Goal: Task Accomplishment & Management: Manage account settings

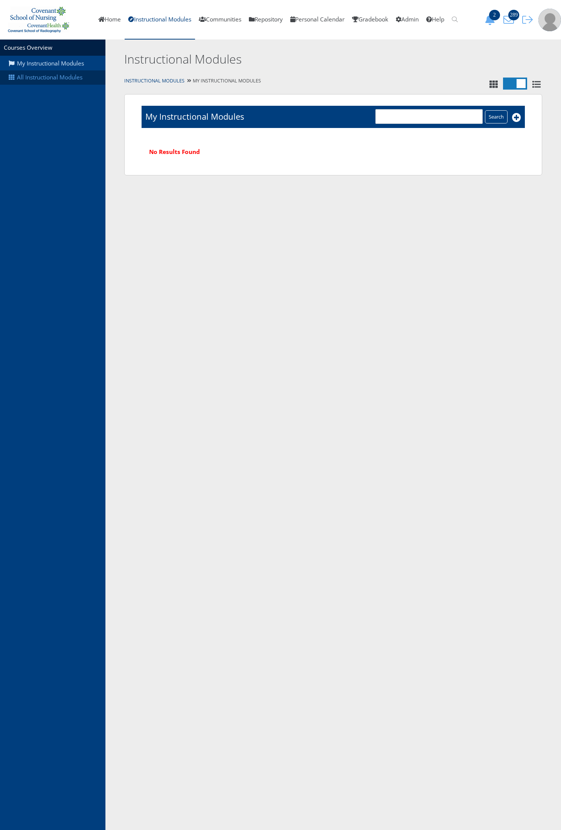
click at [72, 79] on link "All Instructional Modules" at bounding box center [52, 77] width 105 height 14
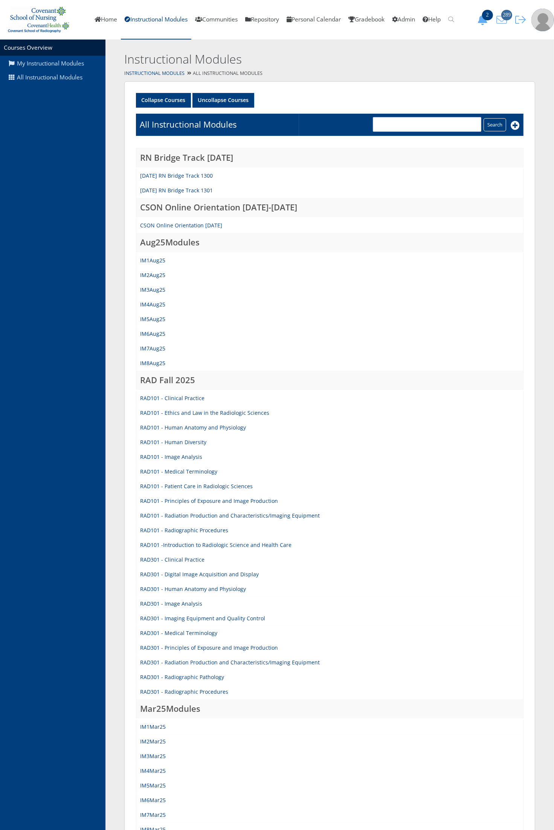
click at [503, 21] on icon "289" at bounding box center [502, 20] width 16 height 11
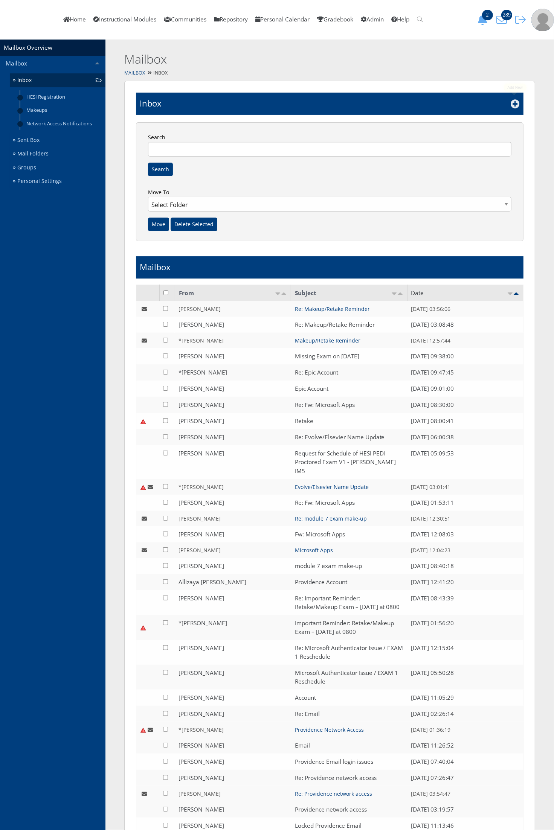
click at [517, 104] on icon at bounding box center [514, 103] width 9 height 9
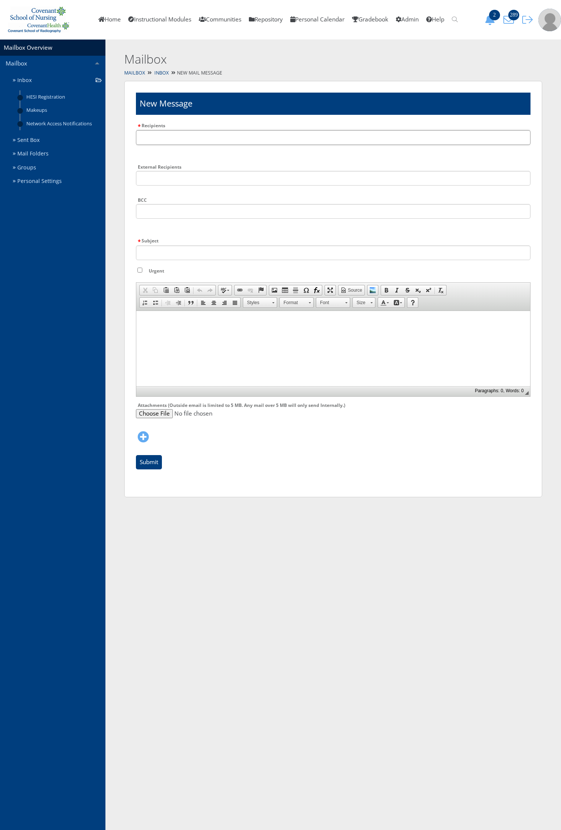
click at [224, 132] on input "Recipients" at bounding box center [333, 137] width 395 height 15
click at [224, 132] on input "text" at bounding box center [333, 137] width 395 height 15
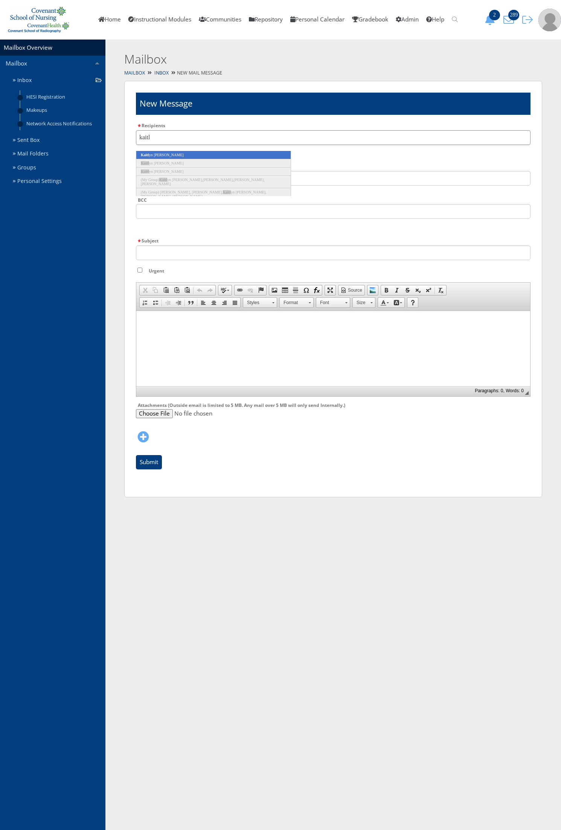
type input "kaitl"
click at [227, 153] on li "Kaitl yn Diaz" at bounding box center [213, 155] width 155 height 8
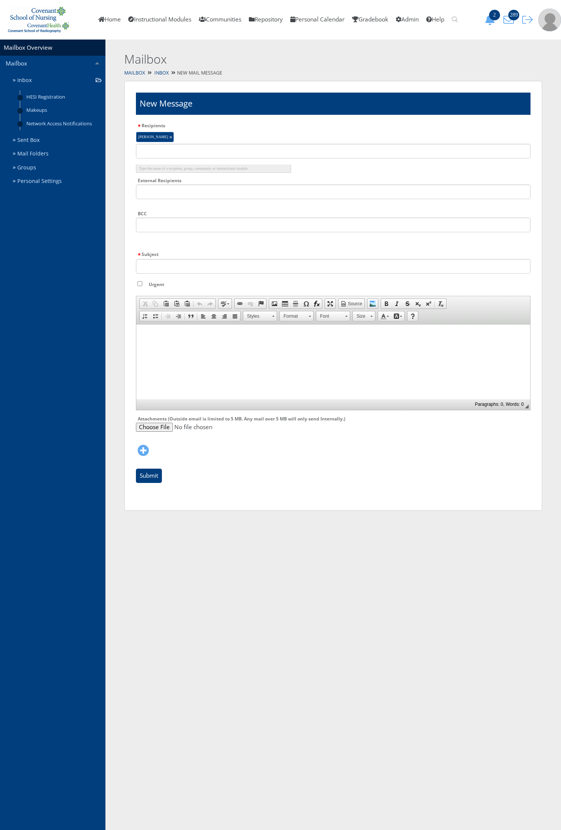
click at [176, 200] on div "External Recipients" at bounding box center [333, 190] width 395 height 29
click at [161, 263] on input "Subject" at bounding box center [333, 266] width 395 height 15
type input "Makeup Exam"
click at [168, 343] on html at bounding box center [333, 333] width 394 height 19
click at [244, 151] on input "text" at bounding box center [333, 151] width 395 height 15
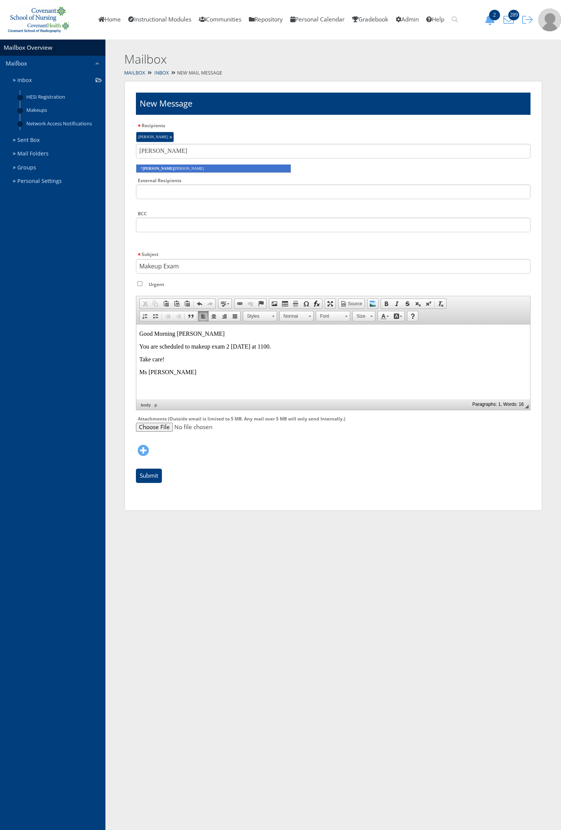
type input "annie"
click at [243, 172] on li "* Annie Harrison" at bounding box center [213, 169] width 155 height 8
type input "jayn"
click at [243, 172] on li "* Jayn ie Maya" at bounding box center [213, 169] width 155 height 8
type input "graci"
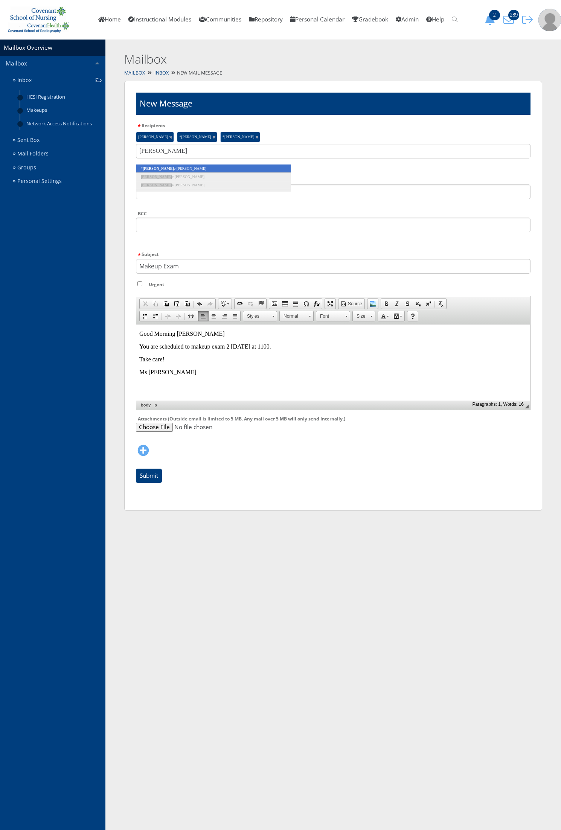
click at [243, 172] on li "* Graci e Nuttall" at bounding box center [213, 169] width 155 height 8
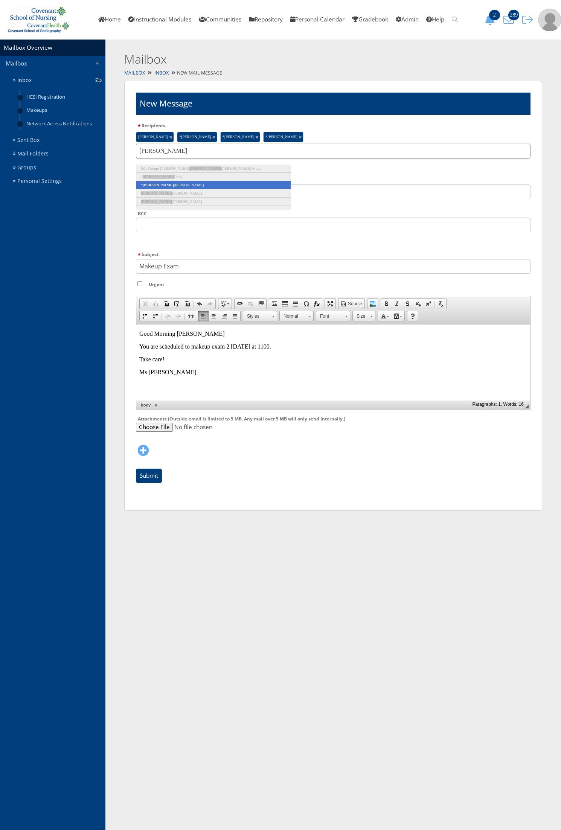
type input "rachel"
click at [234, 189] on li "* Rachel Soliz" at bounding box center [213, 185] width 155 height 8
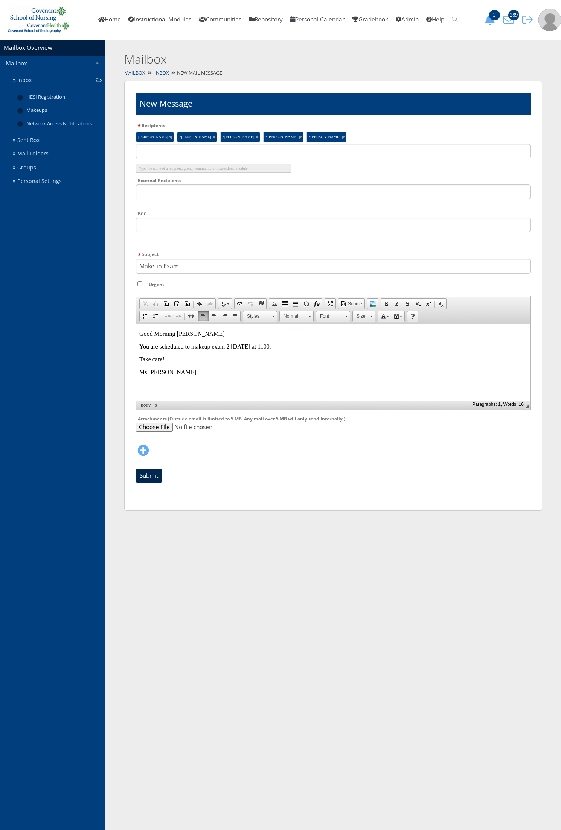
click at [150, 480] on input "Submit" at bounding box center [149, 476] width 26 height 14
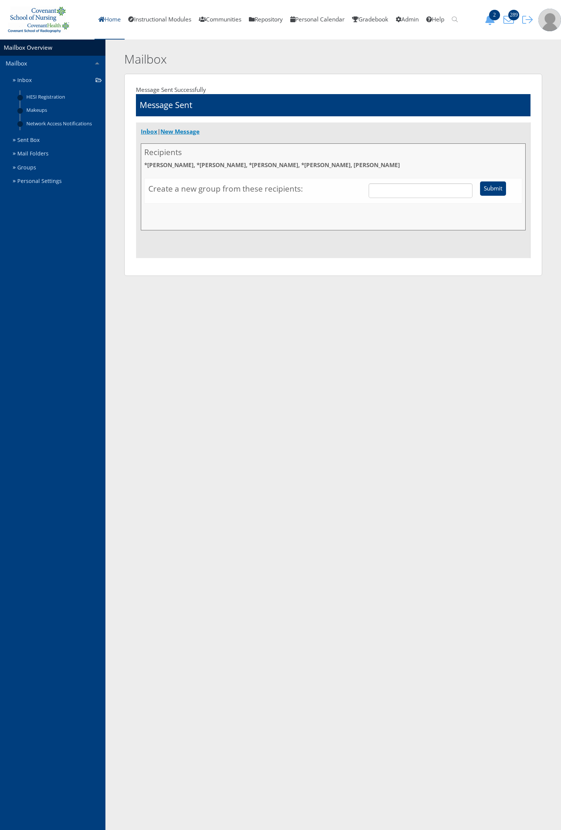
click at [107, 20] on link "Home" at bounding box center [109, 20] width 30 height 40
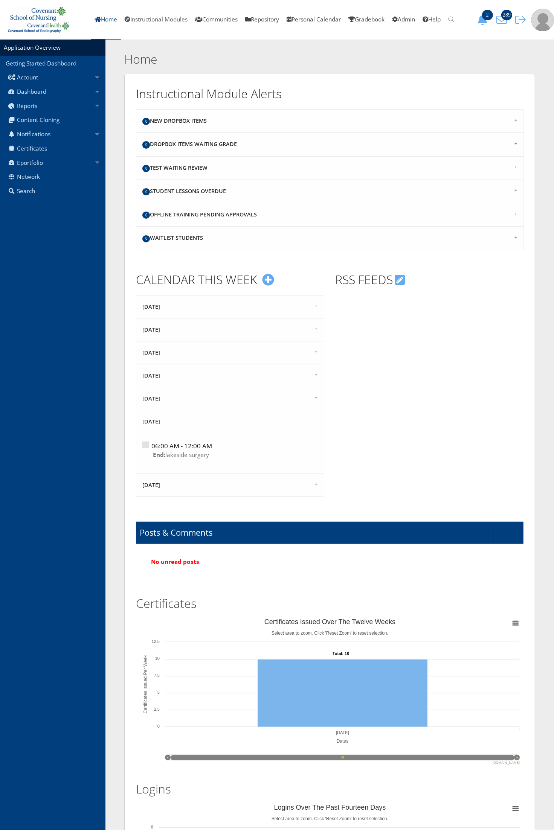
drag, startPoint x: 157, startPoint y: 21, endPoint x: 134, endPoint y: 50, distance: 37.2
click at [157, 21] on link "Instructional Modules" at bounding box center [156, 20] width 70 height 40
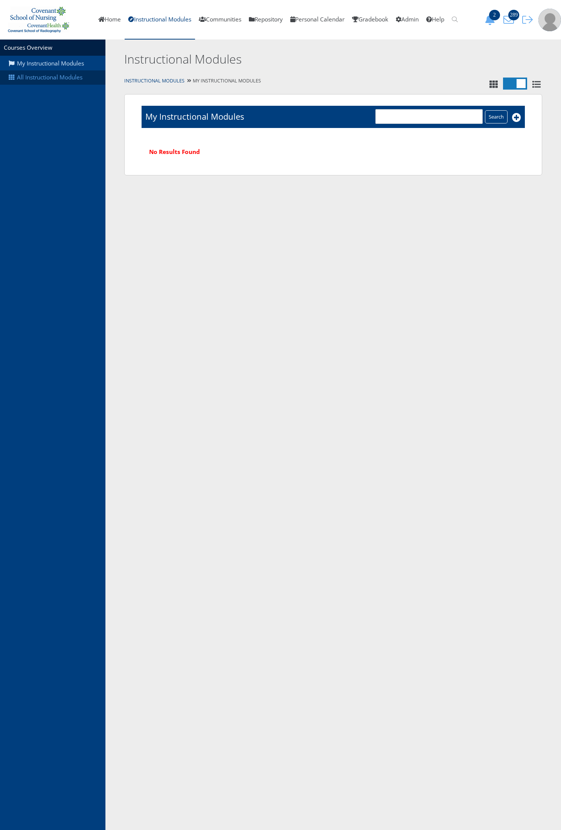
click at [34, 83] on link "All Instructional Modules" at bounding box center [52, 77] width 105 height 14
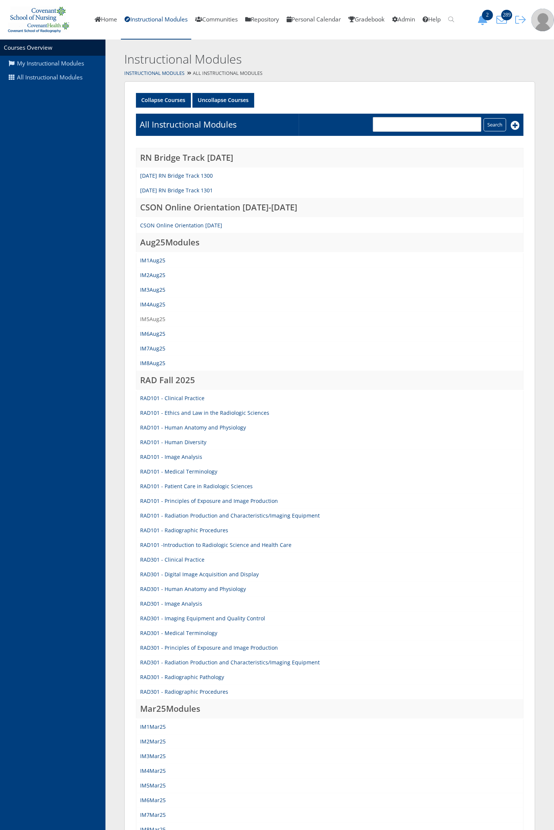
click at [157, 317] on link "IM5Aug25" at bounding box center [152, 318] width 25 height 7
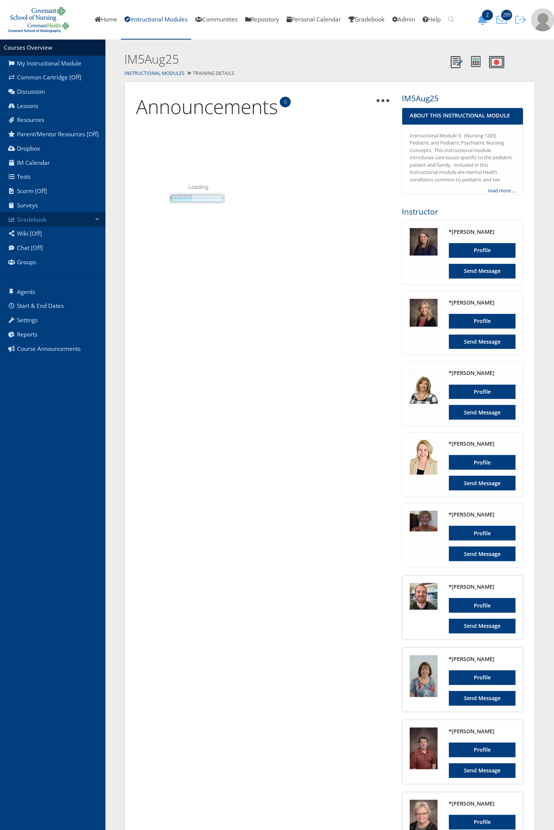
click at [40, 221] on link "Gradebook" at bounding box center [52, 219] width 105 height 14
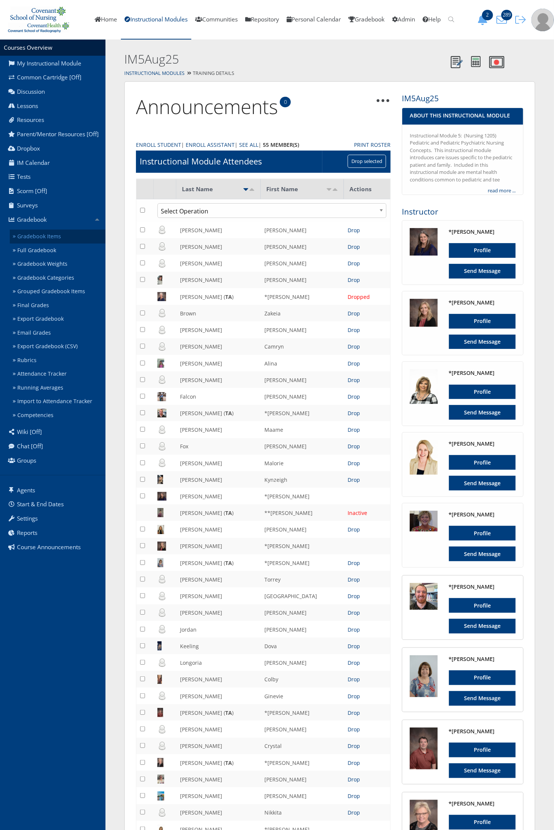
click at [38, 234] on link "Gradebook Items" at bounding box center [58, 237] width 96 height 14
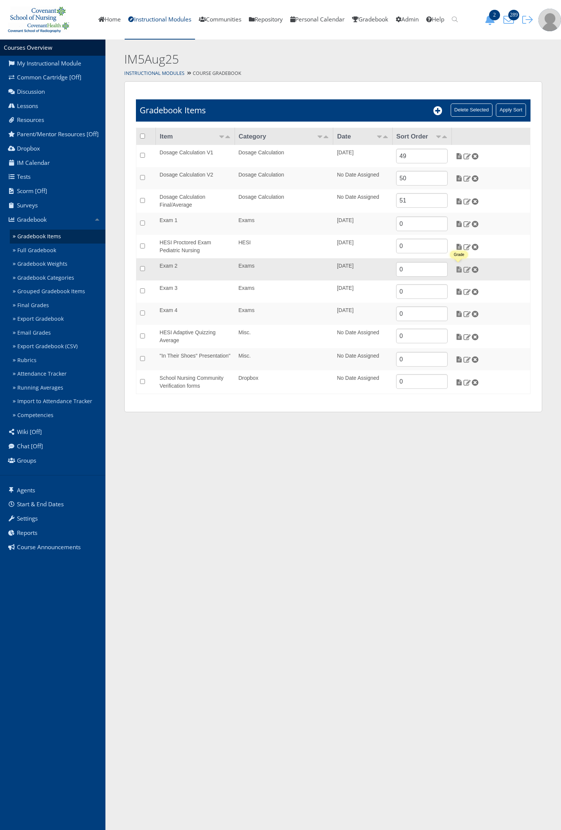
click at [460, 269] on img at bounding box center [459, 269] width 8 height 7
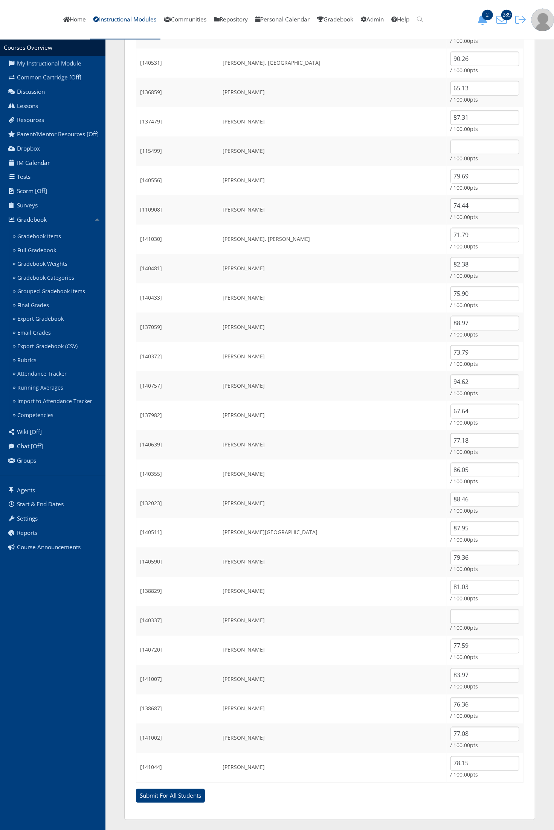
scroll to position [587, 0]
click at [450, 620] on input "text" at bounding box center [484, 615] width 69 height 15
type input "90.72"
click at [136, 788] on input "Submit For All Students" at bounding box center [170, 795] width 69 height 14
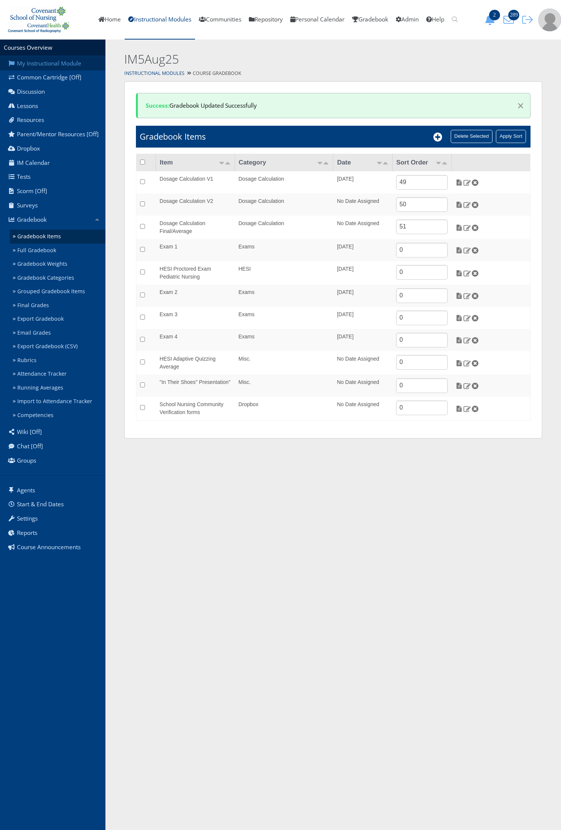
click at [65, 66] on link "My Instructional Module" at bounding box center [52, 63] width 105 height 14
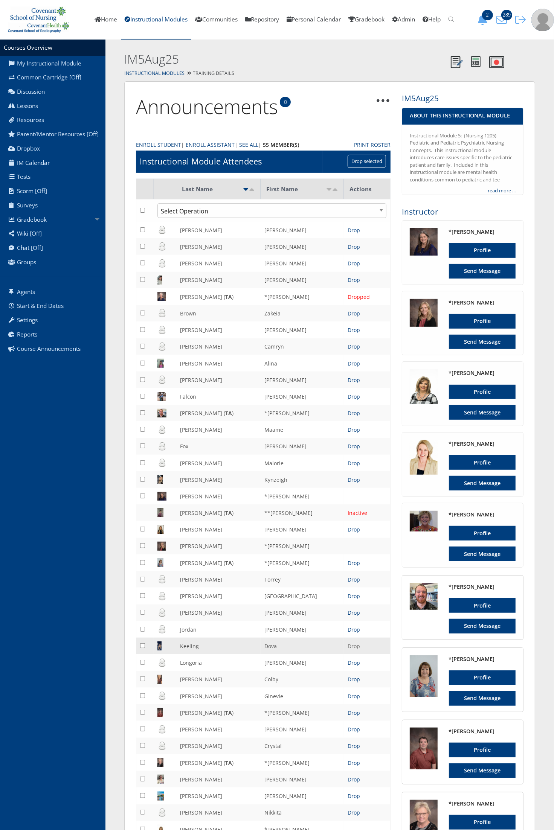
click at [358, 643] on link "Drop" at bounding box center [353, 646] width 12 height 7
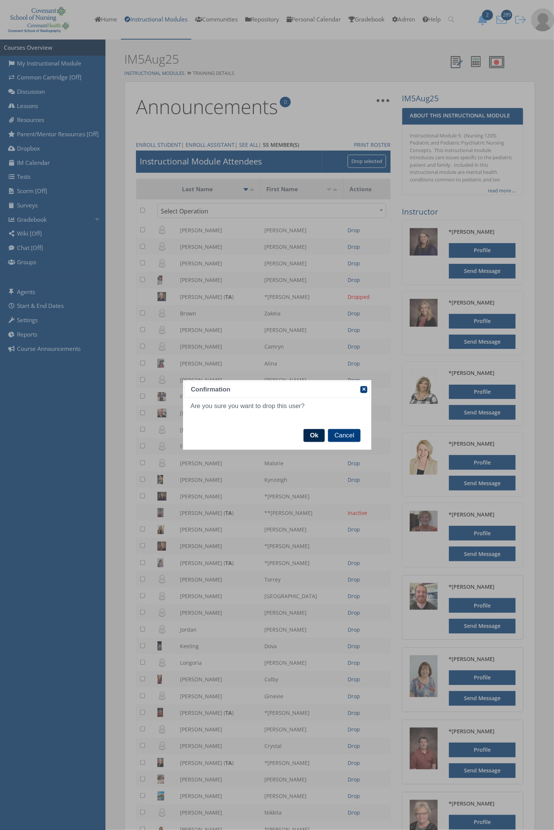
click at [313, 435] on span "Ok" at bounding box center [313, 435] width 21 height 13
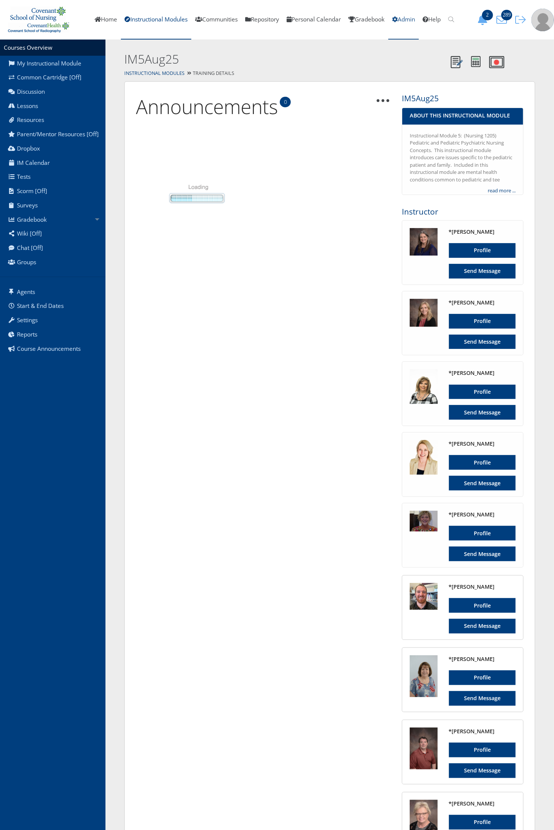
click at [408, 20] on link "Admin" at bounding box center [403, 20] width 30 height 40
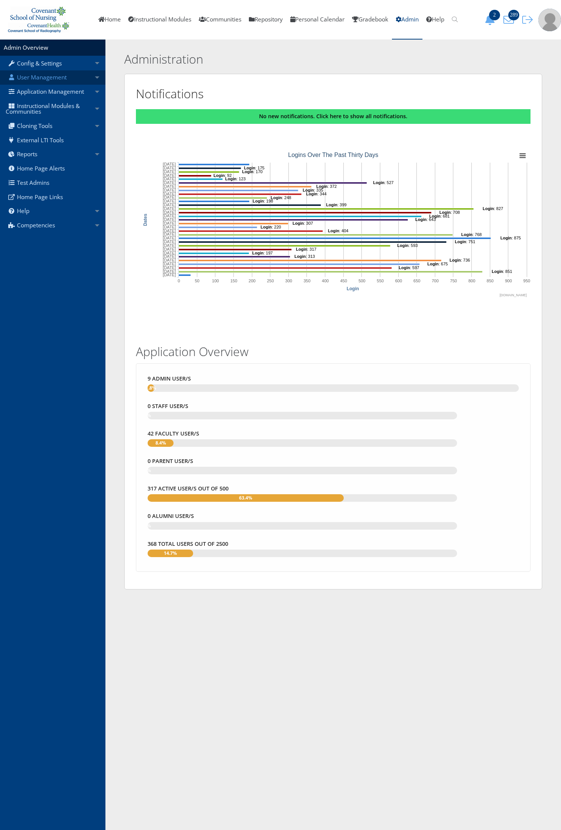
click at [48, 73] on link "User Management" at bounding box center [52, 77] width 105 height 14
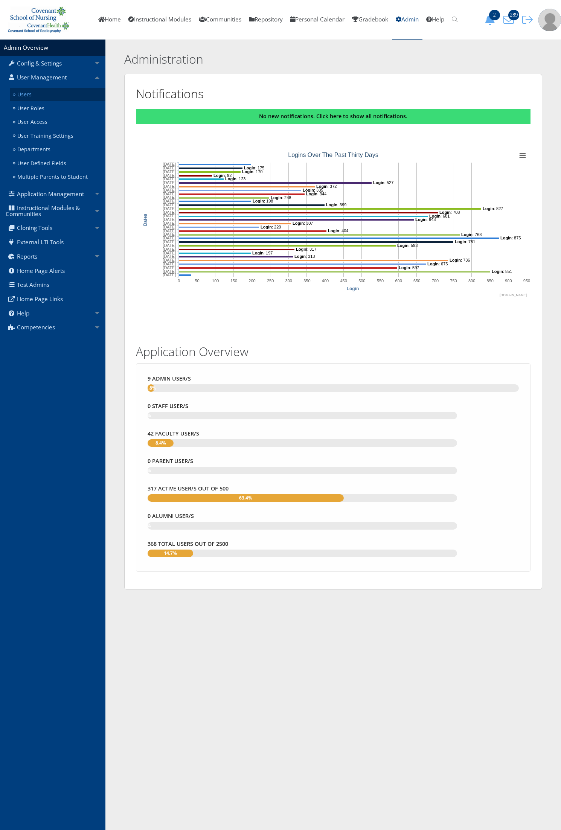
click at [46, 94] on link "Users" at bounding box center [58, 95] width 96 height 14
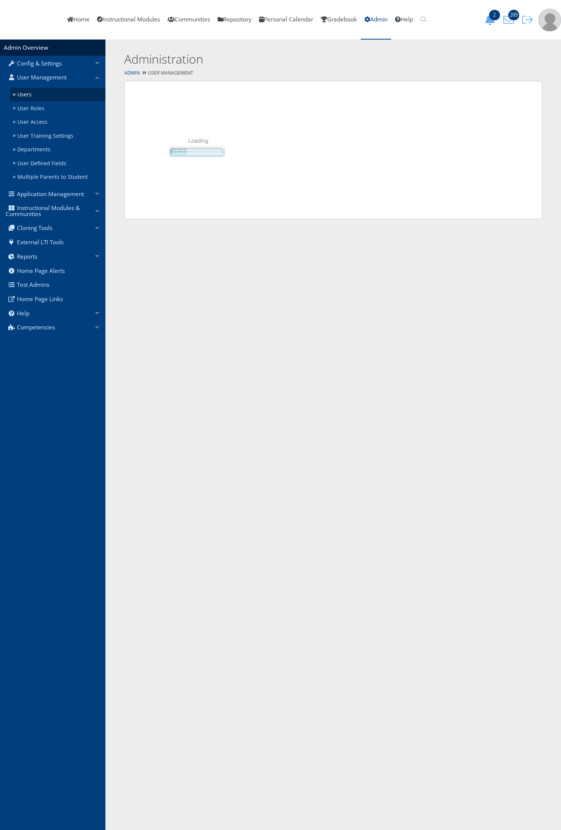
select select "50"
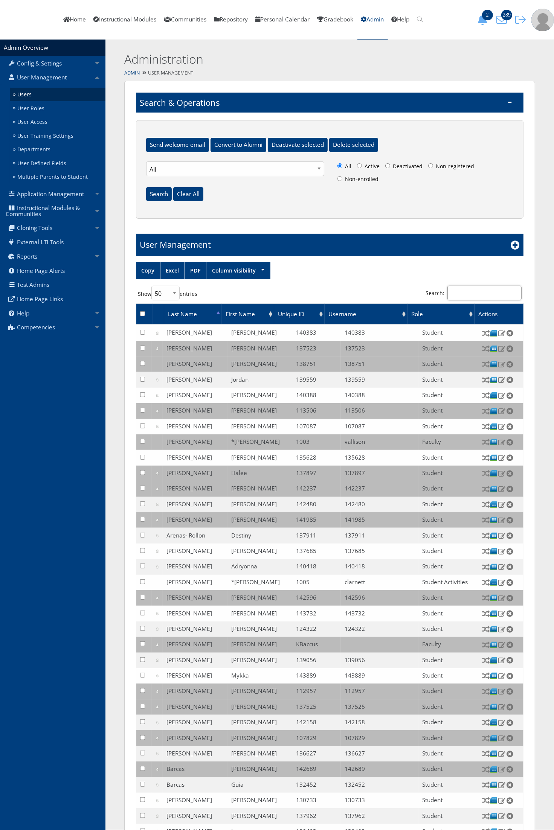
click at [473, 294] on input "Search:" at bounding box center [484, 293] width 74 height 15
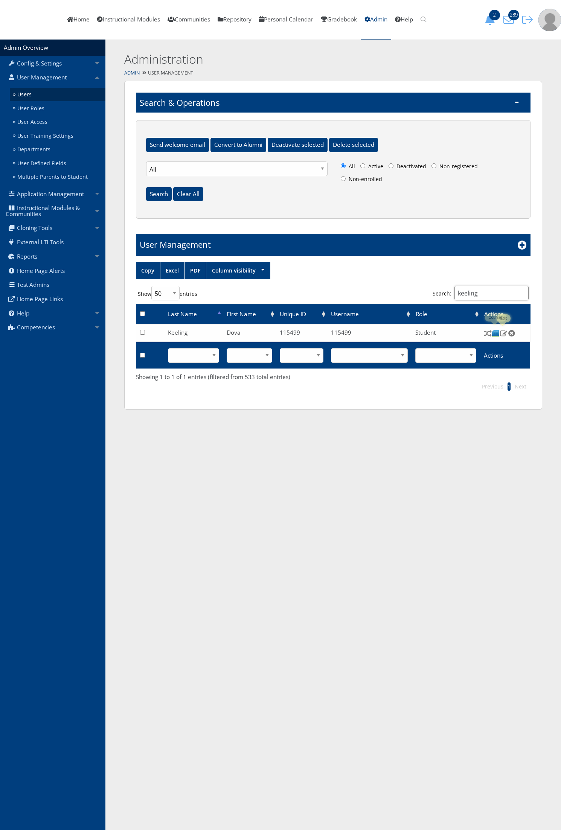
type input "keeling"
click at [496, 334] on img at bounding box center [496, 333] width 8 height 8
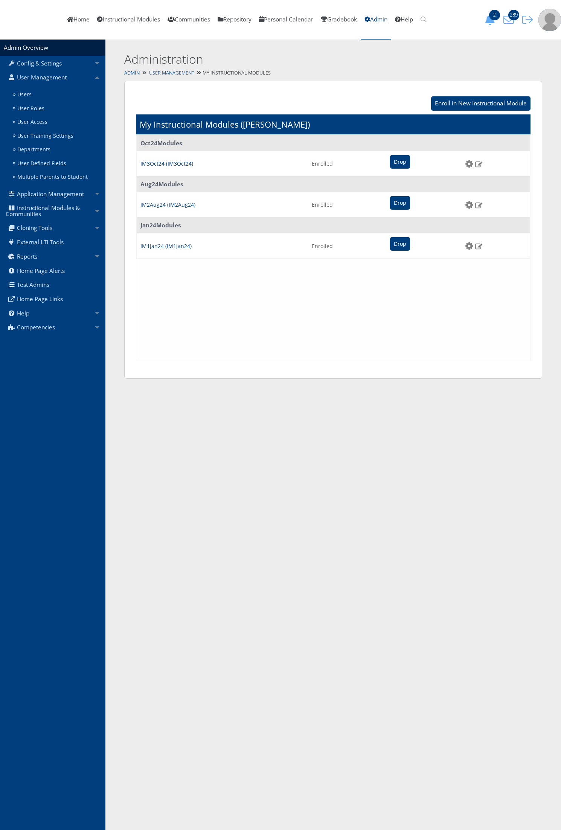
click at [184, 74] on link "User Management" at bounding box center [171, 73] width 45 height 6
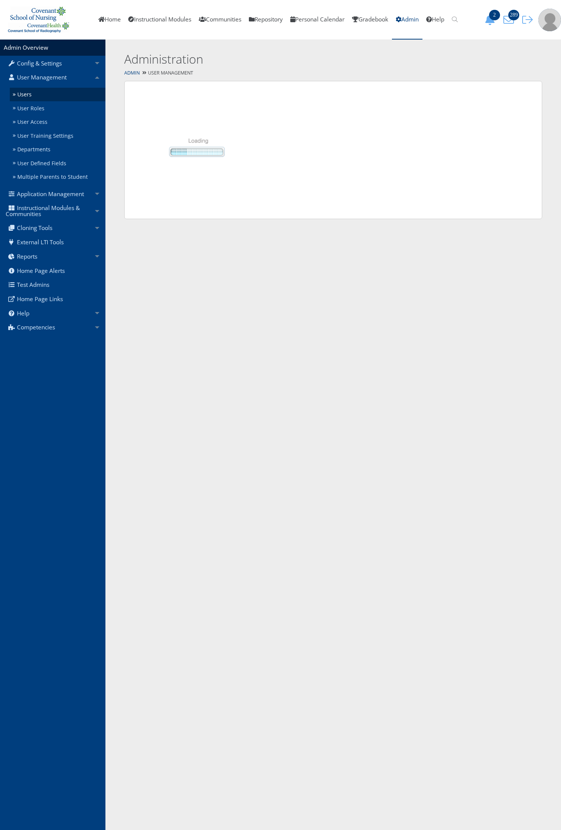
select select "50"
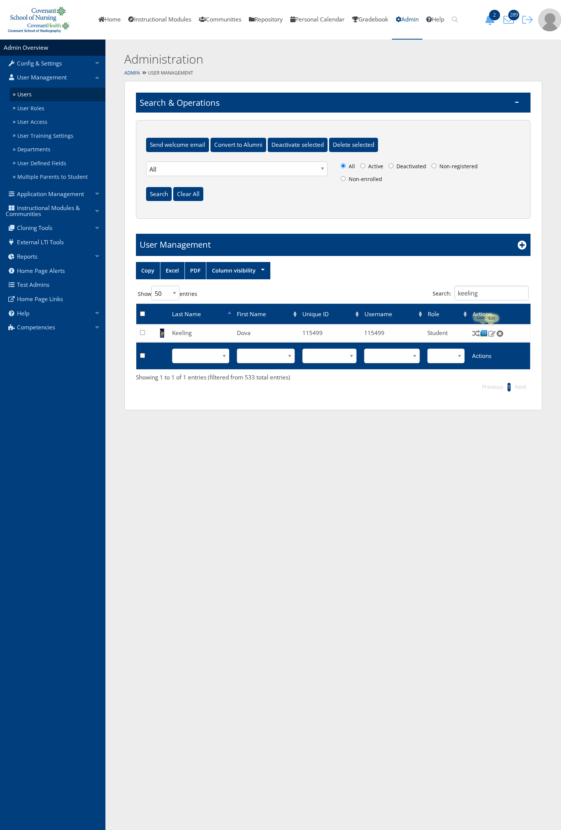
click at [490, 332] on img at bounding box center [492, 333] width 8 height 7
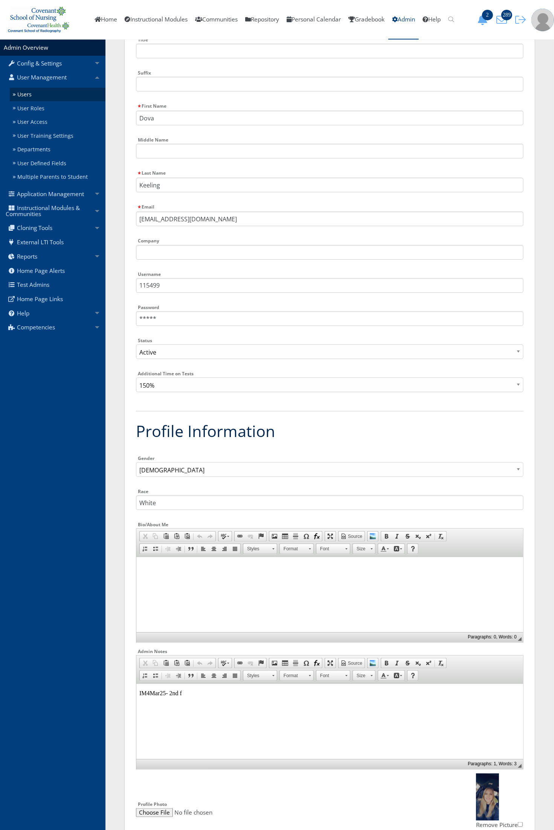
scroll to position [282, 0]
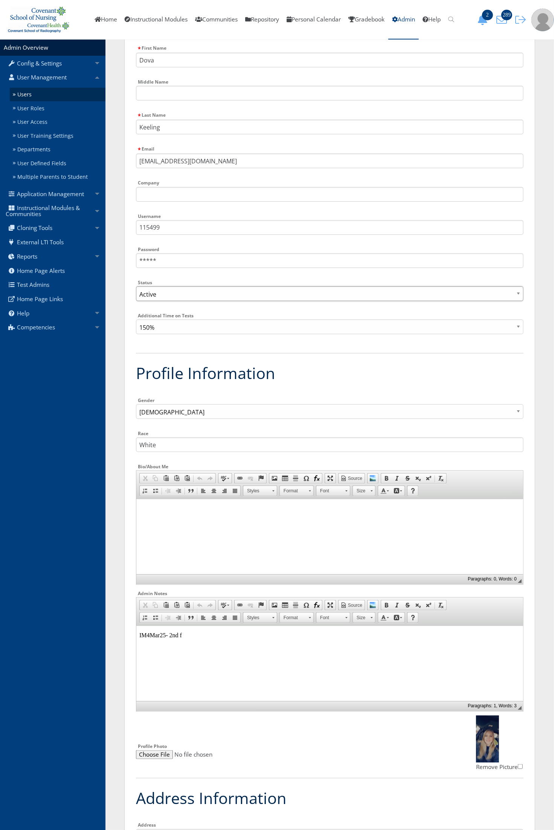
click at [198, 293] on select "Active Inactive" at bounding box center [329, 293] width 387 height 15
select select "0"
click at [136, 286] on select "Active Inactive" at bounding box center [329, 293] width 387 height 15
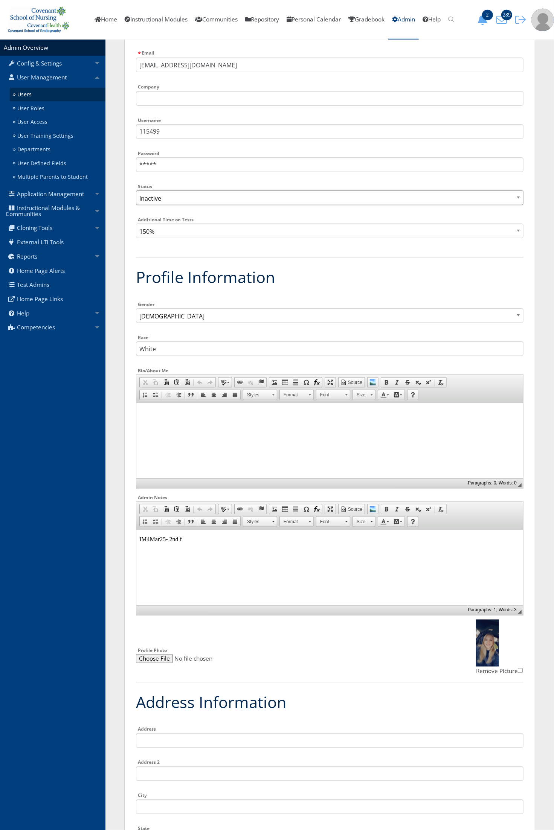
scroll to position [565, 0]
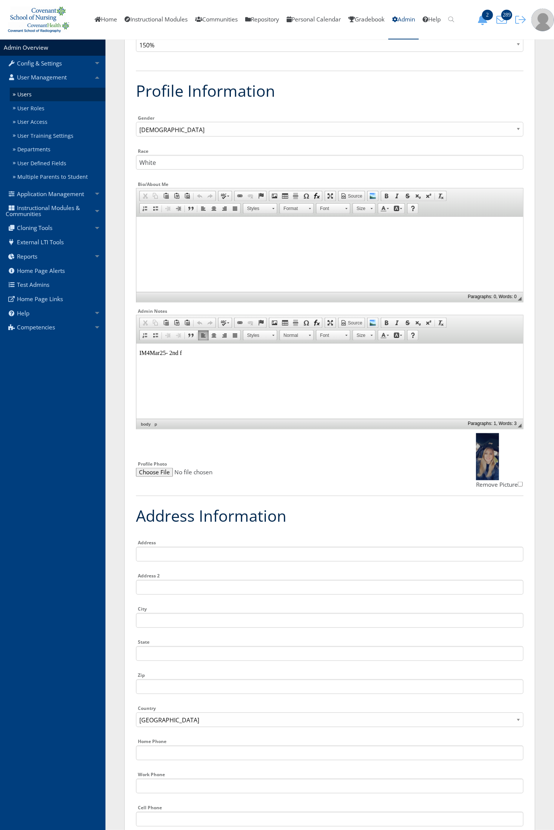
click at [206, 362] on html "IM4Mar25- 2nd f" at bounding box center [329, 352] width 387 height 19
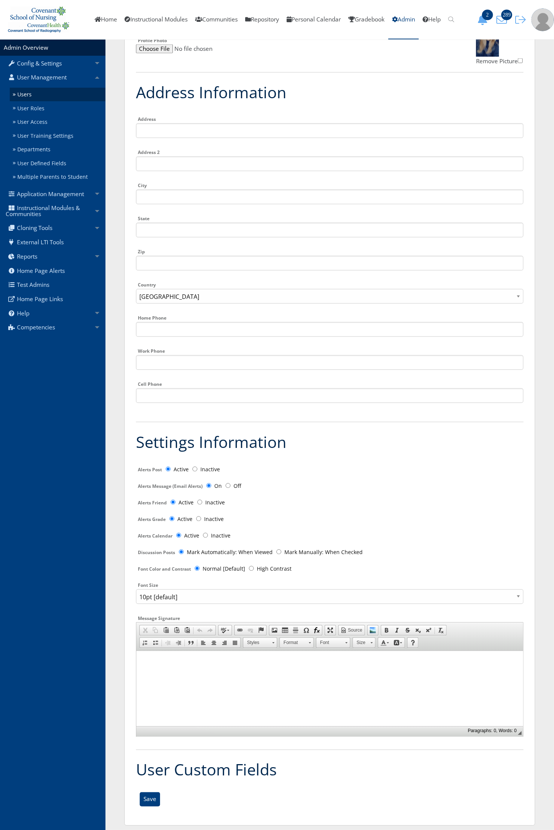
scroll to position [995, 0]
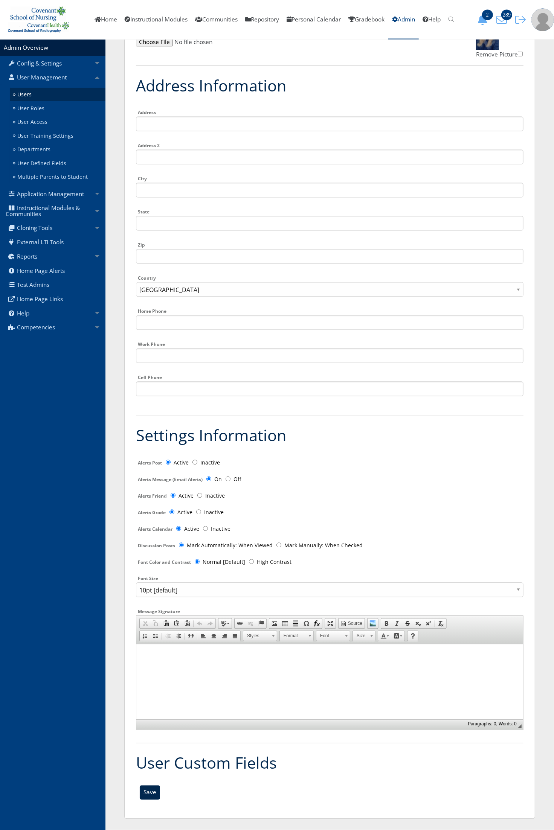
click at [151, 795] on input "Save" at bounding box center [150, 793] width 20 height 14
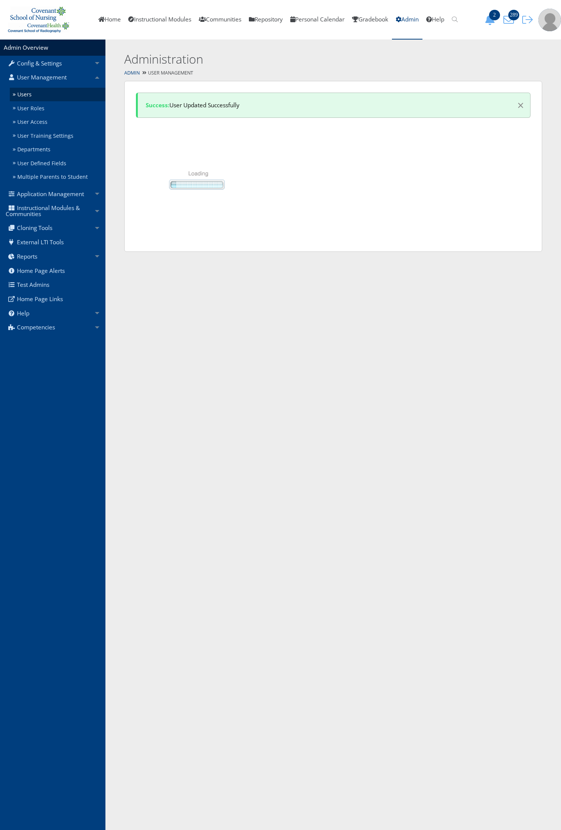
select select "50"
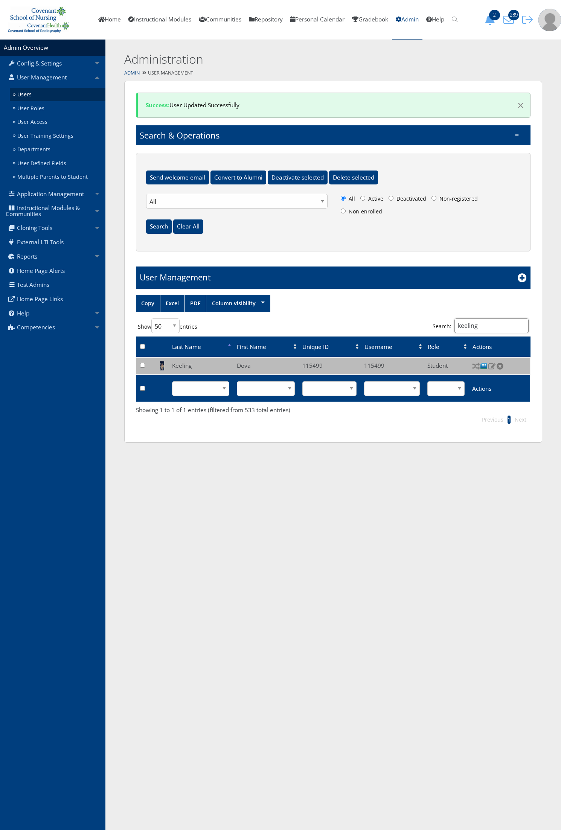
click at [484, 328] on input "keeling" at bounding box center [491, 325] width 74 height 15
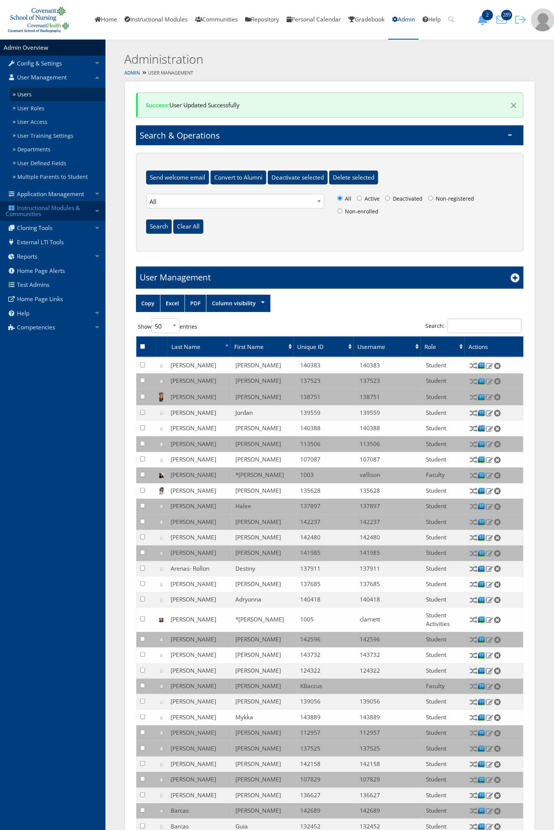
click at [38, 214] on link "Instructional Modules & Communities" at bounding box center [52, 211] width 105 height 20
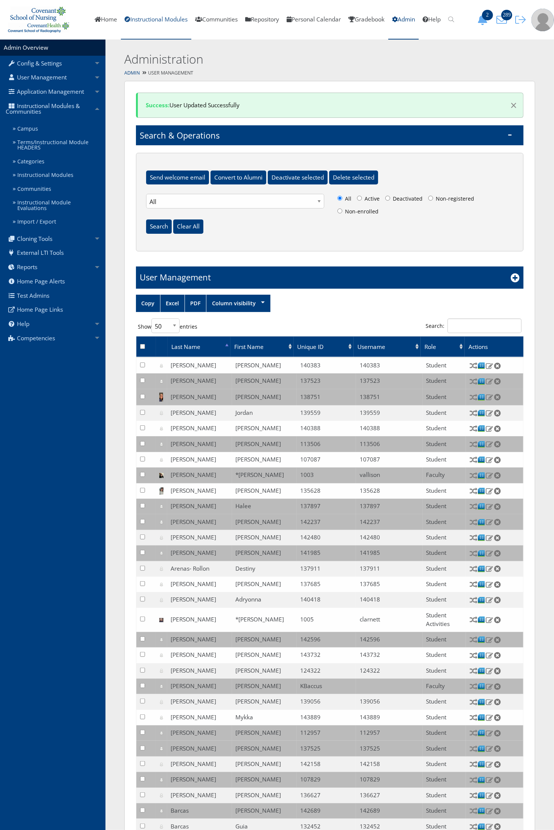
click at [171, 20] on link "Instructional Modules" at bounding box center [156, 20] width 70 height 40
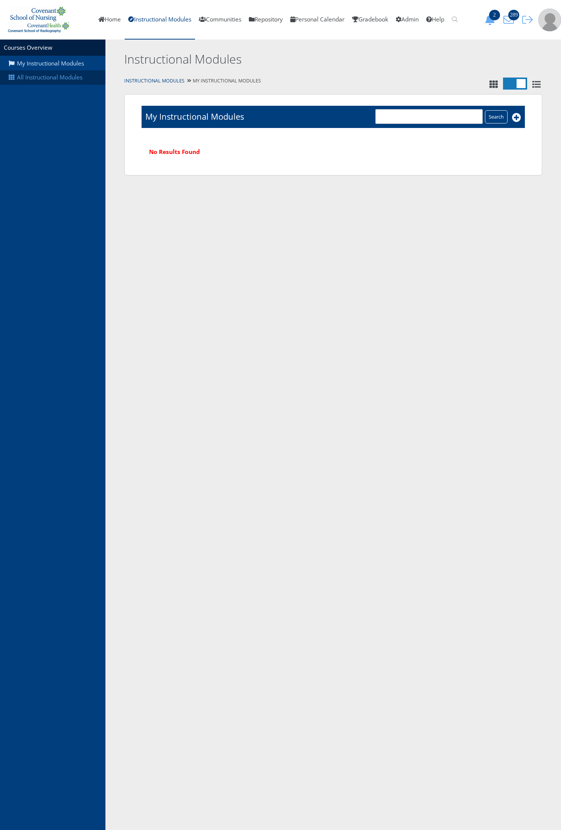
click at [66, 79] on link "All Instructional Modules" at bounding box center [52, 77] width 105 height 14
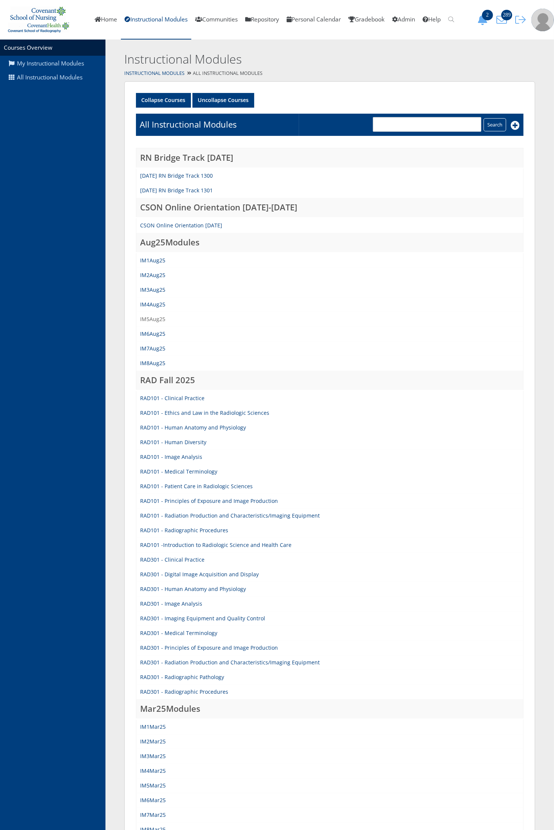
click at [156, 321] on link "IM5Aug25" at bounding box center [152, 318] width 25 height 7
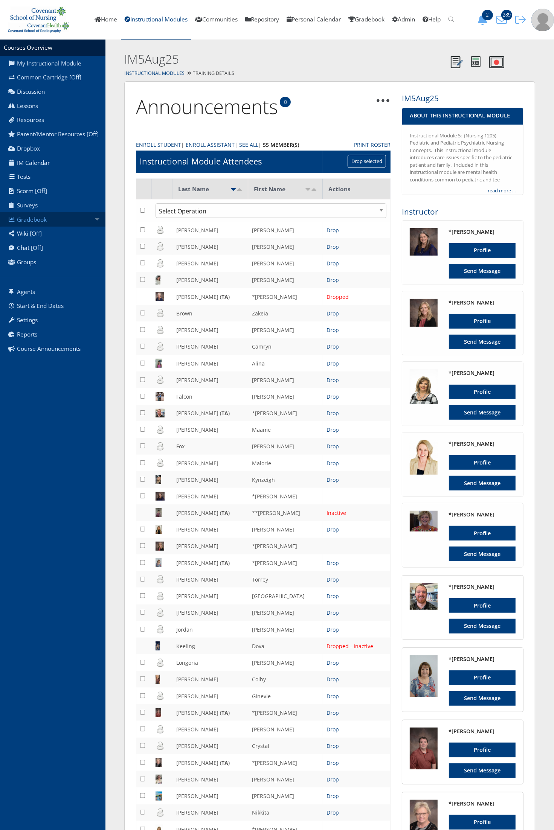
click at [72, 218] on link "Gradebook" at bounding box center [52, 219] width 105 height 14
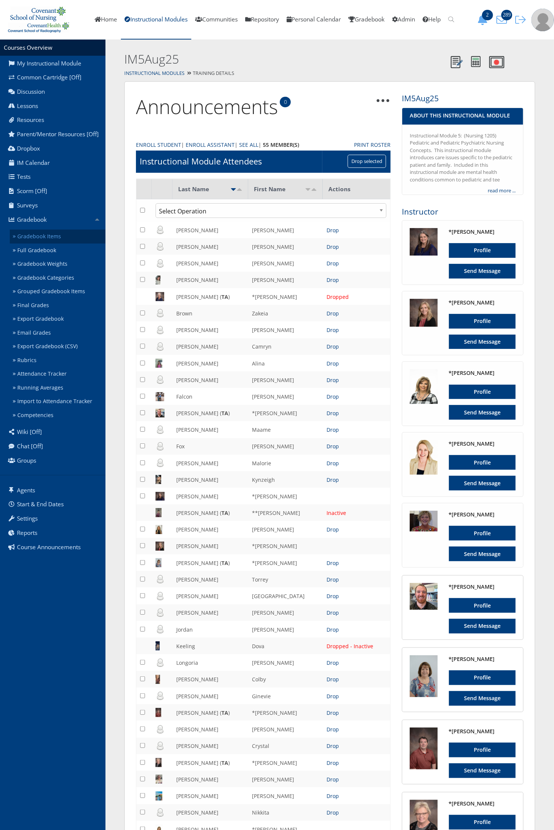
click at [61, 236] on link "Gradebook Items" at bounding box center [58, 237] width 96 height 14
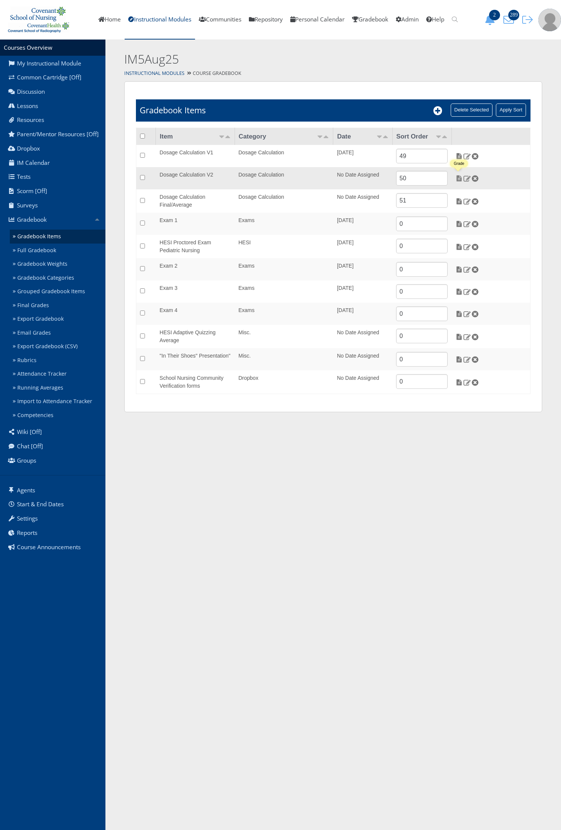
click at [460, 181] on img at bounding box center [459, 178] width 8 height 7
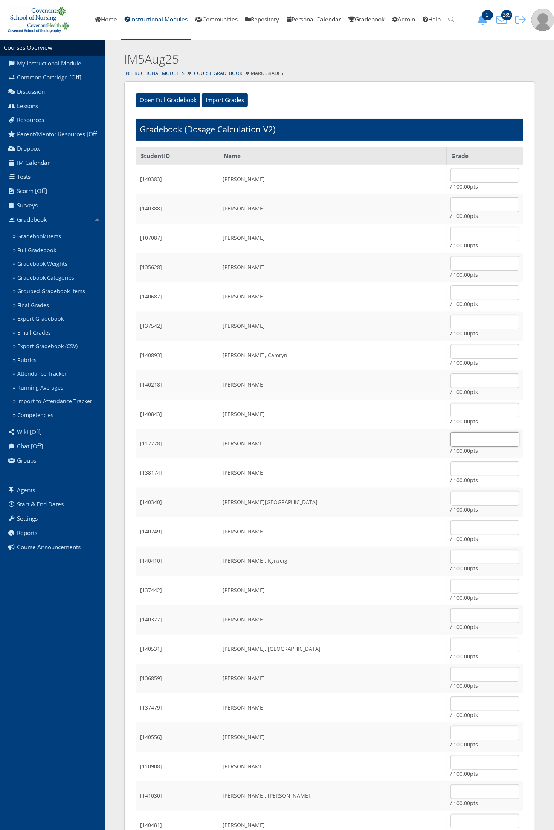
click at [450, 440] on input "text" at bounding box center [484, 439] width 69 height 15
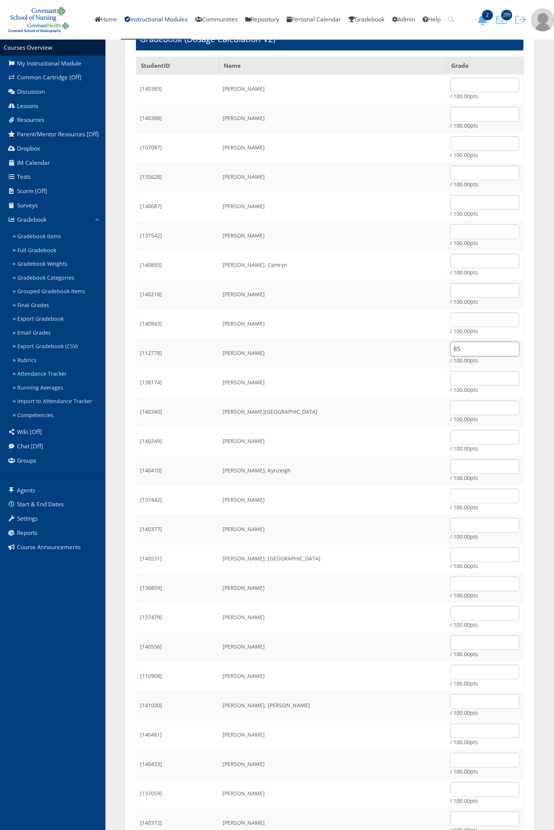
scroll to position [94, 0]
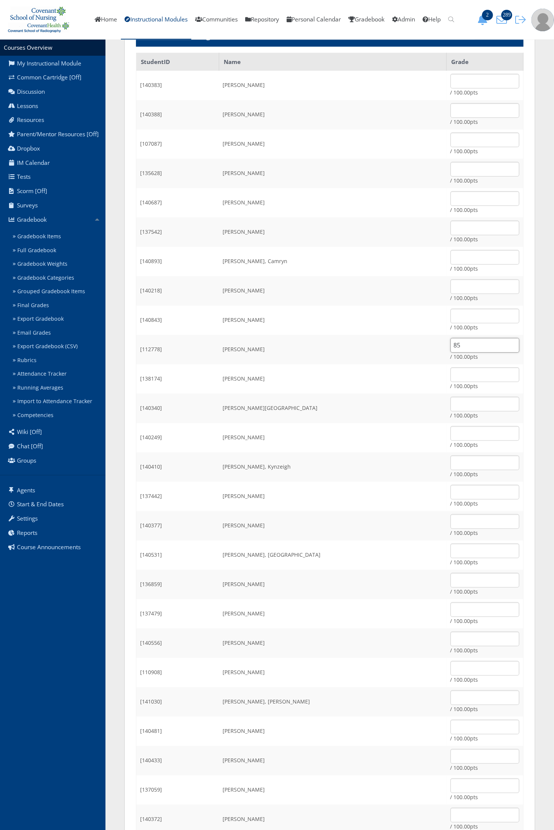
type input "85"
click at [450, 372] on input "text" at bounding box center [484, 374] width 69 height 15
type input "85"
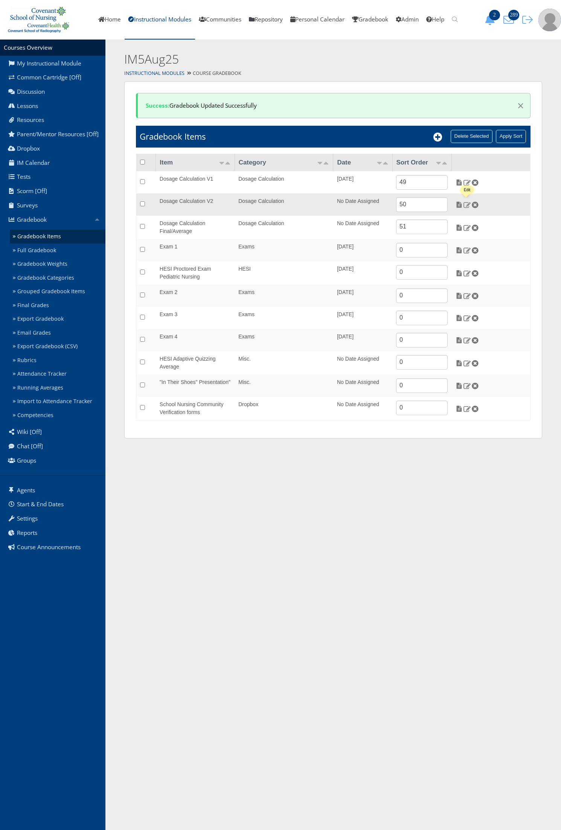
click at [467, 206] on img at bounding box center [467, 204] width 8 height 7
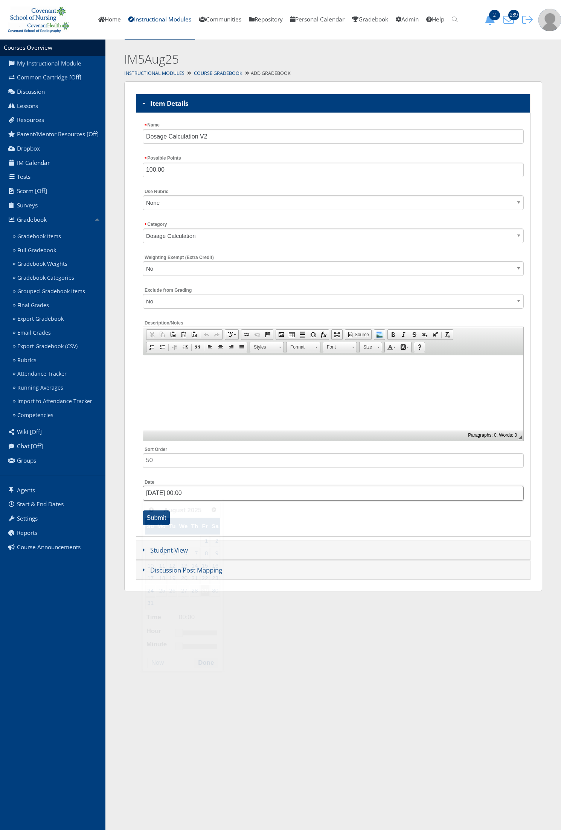
click at [189, 491] on input "08/29/2025 00:00" at bounding box center [333, 493] width 381 height 15
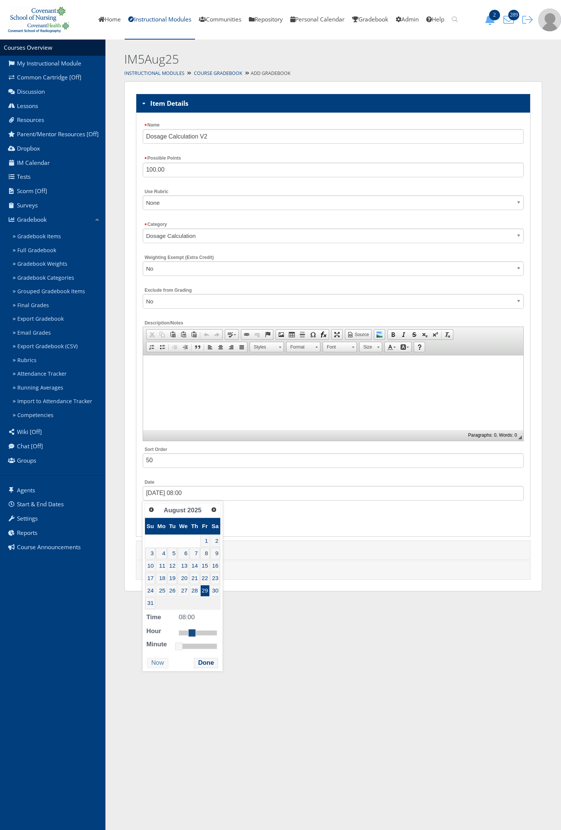
drag, startPoint x: 178, startPoint y: 637, endPoint x: 191, endPoint y: 638, distance: 13.3
click at [191, 637] on link at bounding box center [192, 633] width 8 height 8
click at [200, 664] on button "Done" at bounding box center [206, 663] width 24 height 10
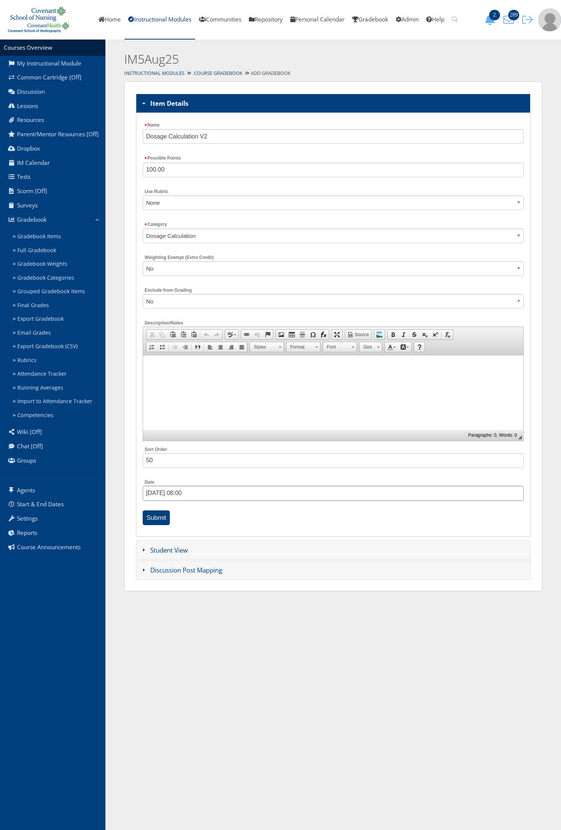
click at [166, 499] on input "08/29/2025 08:00" at bounding box center [333, 493] width 381 height 15
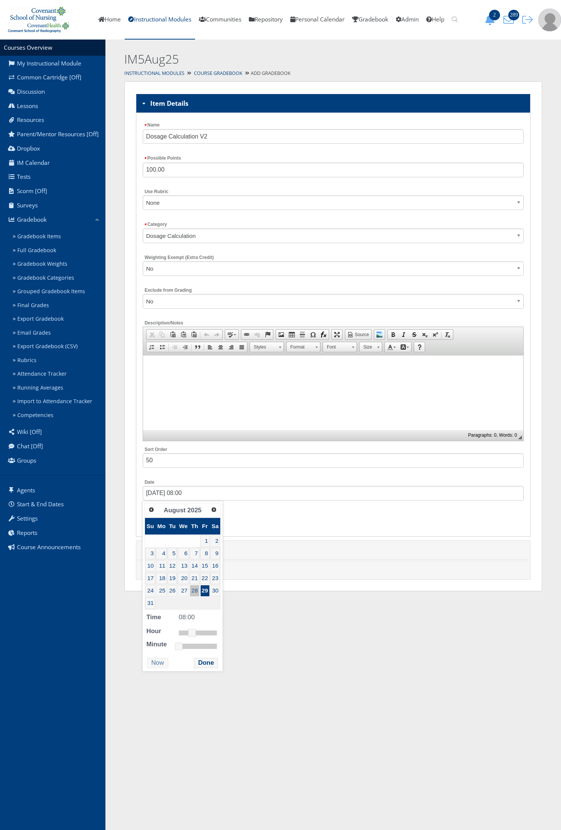
click at [190, 594] on link "28" at bounding box center [195, 591] width 10 height 12
click at [205, 595] on link "29" at bounding box center [204, 591] width 9 height 12
type input "08/29/2025 08:00"
click at [214, 666] on button "Done" at bounding box center [206, 663] width 24 height 10
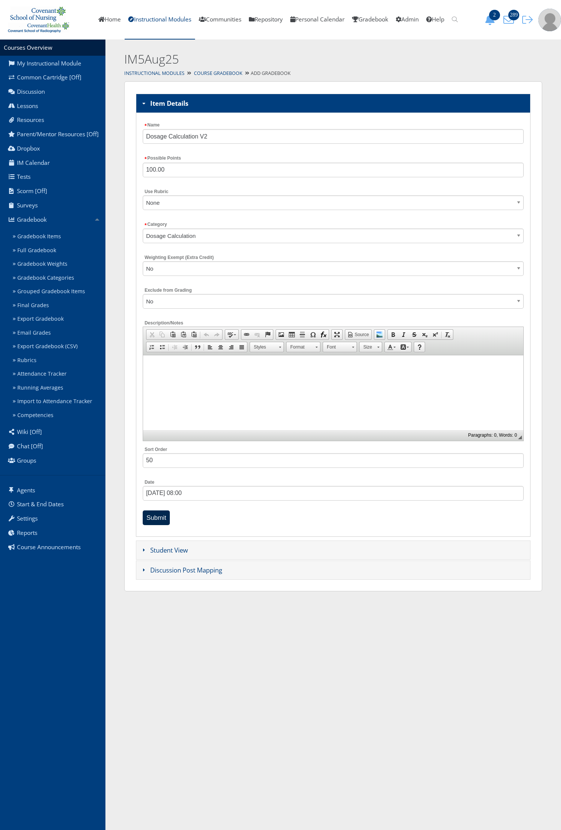
click at [154, 523] on input "Submit" at bounding box center [156, 517] width 27 height 15
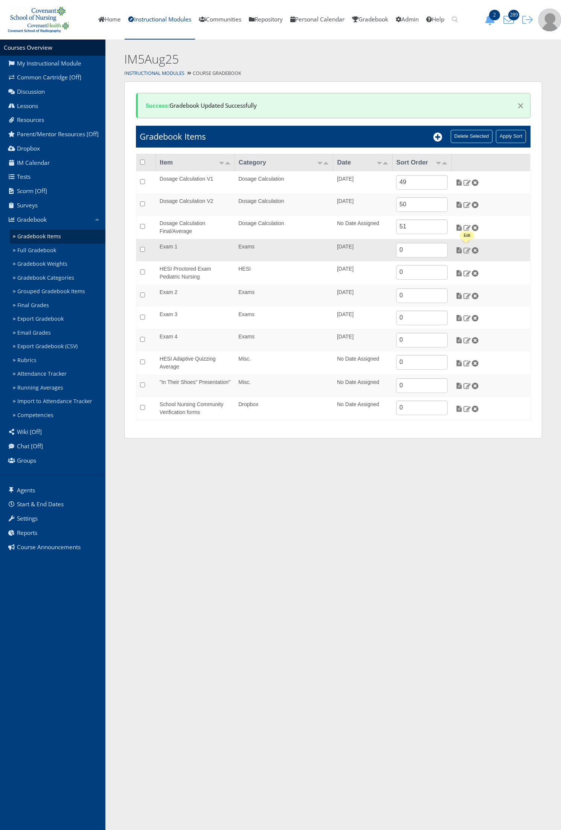
click at [466, 250] on img at bounding box center [467, 250] width 8 height 7
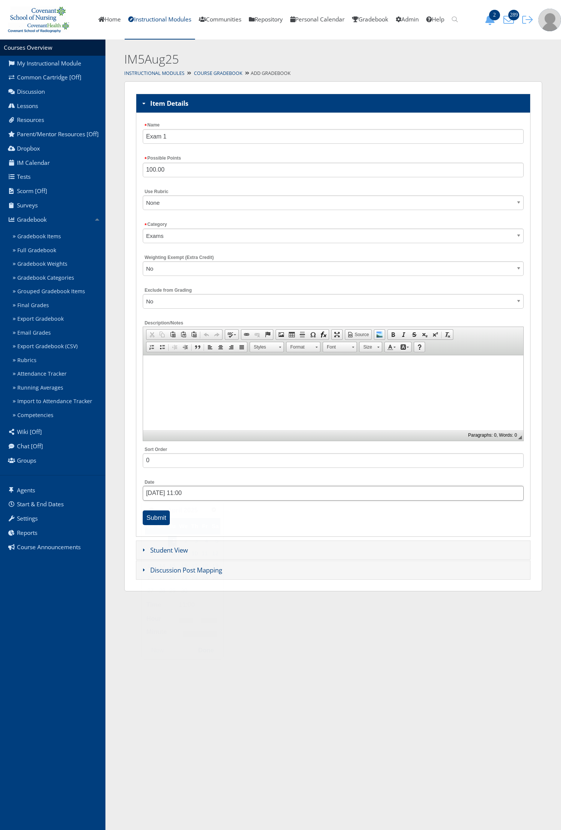
click at [175, 495] on input "04/01/2025 11:00" at bounding box center [333, 493] width 381 height 15
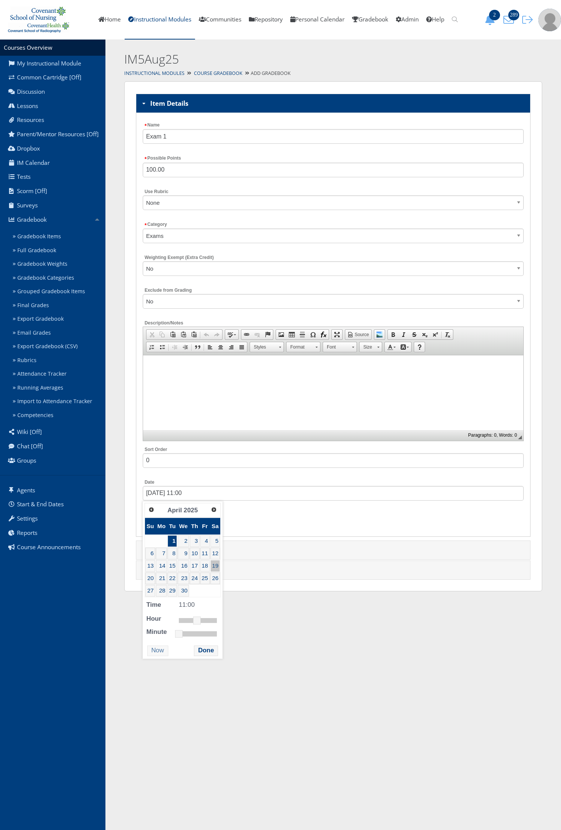
click at [210, 570] on link "19" at bounding box center [215, 566] width 10 height 12
type input "04/19/2025 11:00"
click at [200, 651] on button "Done" at bounding box center [206, 651] width 24 height 10
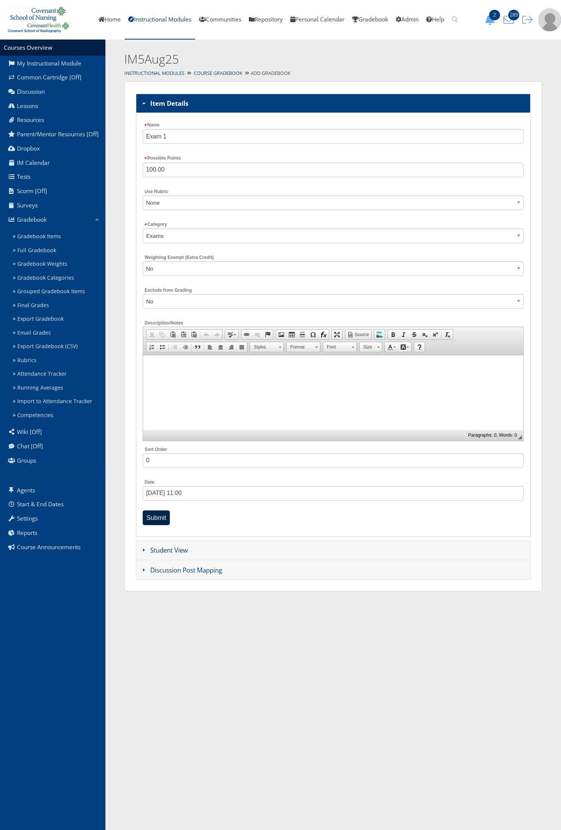
click at [160, 520] on input "Submit" at bounding box center [156, 517] width 27 height 15
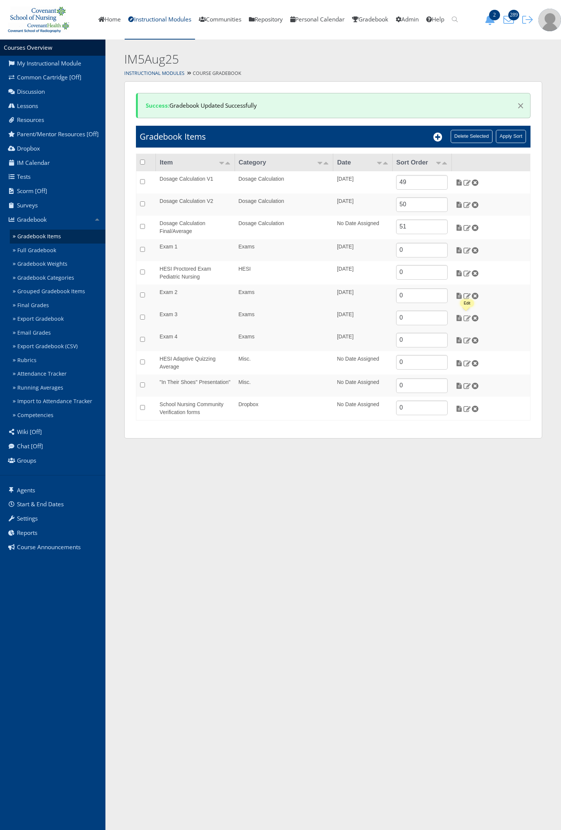
click at [467, 319] on img at bounding box center [467, 318] width 8 height 7
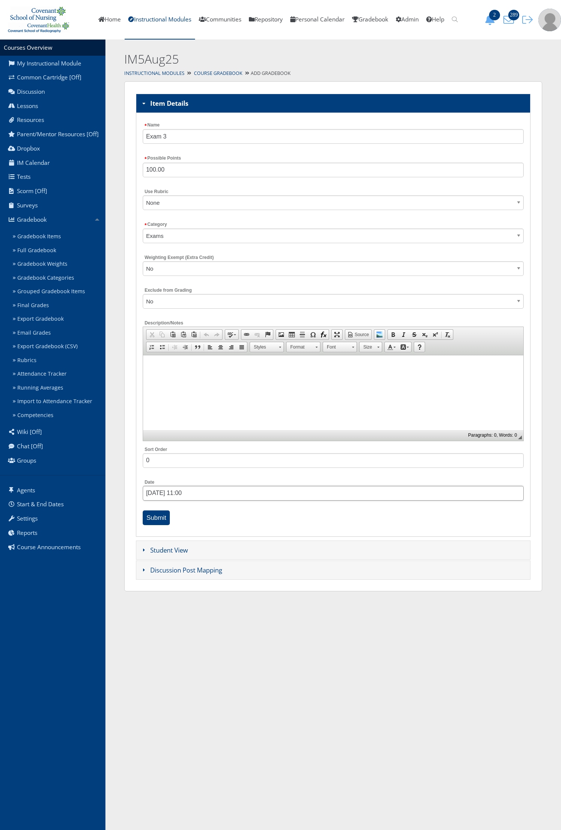
click at [160, 494] on input "[DATE] 11:00" at bounding box center [333, 493] width 381 height 15
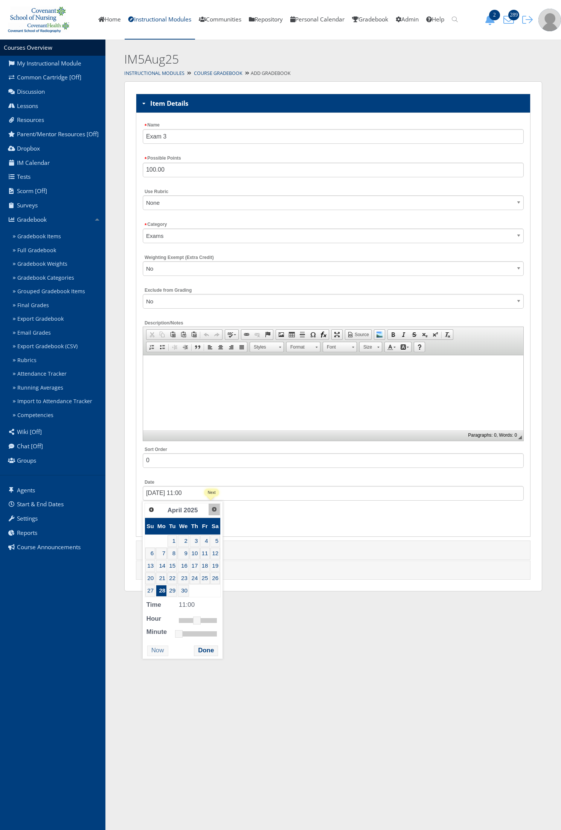
click at [209, 514] on link "Next" at bounding box center [214, 509] width 11 height 11
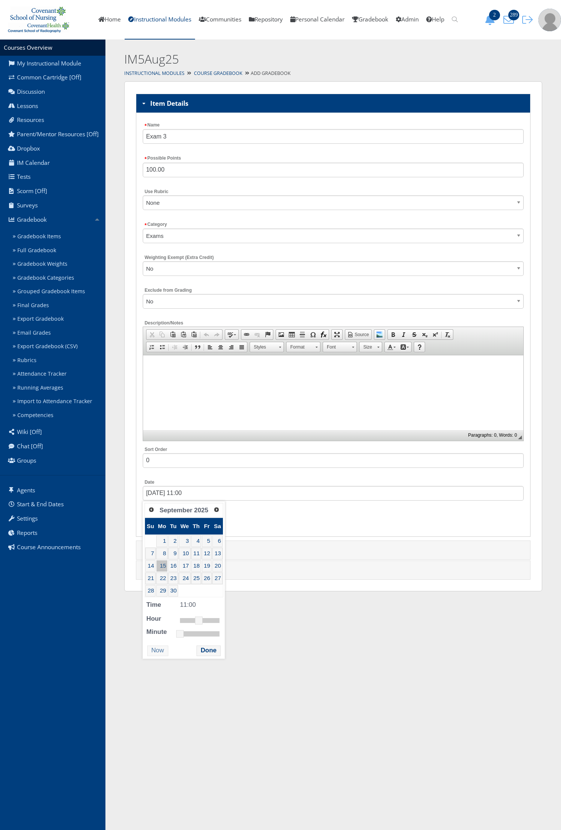
click at [165, 569] on link "15" at bounding box center [161, 566] width 11 height 12
type input "09/15/2025 11:00"
click at [204, 659] on div "Prev Next September 2025 Su Mo Tu We Th Fr Sa 1 2 3 4 5 6 7 8 9 10 11 12 13 14 …" at bounding box center [184, 580] width 82 height 158
click at [211, 649] on button "Done" at bounding box center [209, 651] width 24 height 10
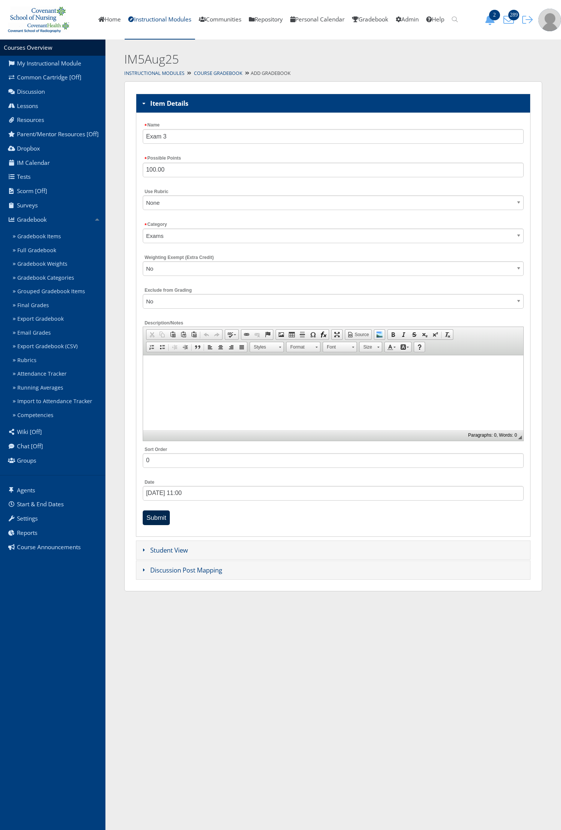
click at [156, 524] on input "Submit" at bounding box center [156, 517] width 27 height 15
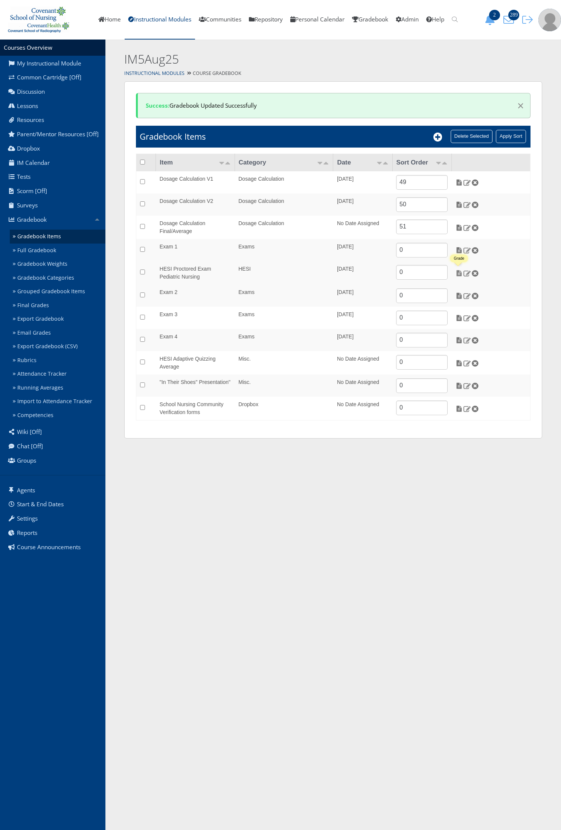
click at [455, 274] on img at bounding box center [459, 273] width 8 height 7
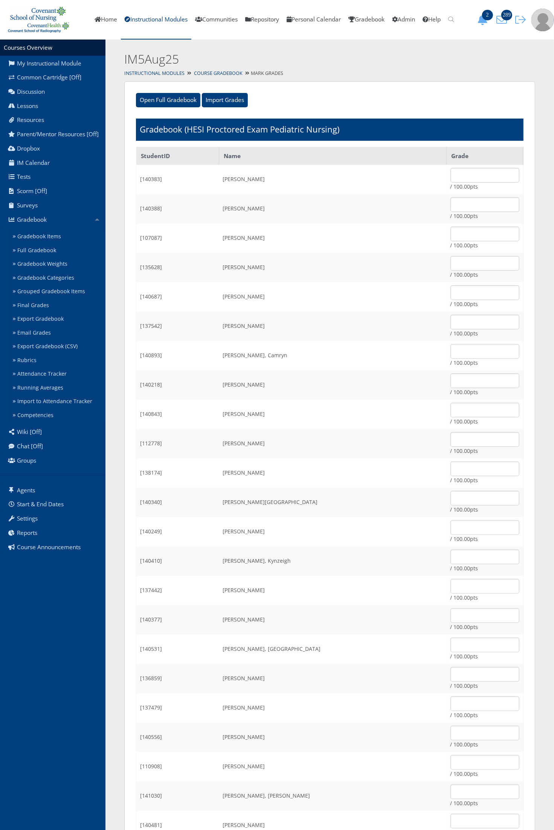
click at [202, 68] on span at bounding box center [329, 68] width 448 height 0
click at [203, 73] on link "Course Gradebook" at bounding box center [218, 73] width 49 height 6
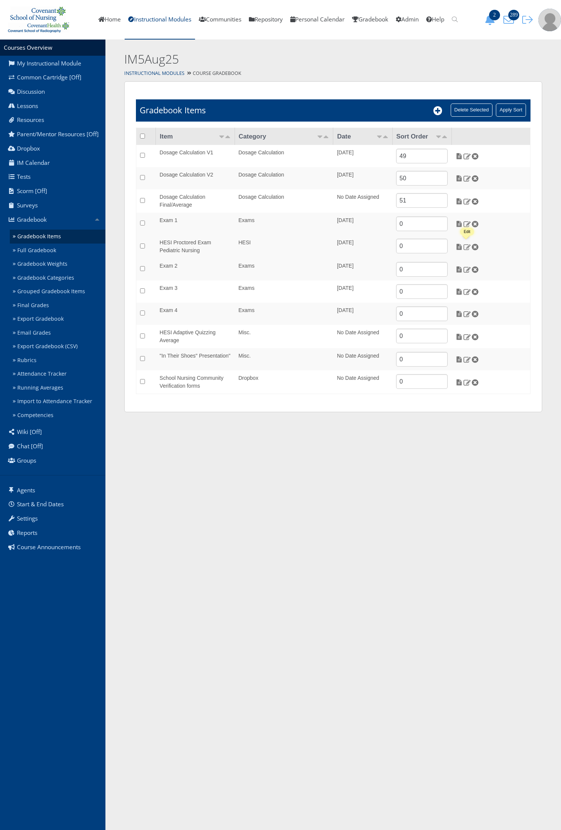
click at [466, 245] on img at bounding box center [467, 247] width 8 height 7
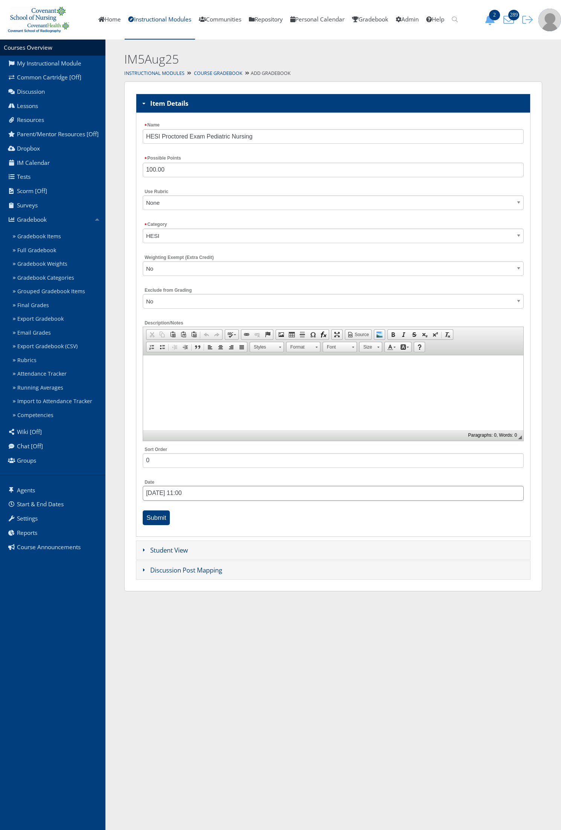
click at [174, 495] on input "05/08/2025 11:00" at bounding box center [333, 493] width 381 height 15
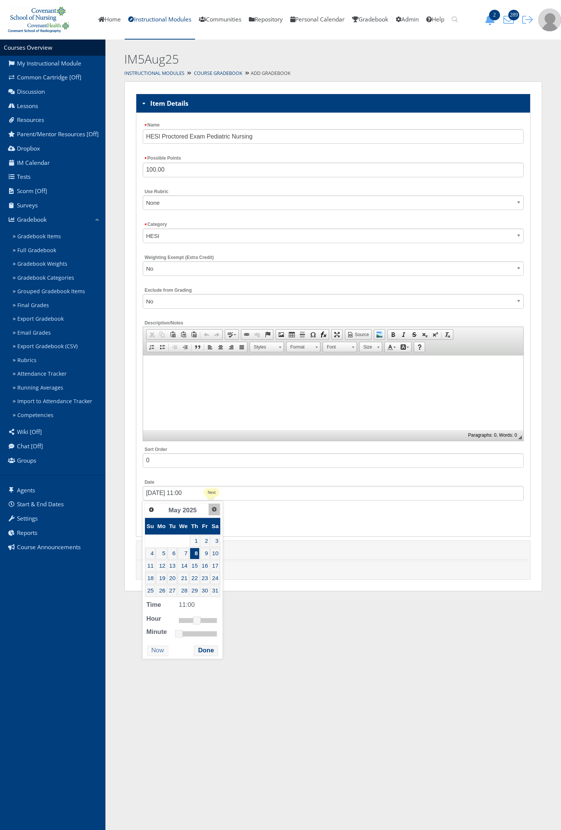
click at [215, 512] on link "Next" at bounding box center [214, 509] width 11 height 11
click at [194, 579] on link "25" at bounding box center [196, 579] width 10 height 12
click at [190, 620] on div at bounding box center [200, 620] width 40 height 5
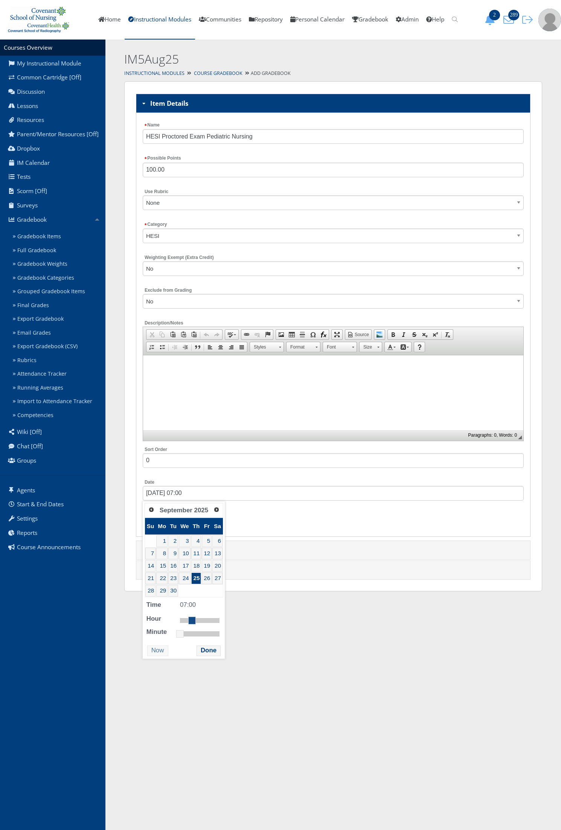
type input "09/25/2025 08:00"
drag, startPoint x: 190, startPoint y: 620, endPoint x: 195, endPoint y: 621, distance: 4.3
click at [195, 621] on link at bounding box center [194, 621] width 8 height 8
click at [213, 649] on button "Done" at bounding box center [209, 651] width 24 height 10
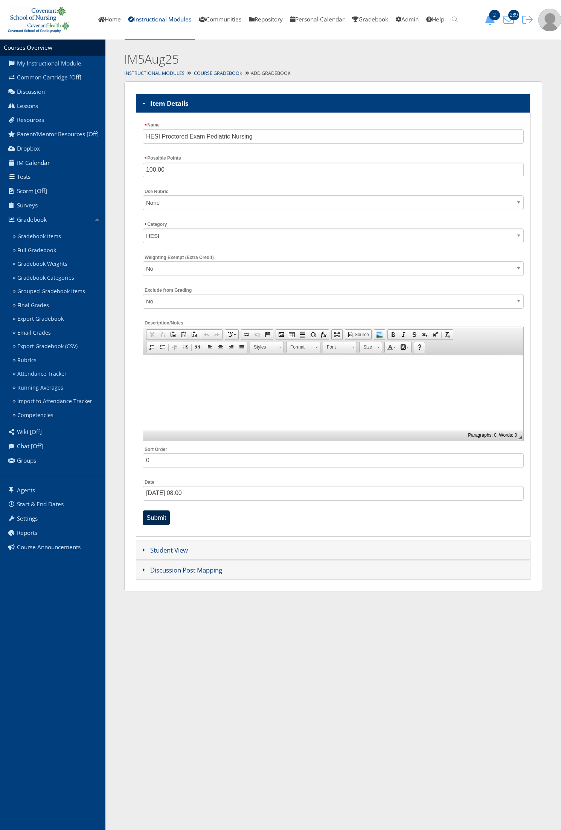
click at [160, 512] on input "Submit" at bounding box center [156, 517] width 27 height 15
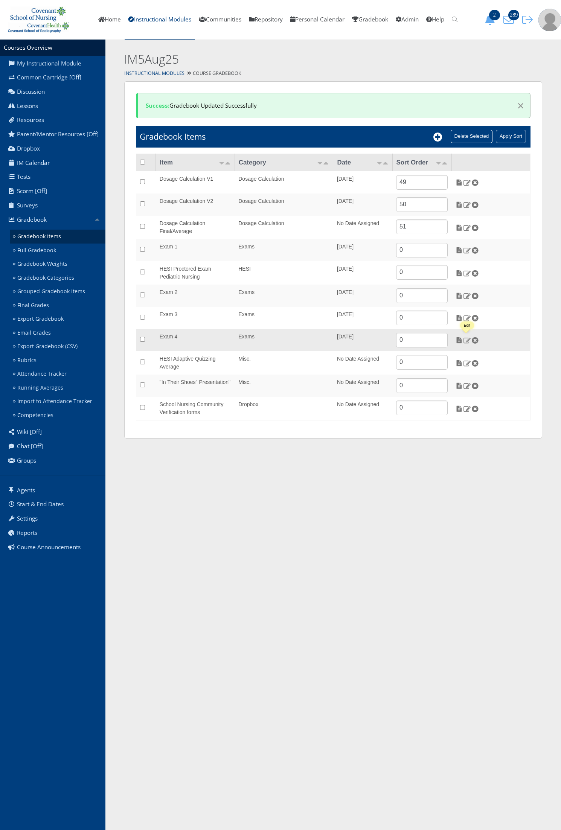
click at [466, 341] on img at bounding box center [467, 340] width 8 height 7
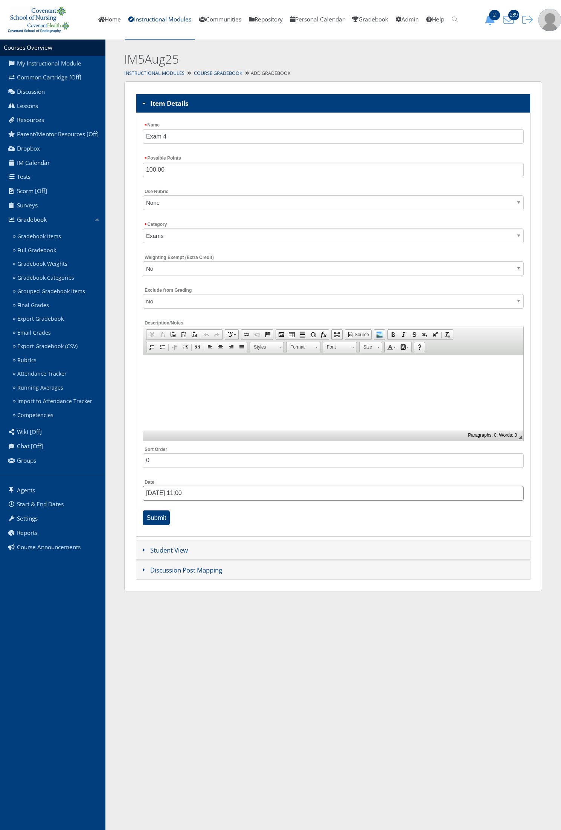
click at [153, 494] on input "[DATE] 11:00" at bounding box center [333, 493] width 381 height 15
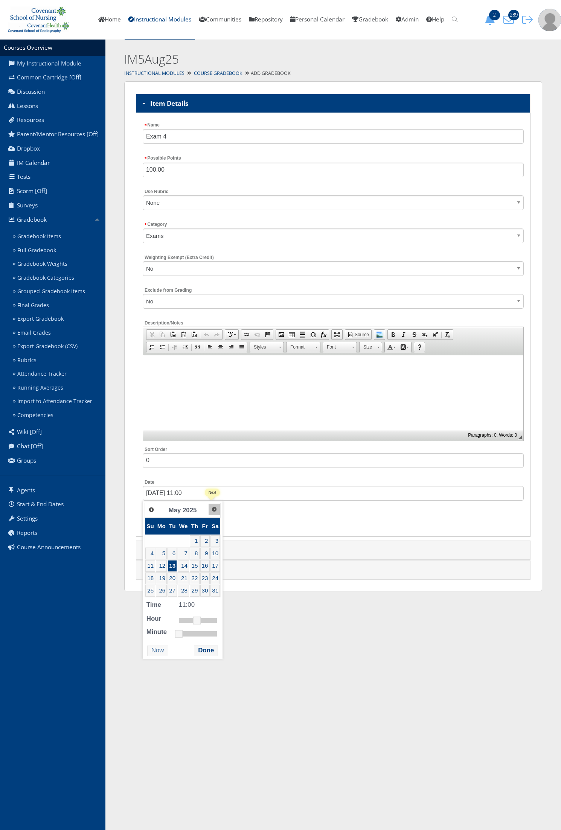
click at [212, 513] on link "Next" at bounding box center [214, 509] width 11 height 11
click at [177, 597] on link "30" at bounding box center [173, 591] width 10 height 12
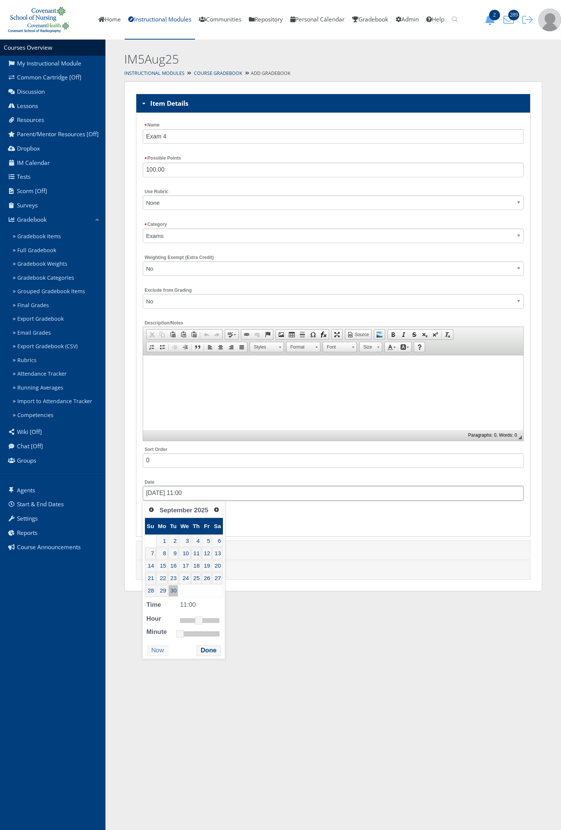
type input "09/30/2025 11:00"
click at [203, 650] on button "Done" at bounding box center [209, 651] width 24 height 10
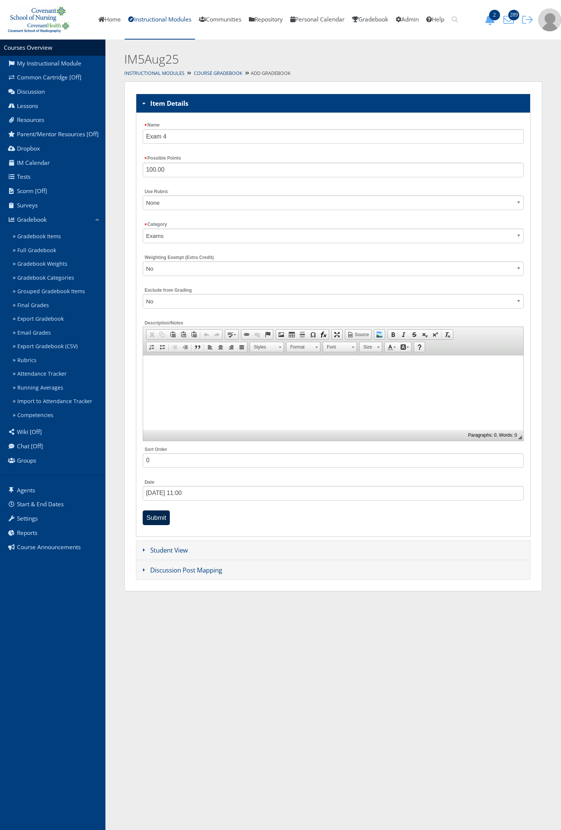
click at [162, 518] on input "Submit" at bounding box center [156, 517] width 27 height 15
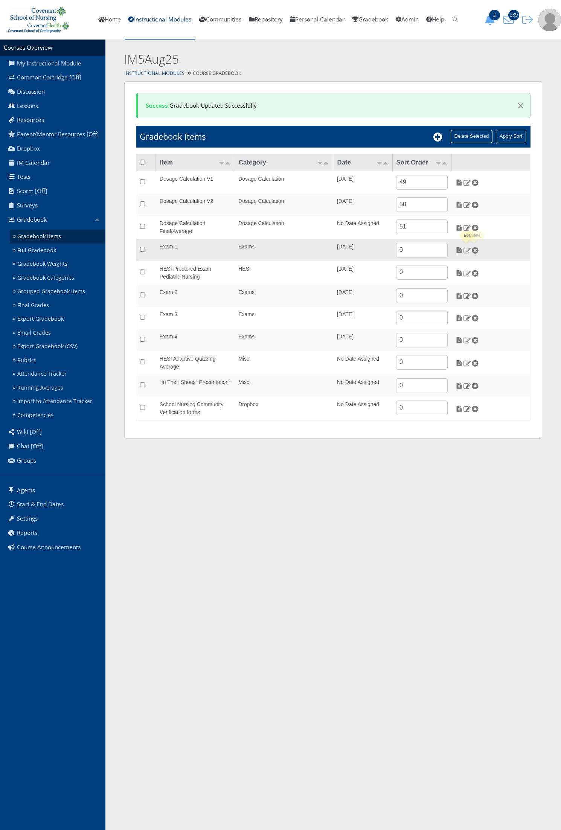
click at [467, 251] on img at bounding box center [467, 250] width 8 height 7
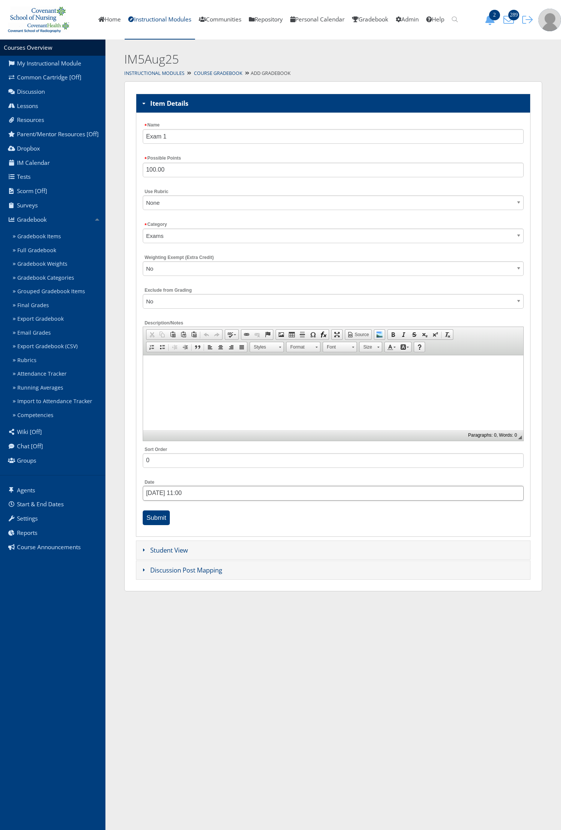
click at [173, 493] on input "04/19/2025 11:00" at bounding box center [333, 493] width 381 height 15
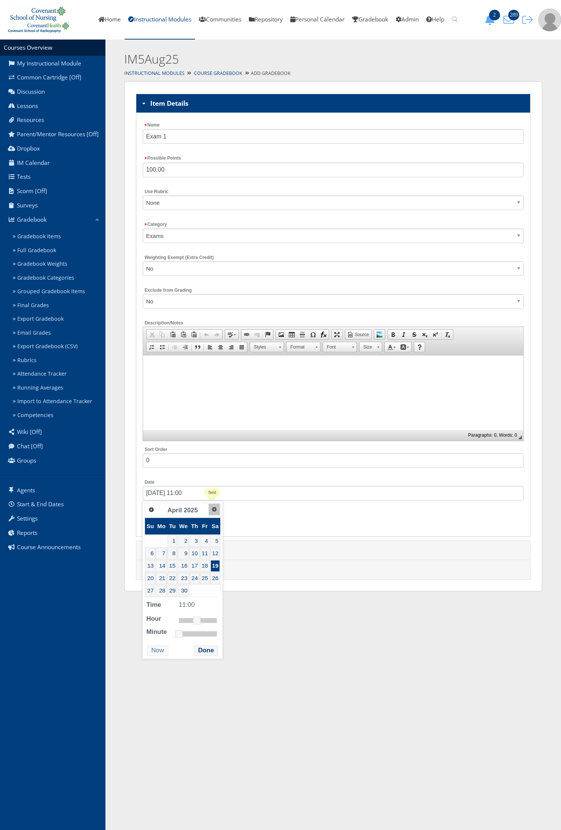
click at [212, 512] on span "Next" at bounding box center [214, 509] width 6 height 6
click at [168, 580] on link "19" at bounding box center [172, 579] width 9 height 12
type input "08/19/2025 11:00"
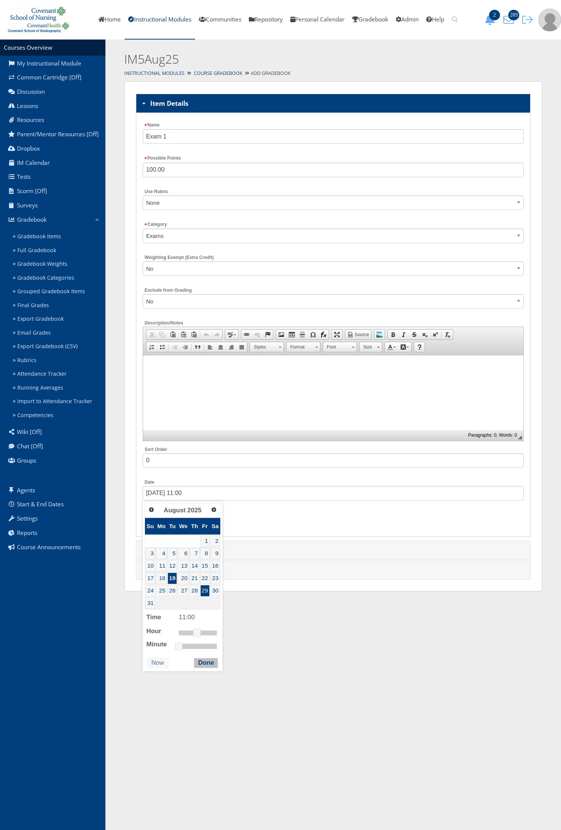
click at [209, 668] on button "Done" at bounding box center [206, 663] width 24 height 10
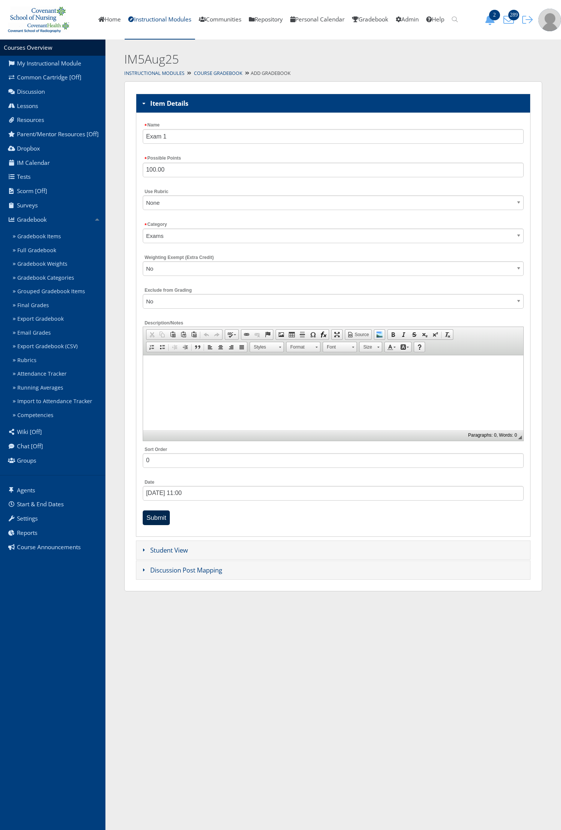
click at [153, 518] on input "Submit" at bounding box center [156, 517] width 27 height 15
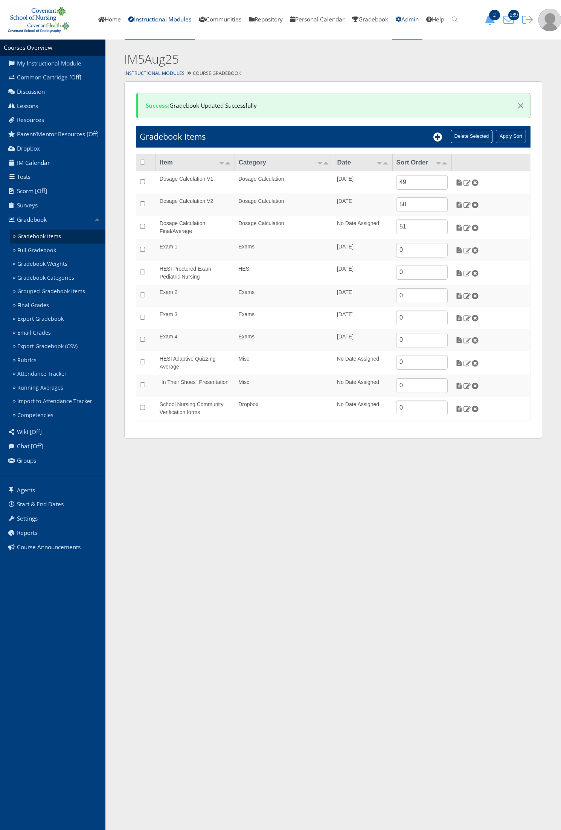
click at [411, 23] on link "Admin" at bounding box center [407, 20] width 30 height 40
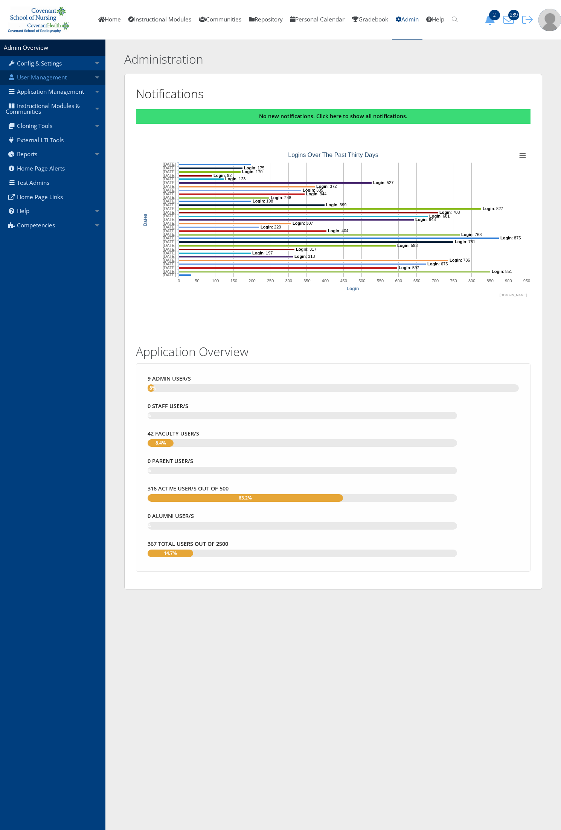
click at [65, 80] on link "User Management" at bounding box center [52, 77] width 105 height 14
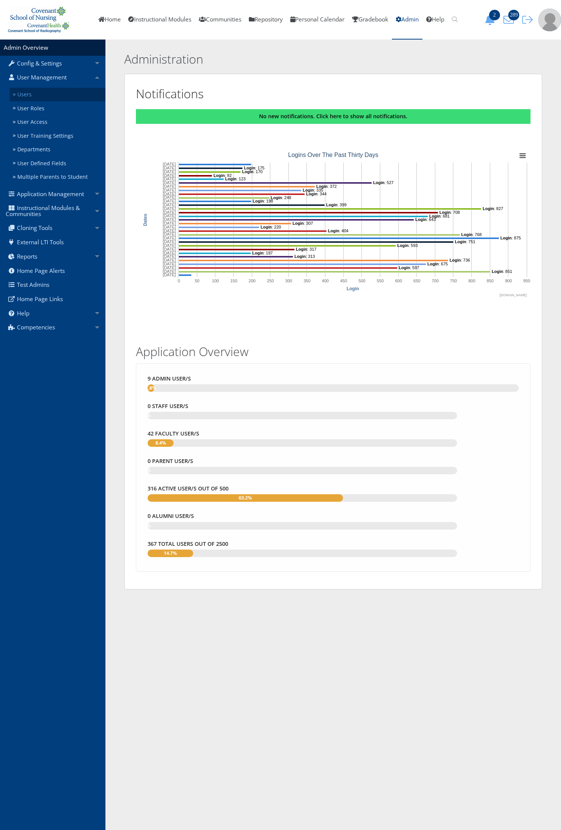
click at [59, 91] on link "Users" at bounding box center [58, 95] width 96 height 14
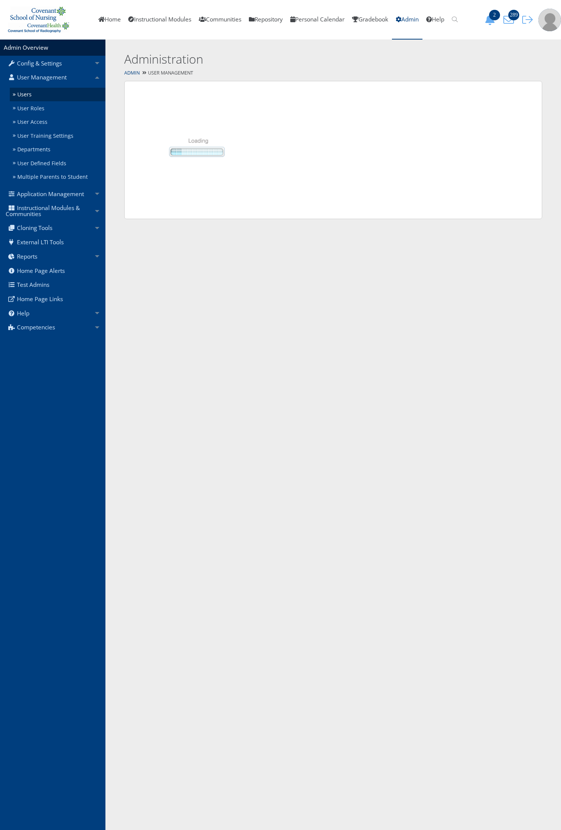
select select "50"
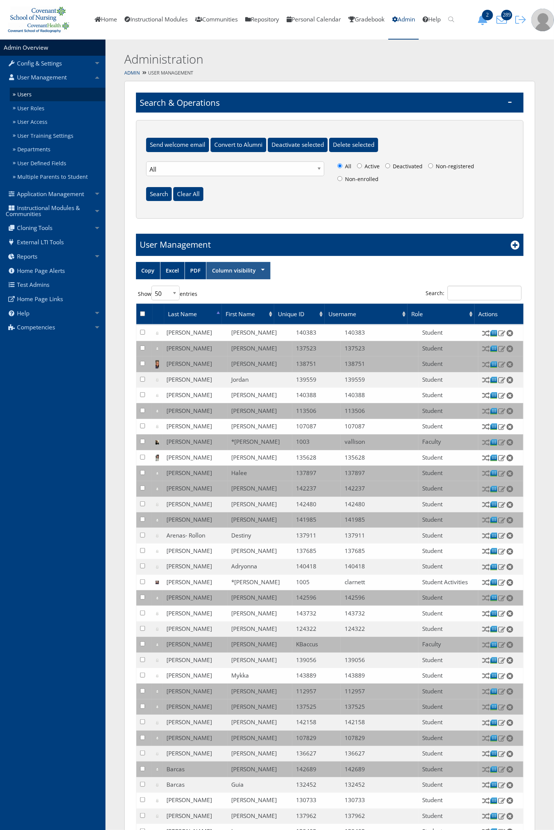
click at [232, 268] on link "Column visibility" at bounding box center [238, 270] width 64 height 17
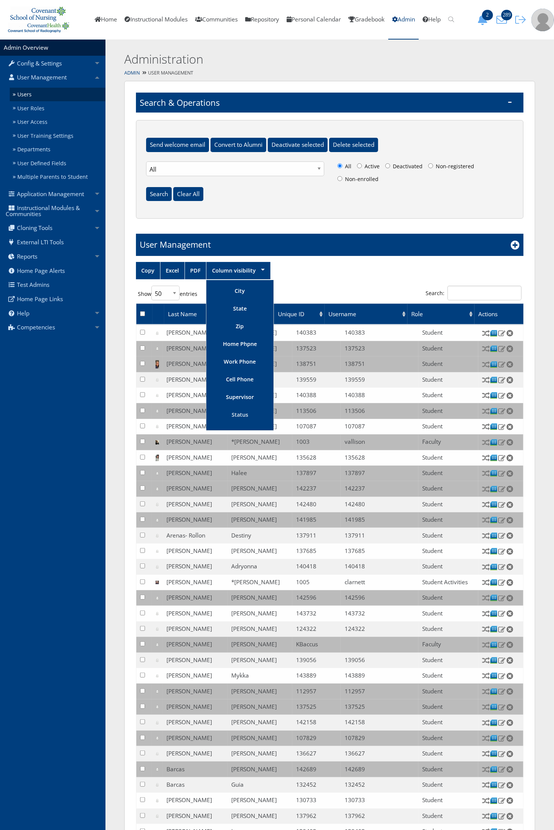
scroll to position [293, 0]
click at [247, 422] on link "Admin Notes" at bounding box center [240, 421] width 66 height 17
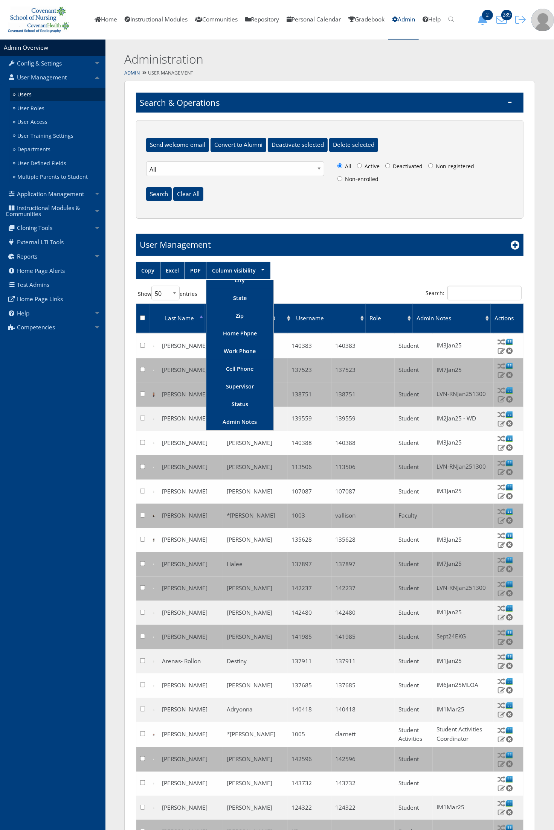
click at [389, 283] on div at bounding box center [277, 415] width 554 height 830
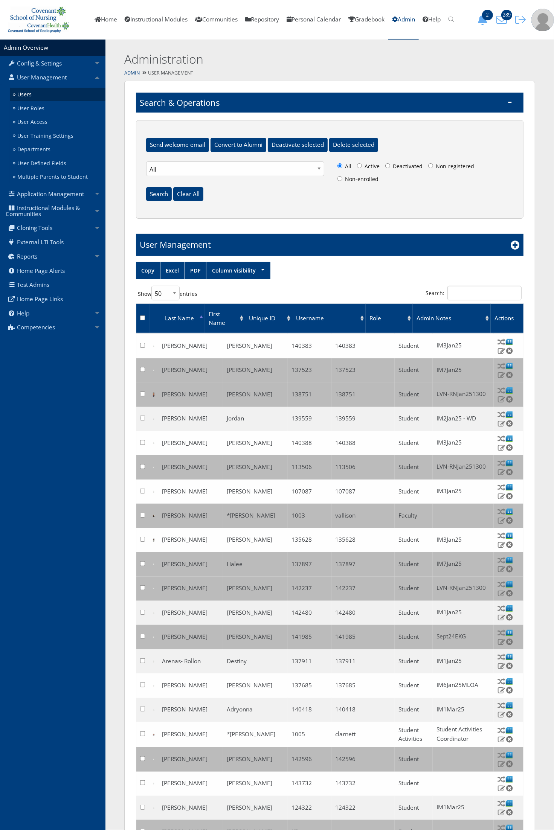
click at [309, 319] on th "Username" at bounding box center [329, 317] width 74 height 29
click at [308, 316] on th "Username" at bounding box center [329, 317] width 74 height 29
click at [288, 317] on th "Unique ID" at bounding box center [268, 317] width 47 height 29
click at [289, 317] on th "Unique ID" at bounding box center [268, 317] width 47 height 29
click at [315, 274] on div "Copy Excel PDF Column visibility" at bounding box center [329, 271] width 387 height 18
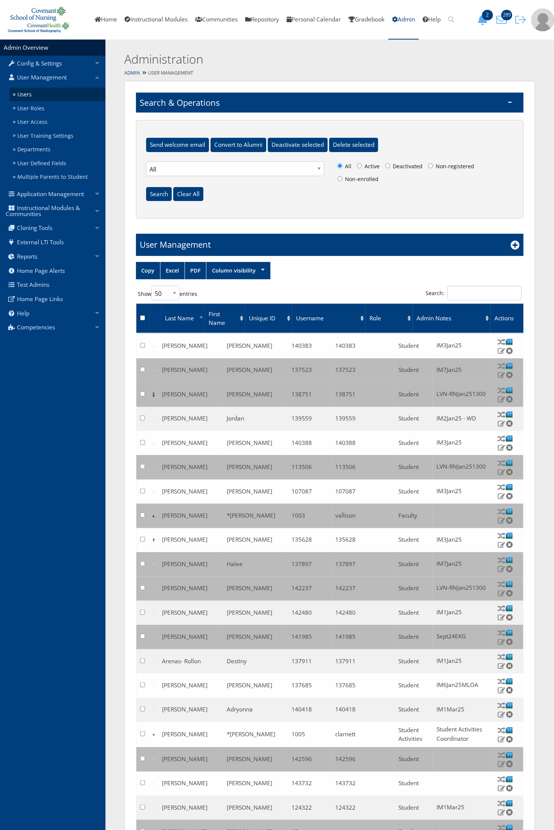
click at [291, 317] on th "Unique ID" at bounding box center [268, 317] width 47 height 29
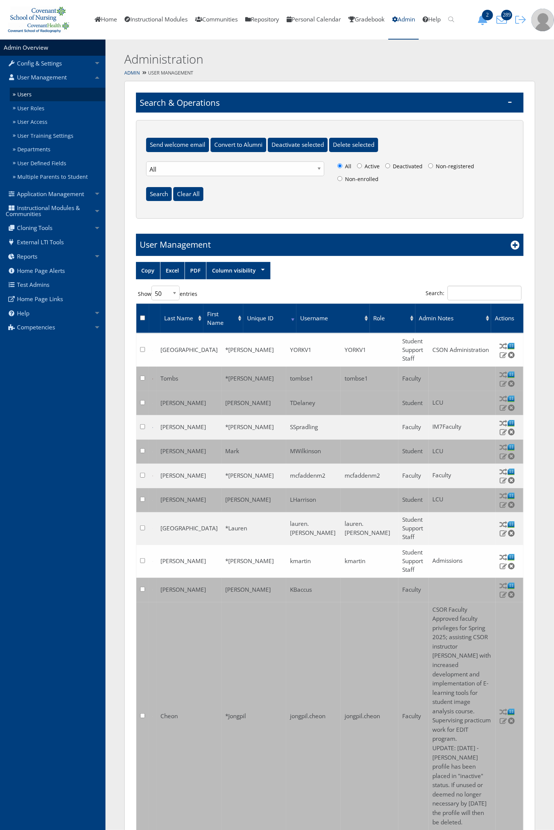
click at [291, 317] on th "Unique ID" at bounding box center [269, 317] width 53 height 29
click at [294, 319] on th "Unique ID" at bounding box center [269, 317] width 53 height 29
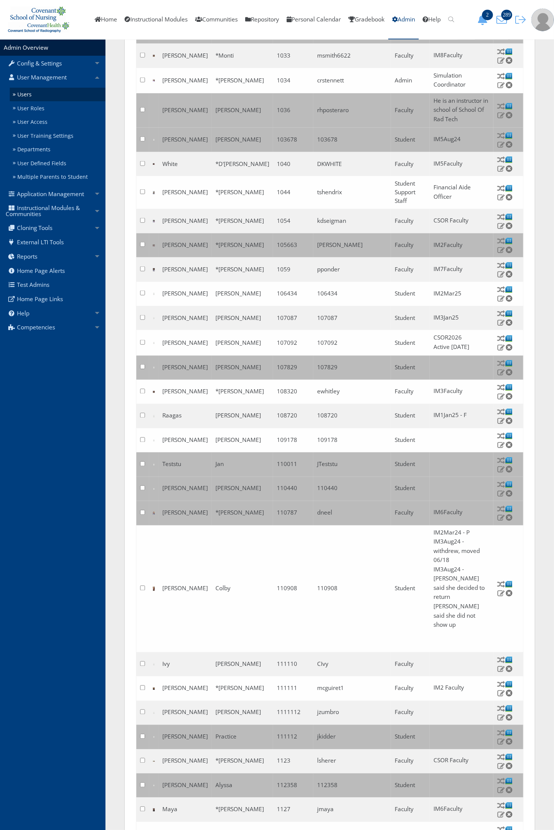
scroll to position [753, 0]
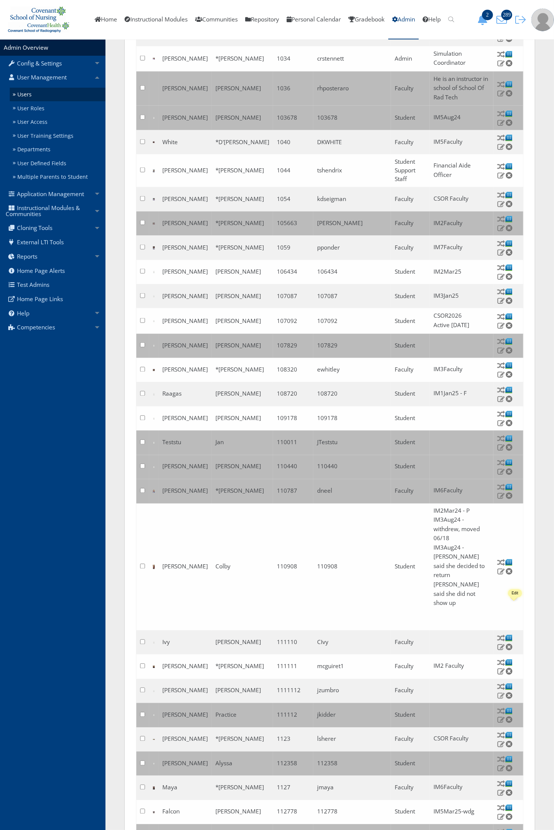
click at [505, 692] on img at bounding box center [501, 695] width 8 height 7
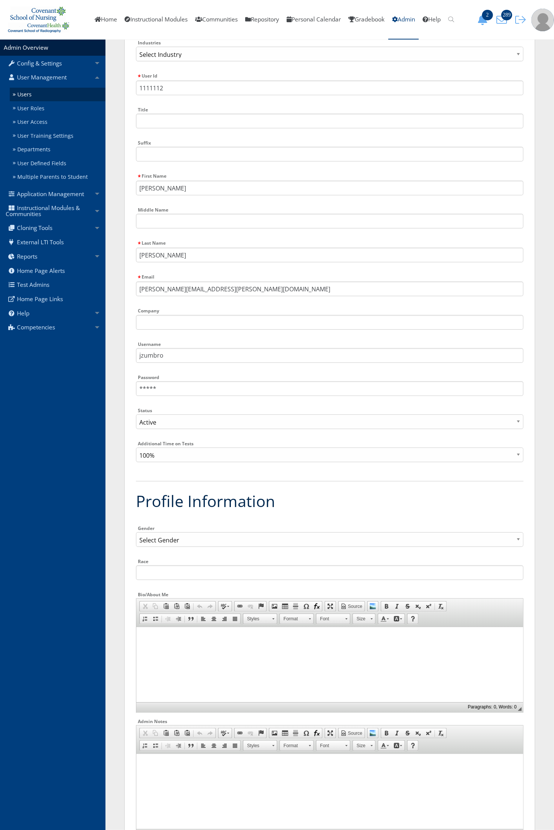
scroll to position [235, 0]
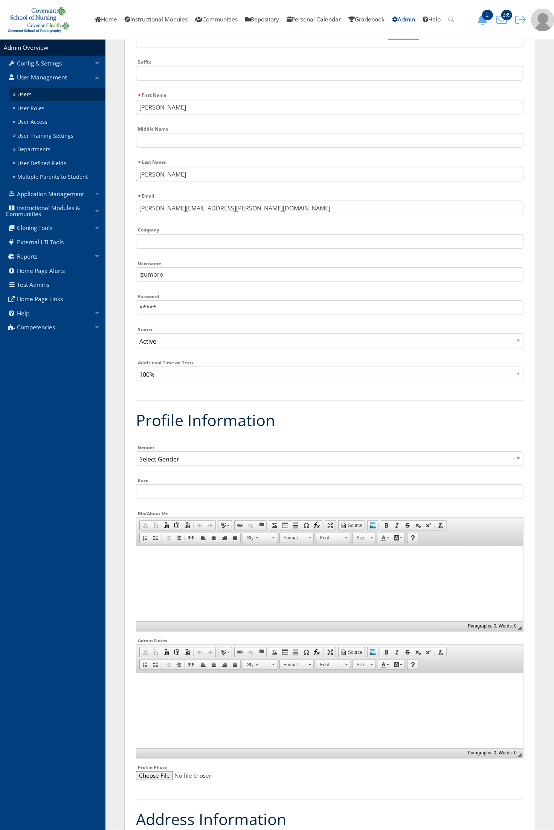
click at [163, 692] on html at bounding box center [329, 682] width 387 height 19
click at [195, 243] on input "Company" at bounding box center [329, 241] width 387 height 15
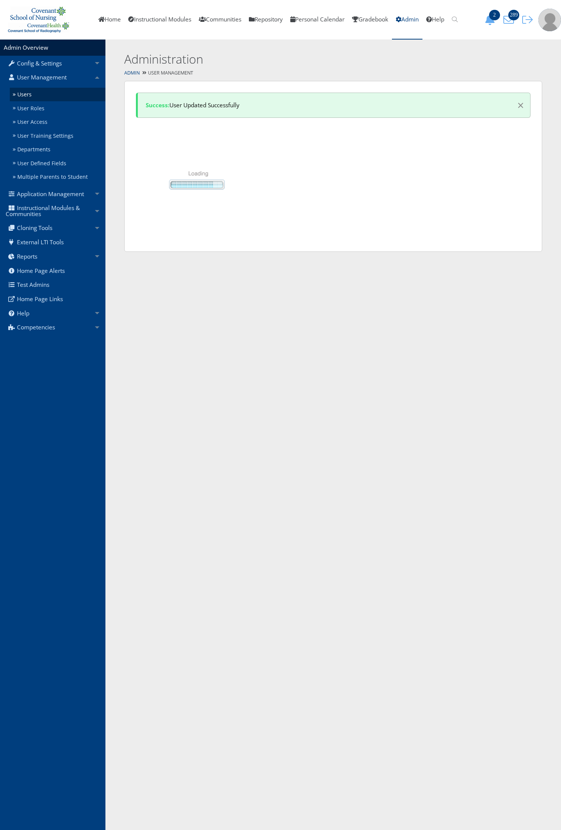
select select "50"
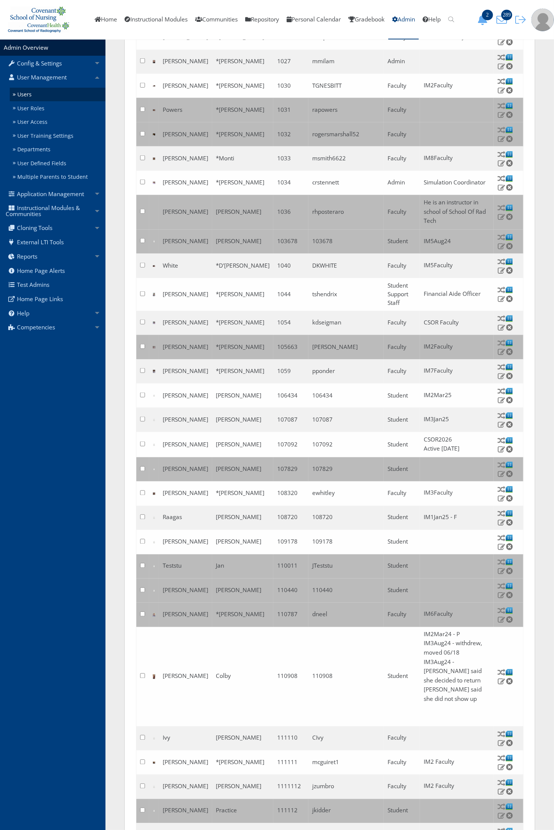
scroll to position [659, 0]
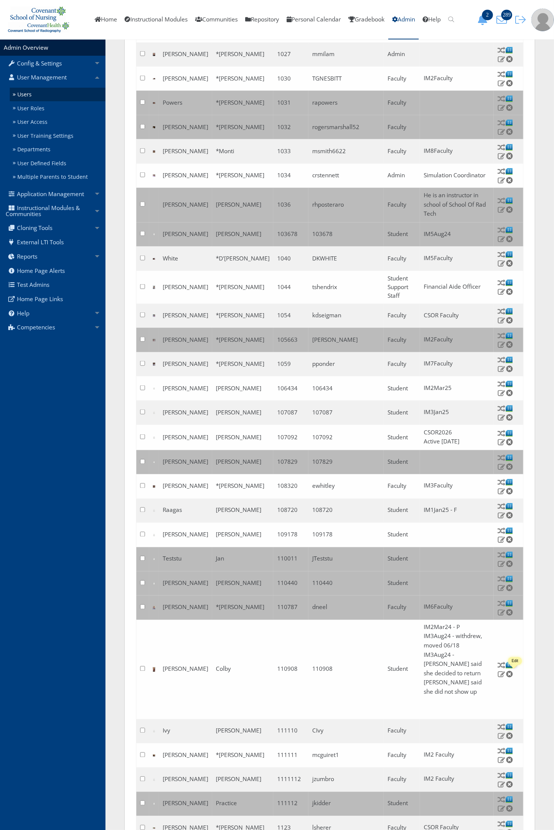
click at [505, 733] on img at bounding box center [501, 736] width 8 height 7
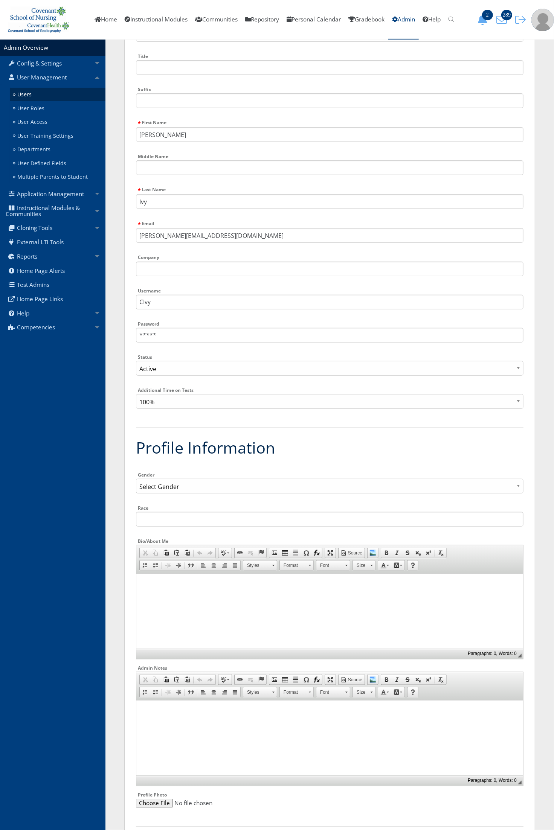
scroll to position [235, 0]
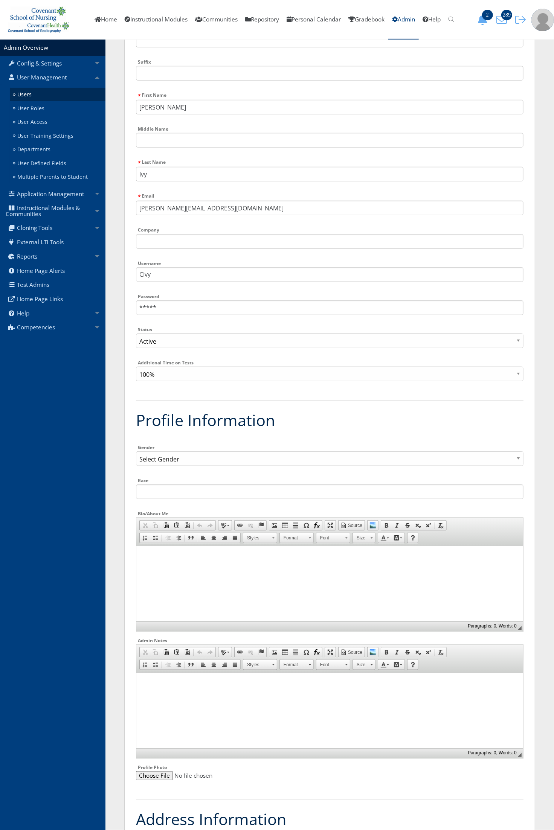
click at [194, 692] on html at bounding box center [329, 682] width 387 height 19
click at [171, 272] on input "CIvy" at bounding box center [329, 274] width 387 height 15
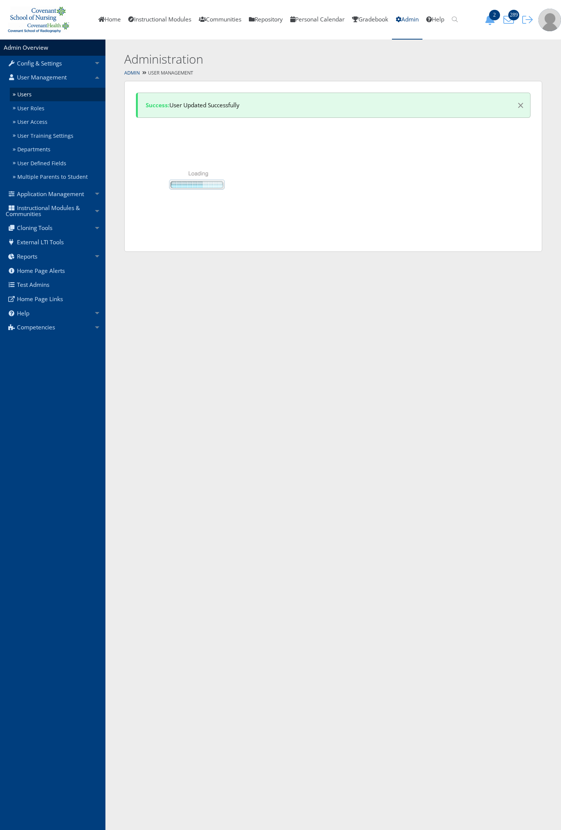
select select "50"
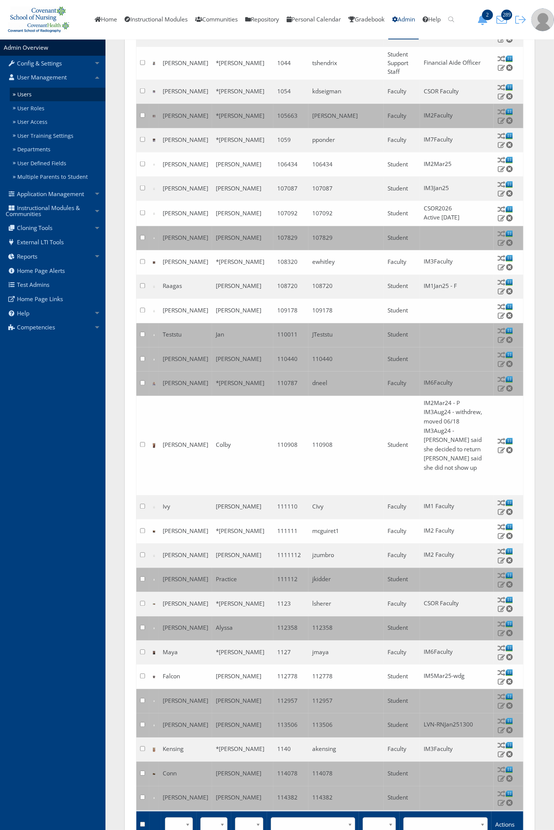
scroll to position [891, 0]
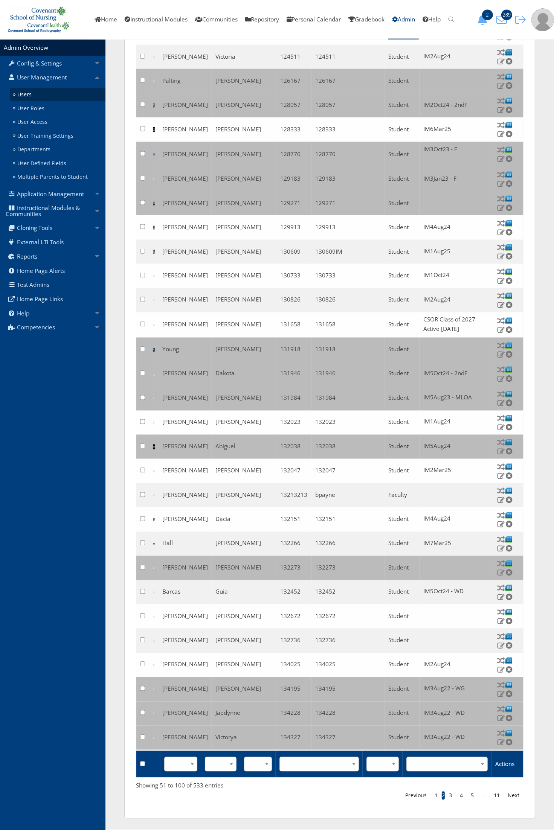
scroll to position [825, 0]
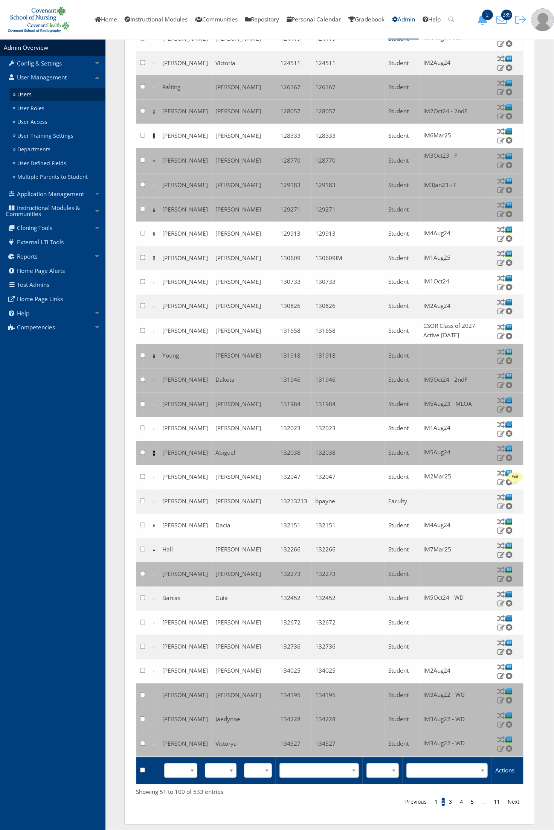
click at [505, 503] on img at bounding box center [501, 506] width 8 height 7
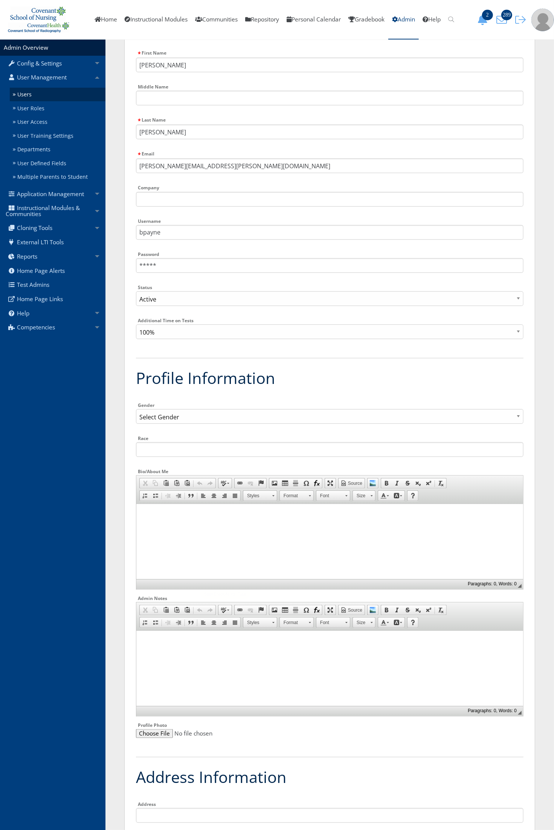
scroll to position [282, 0]
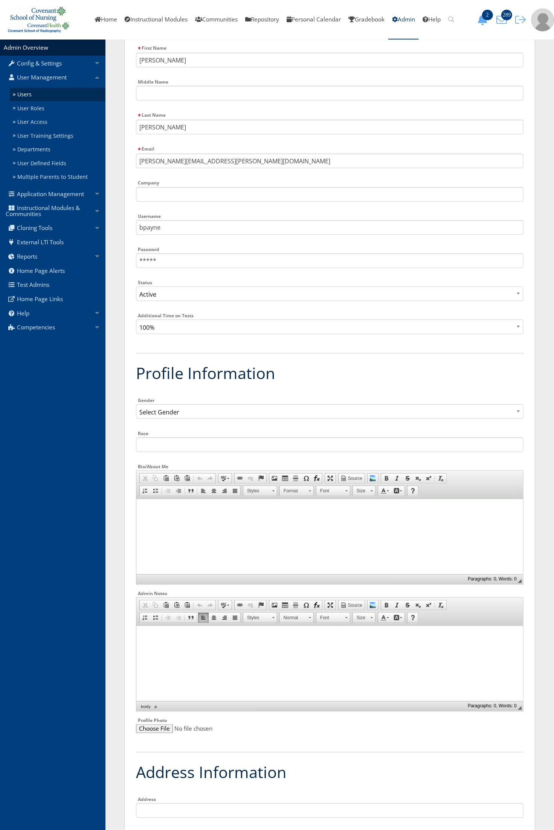
click at [210, 645] on html at bounding box center [329, 635] width 387 height 19
click at [184, 62] on input "[PERSON_NAME]" at bounding box center [329, 60] width 387 height 15
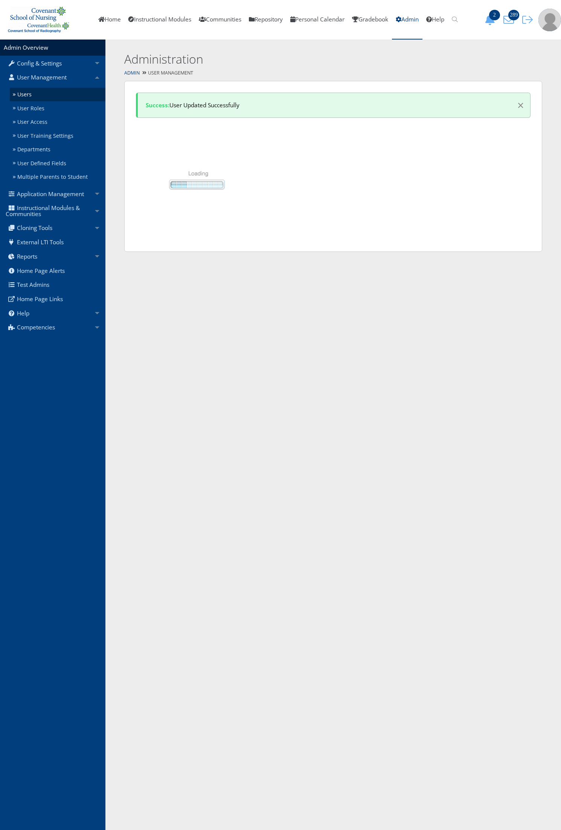
select select "50"
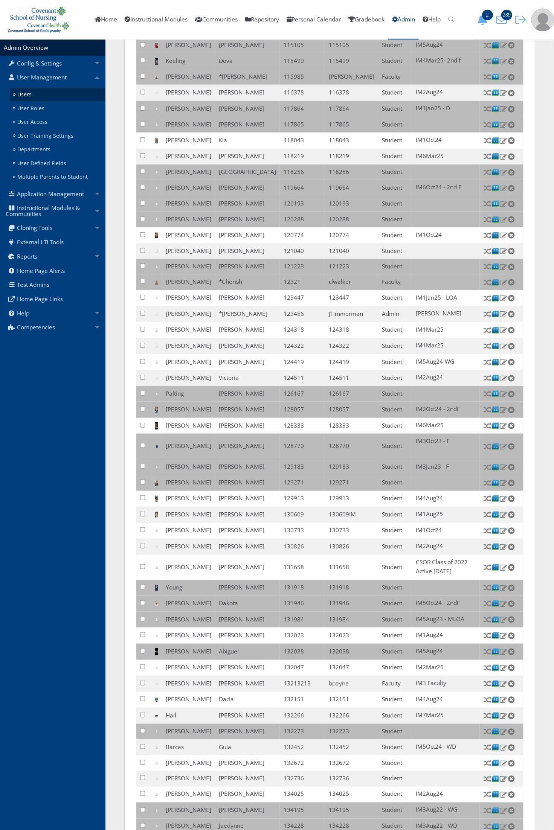
scroll to position [420, 0]
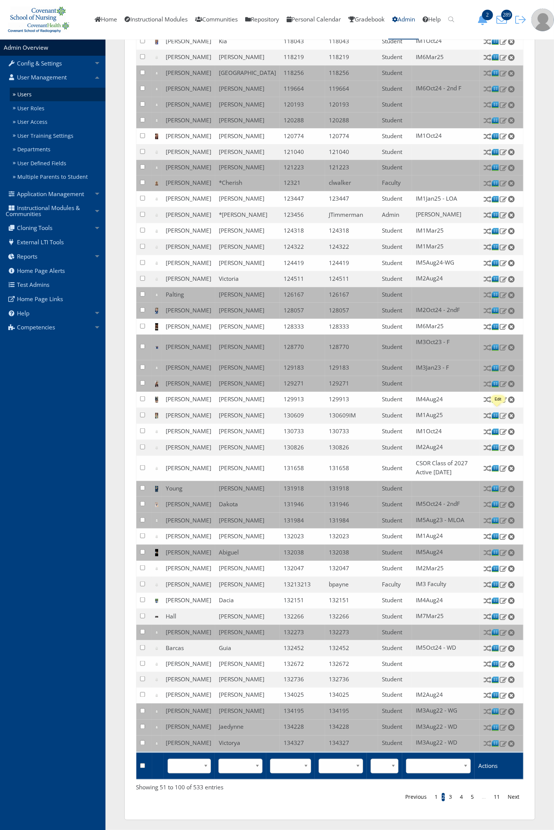
click at [499, 413] on img at bounding box center [503, 415] width 8 height 7
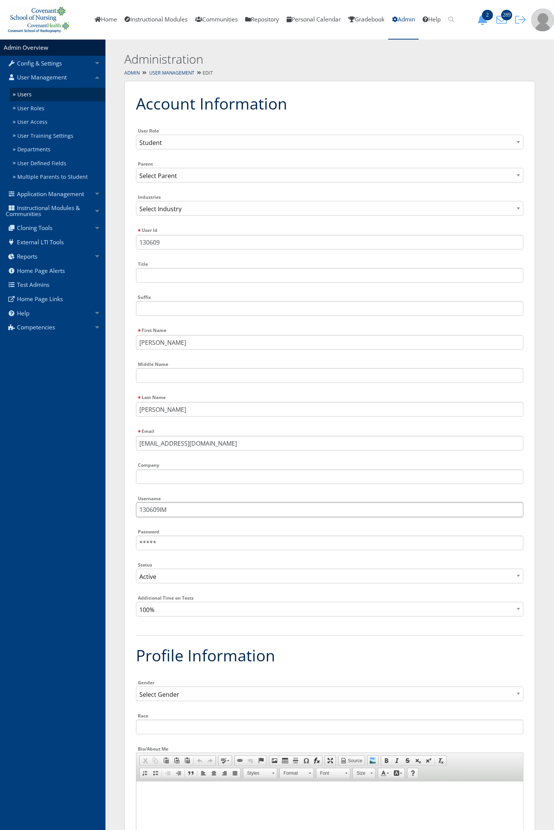
click at [175, 514] on input "130609IM" at bounding box center [329, 510] width 387 height 15
type input "130609"
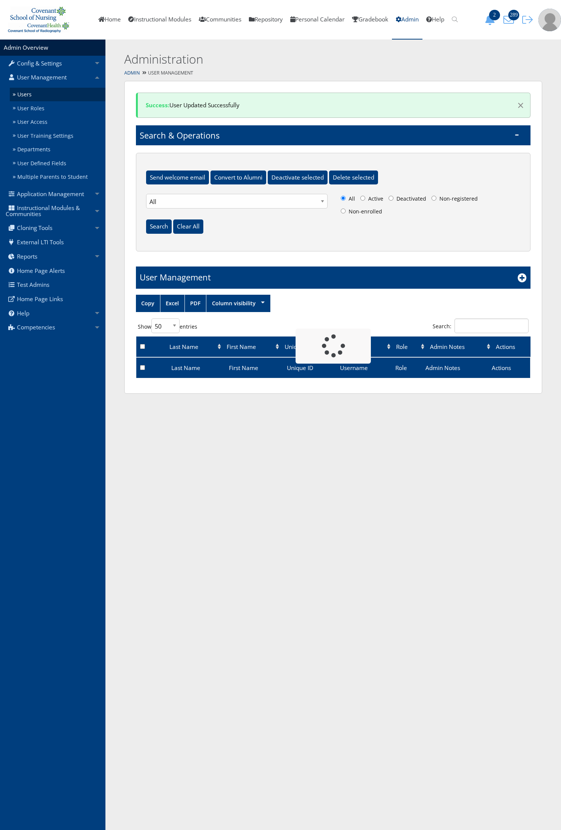
select select "50"
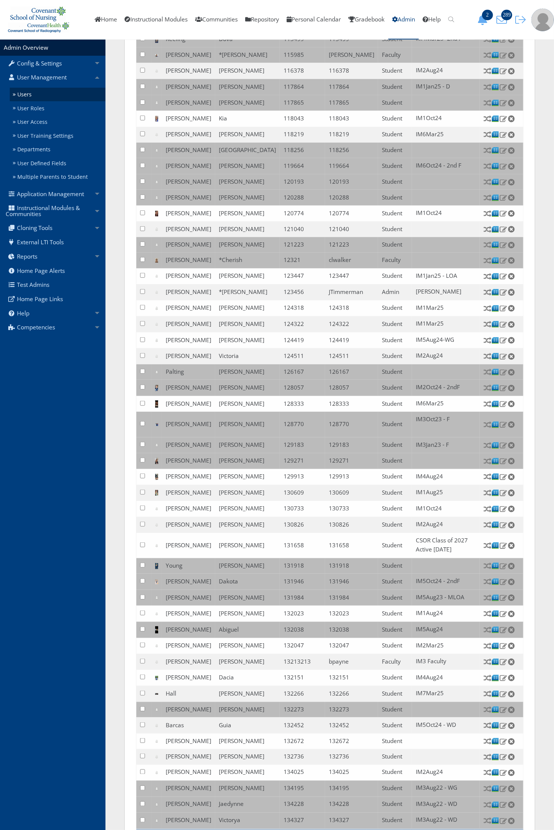
scroll to position [420, 0]
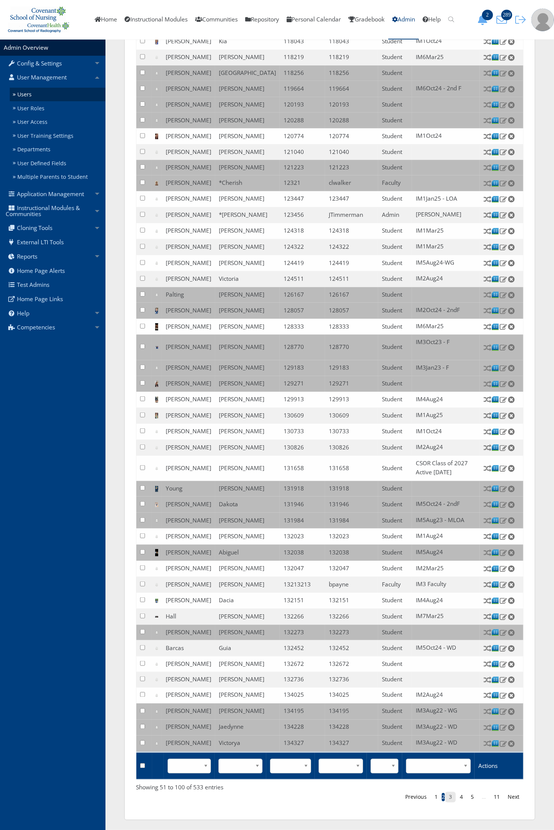
click at [451, 795] on link "3" at bounding box center [450, 797] width 11 height 11
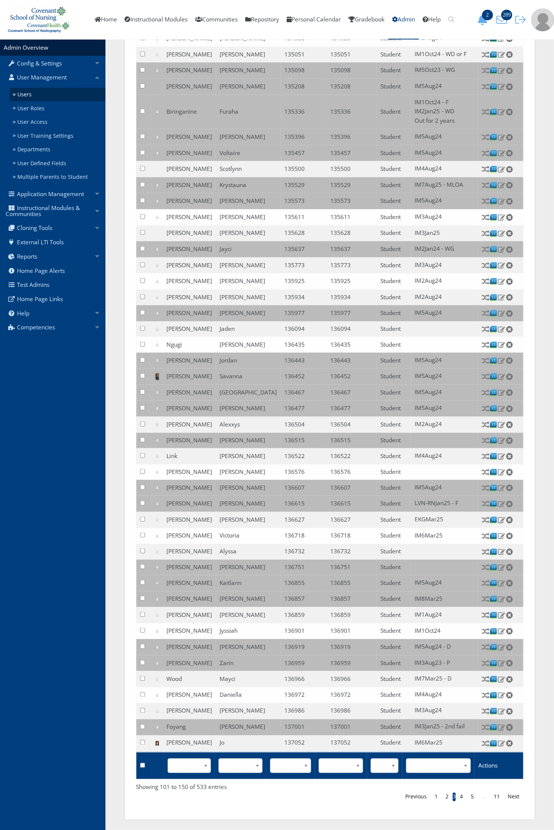
scroll to position [424, 0]
click at [458, 798] on link "4" at bounding box center [461, 796] width 11 height 11
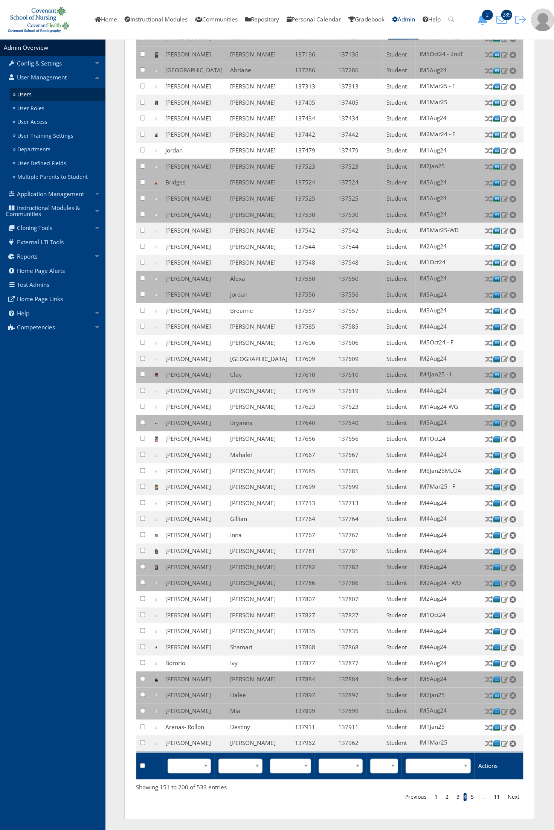
scroll to position [408, 0]
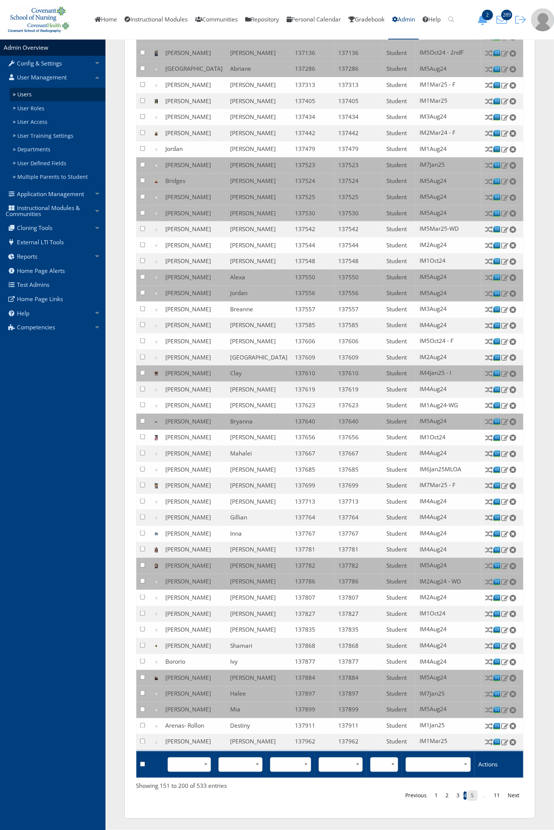
click at [469, 798] on link "5" at bounding box center [472, 796] width 11 height 11
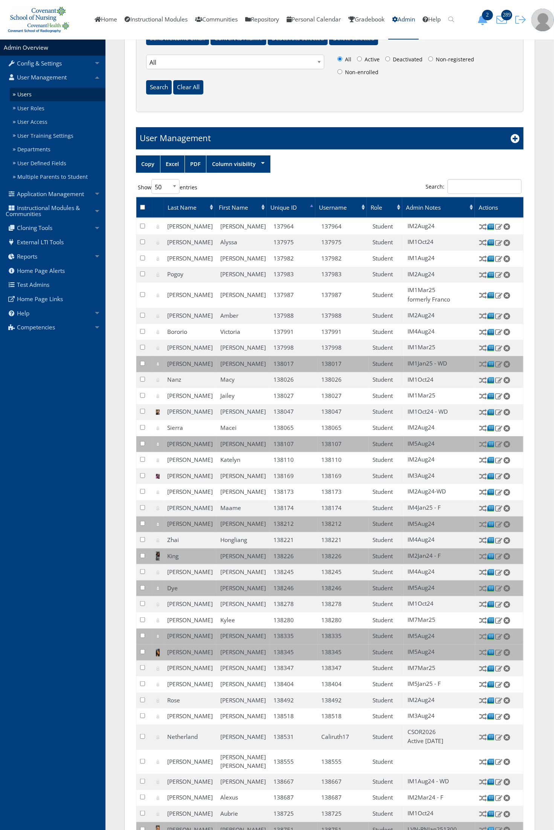
scroll to position [435, 0]
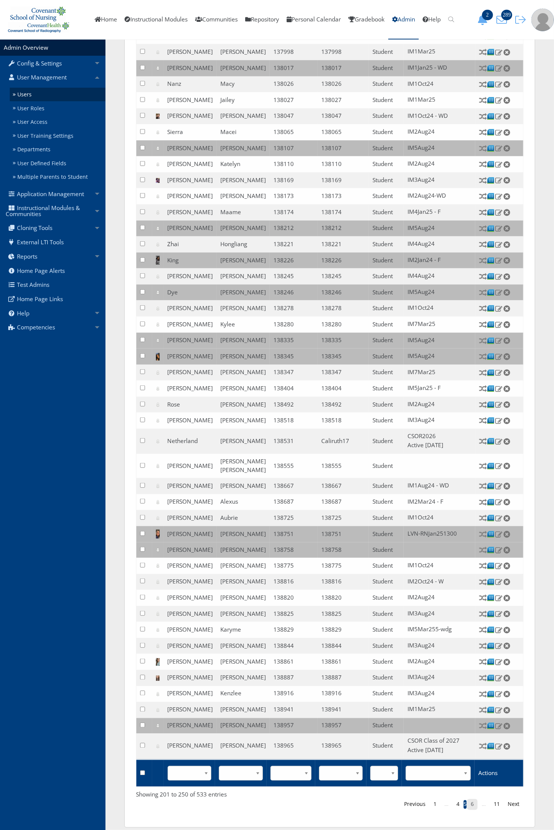
click at [472, 799] on link "6" at bounding box center [472, 804] width 11 height 11
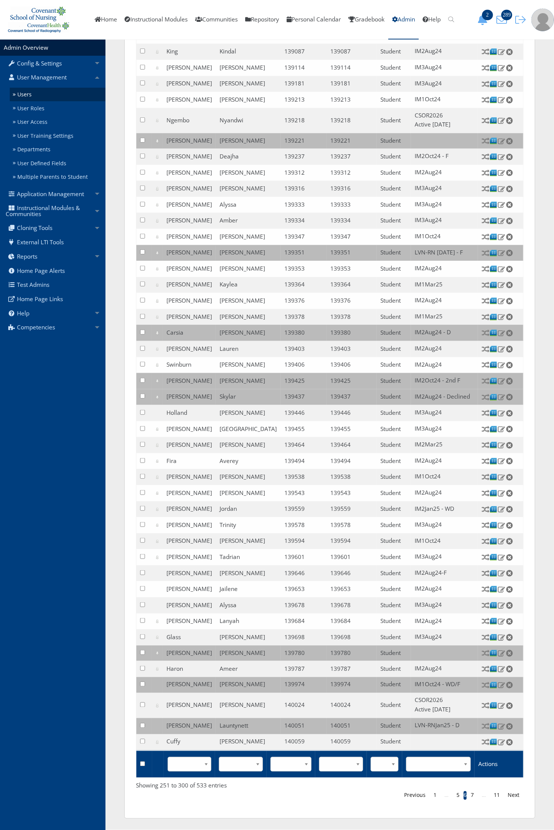
scroll to position [443, 0]
click at [474, 797] on link "7" at bounding box center [472, 795] width 11 height 11
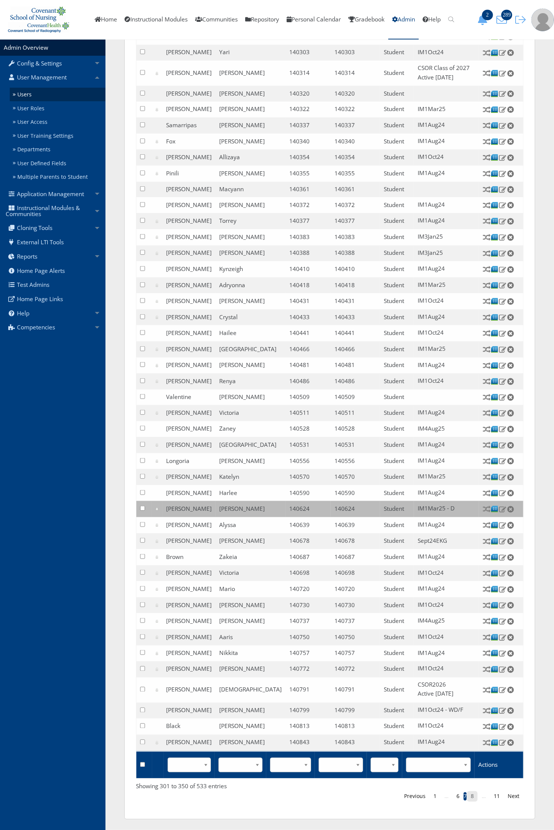
click at [471, 795] on link "8" at bounding box center [472, 796] width 11 height 11
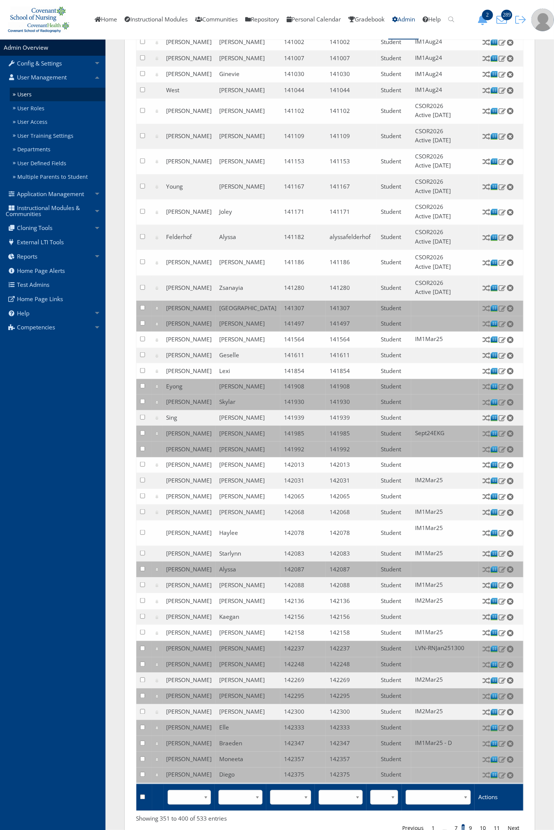
scroll to position [509, 0]
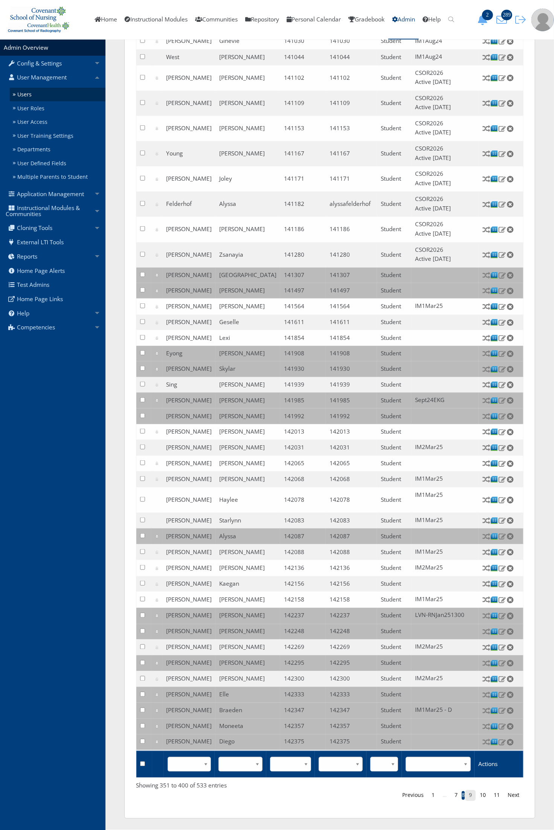
click at [472, 799] on link "9" at bounding box center [470, 795] width 11 height 11
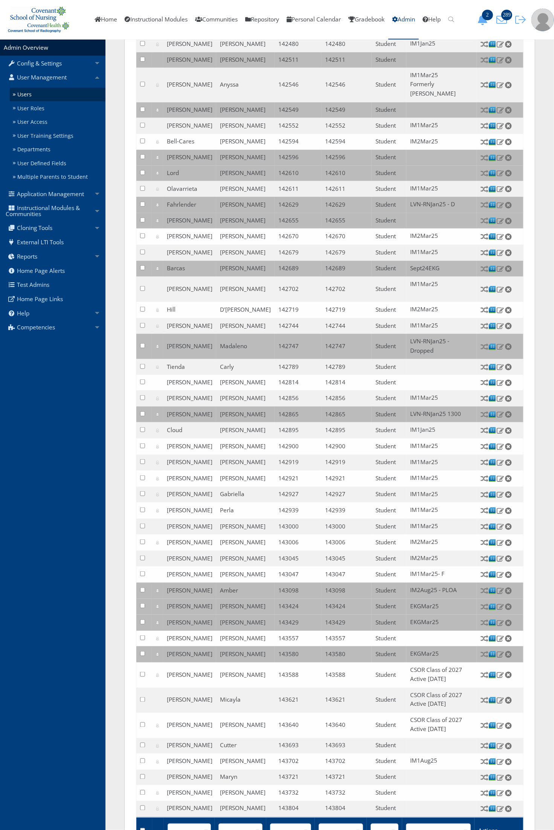
scroll to position [456, 0]
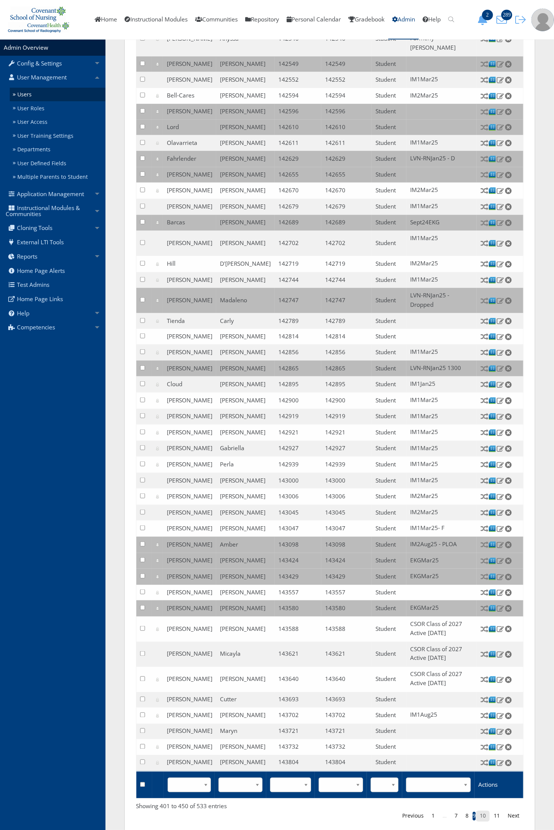
click at [485, 811] on link "10" at bounding box center [483, 816] width 14 height 11
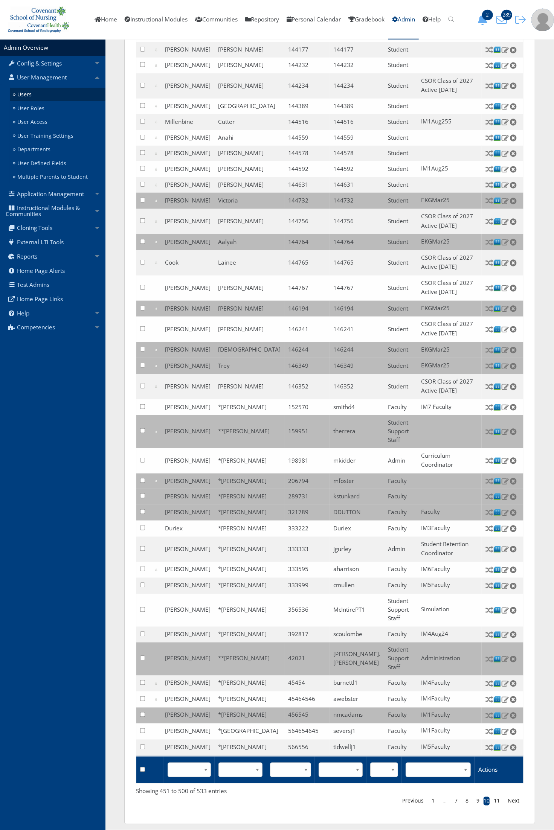
scroll to position [541, 0]
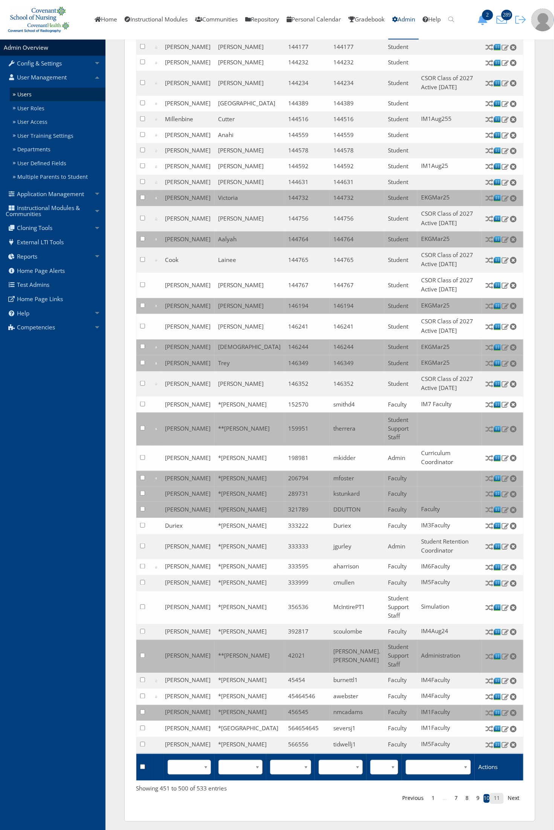
click at [494, 797] on link "11" at bounding box center [497, 798] width 14 height 11
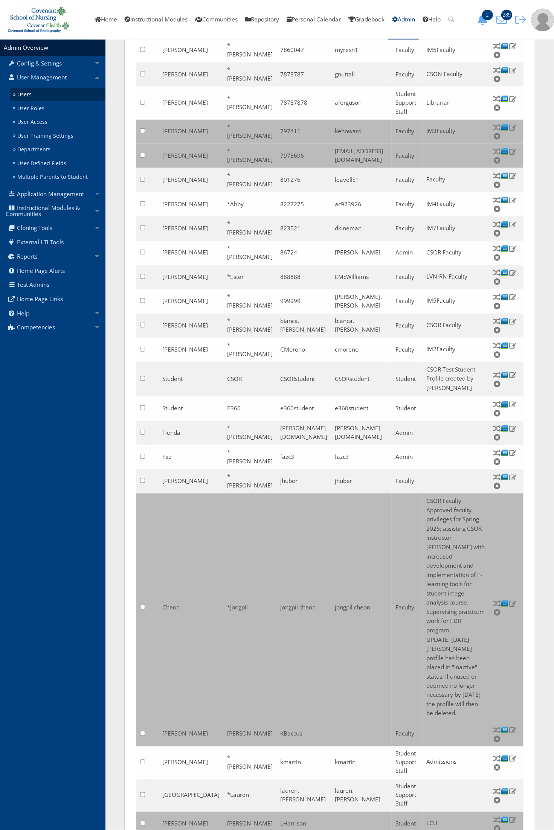
scroll to position [456, 0]
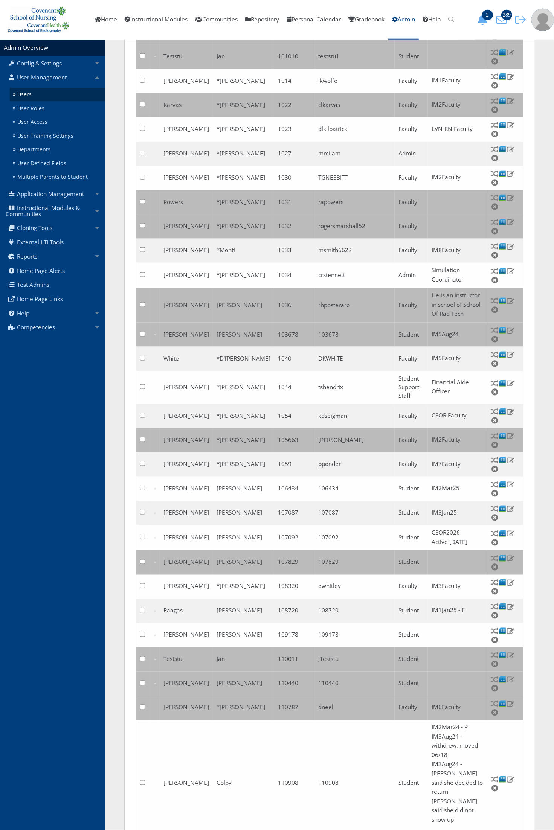
scroll to position [574, 0]
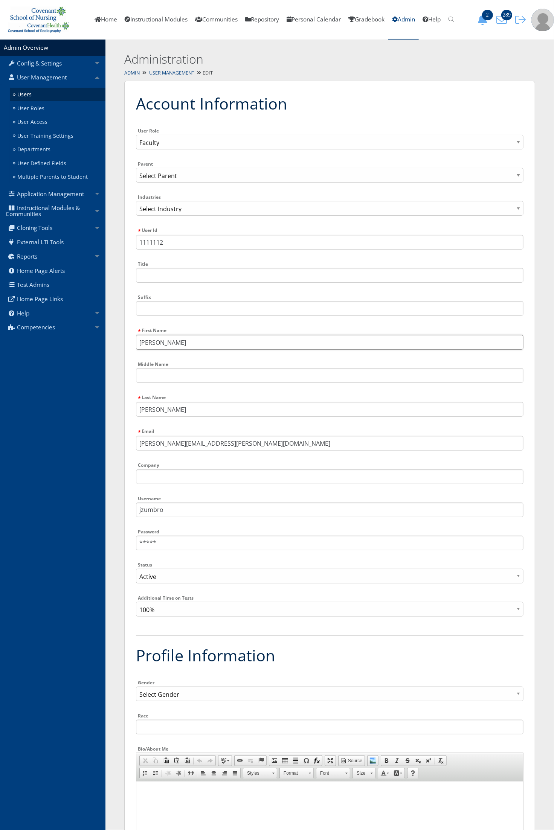
click at [140, 345] on input "Janci" at bounding box center [329, 342] width 387 height 15
type input "*[PERSON_NAME]"
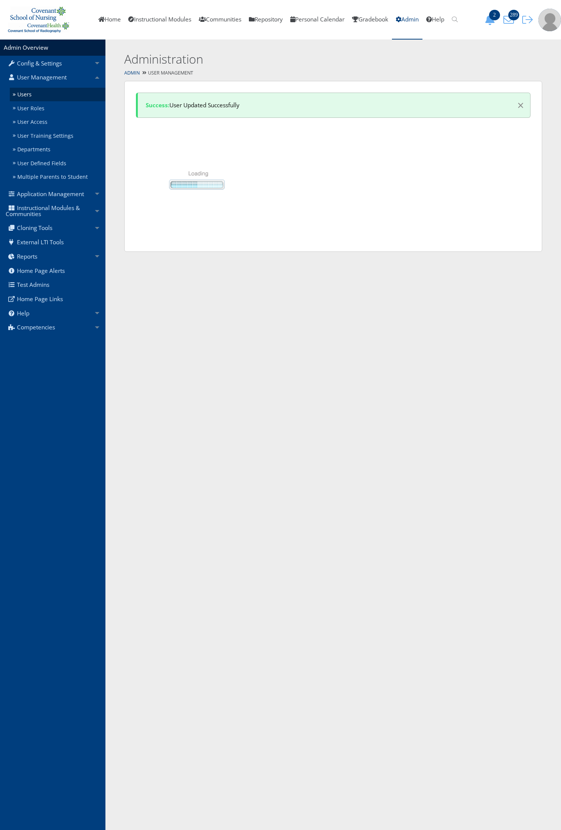
select select "50"
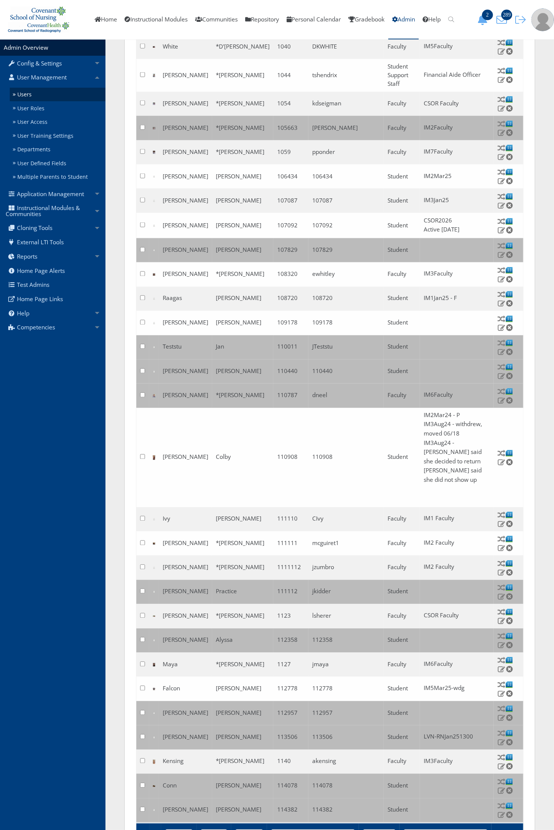
scroll to position [891, 0]
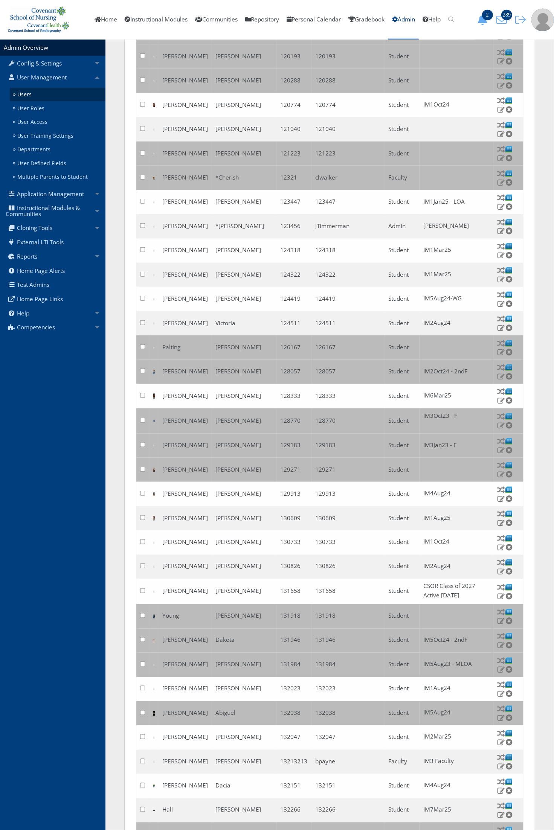
scroll to position [753, 0]
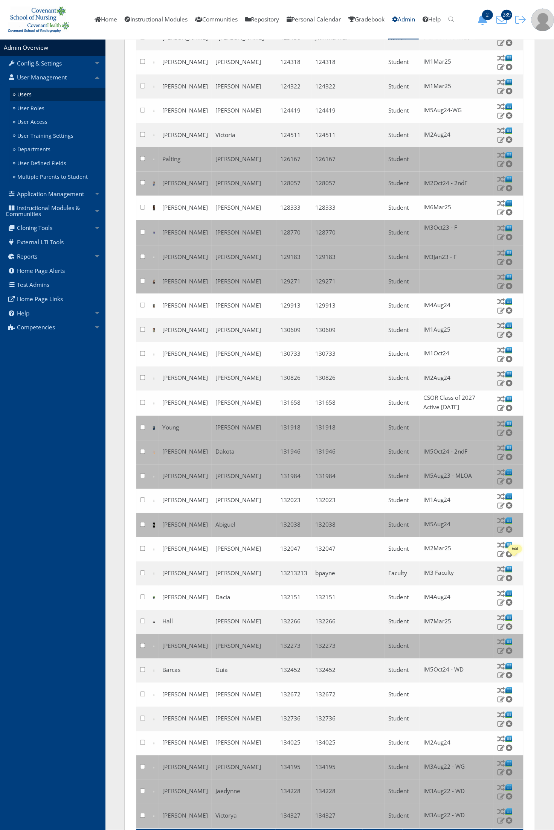
click at [505, 575] on img at bounding box center [501, 578] width 8 height 7
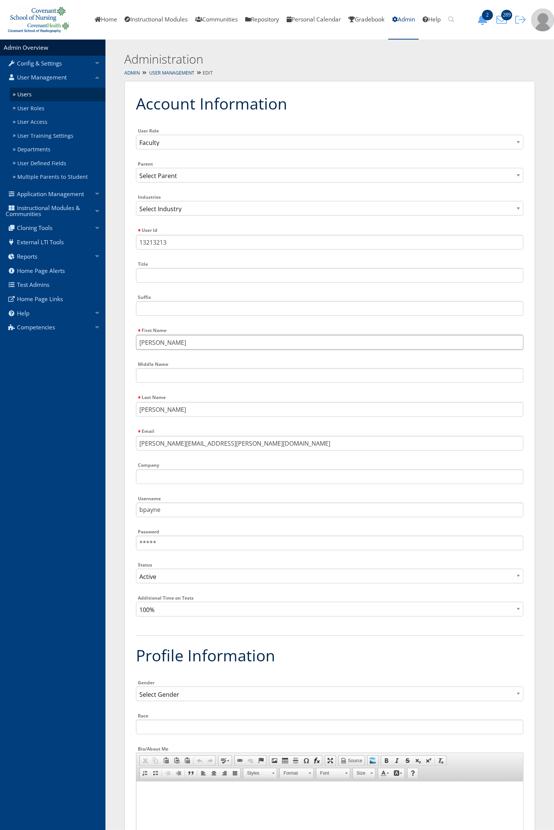
click at [140, 343] on input "Brittany" at bounding box center [329, 342] width 387 height 15
type input "*[PERSON_NAME]"
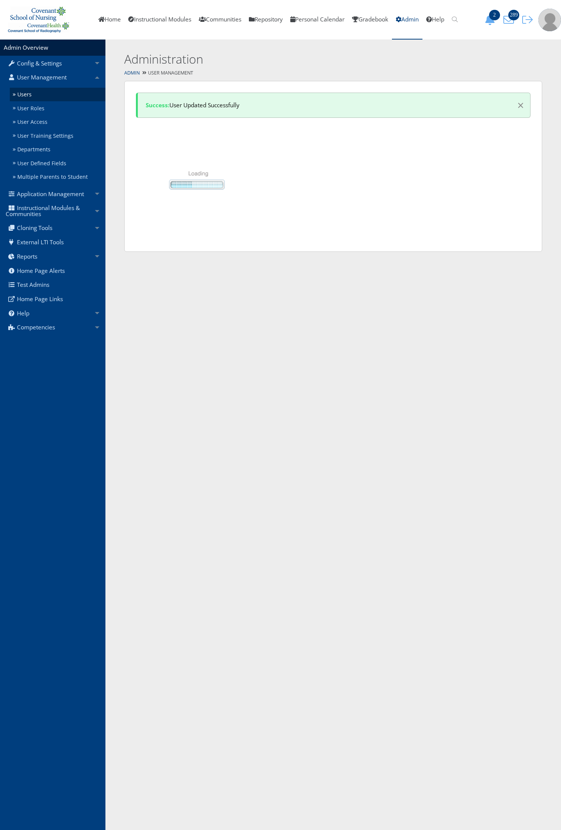
select select "50"
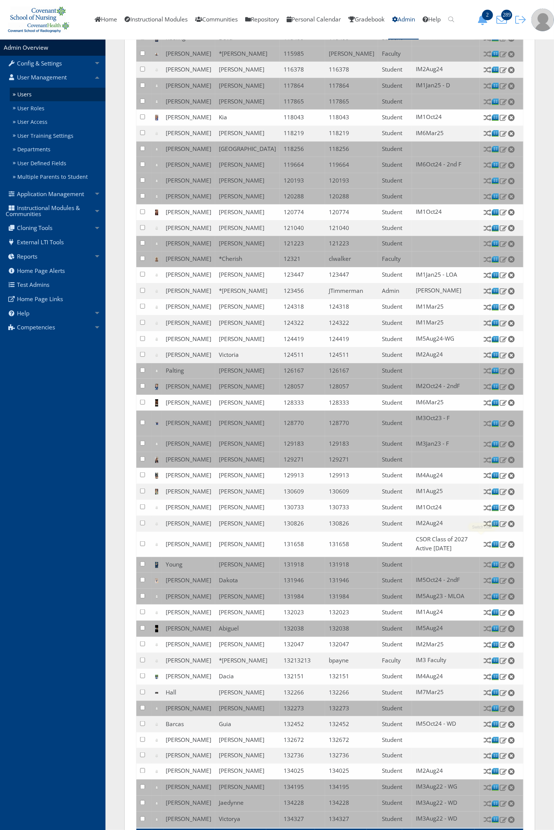
scroll to position [420, 0]
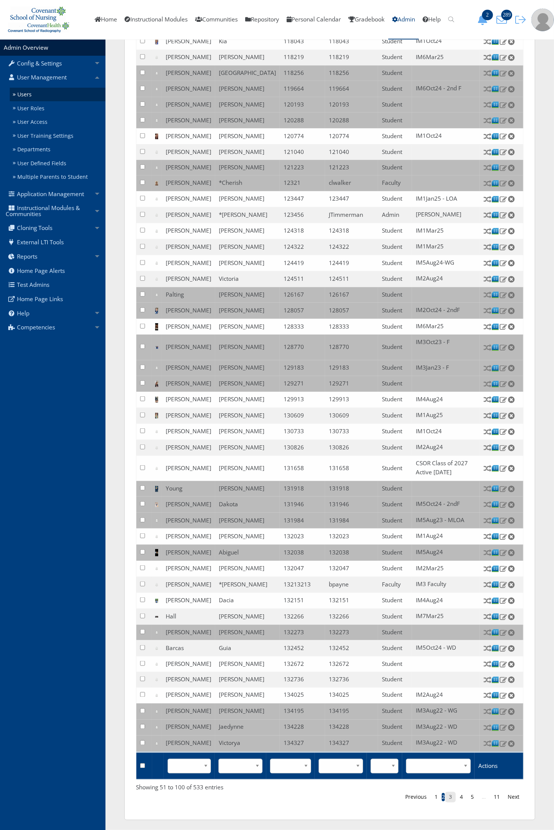
click at [449, 797] on link "3" at bounding box center [450, 797] width 11 height 11
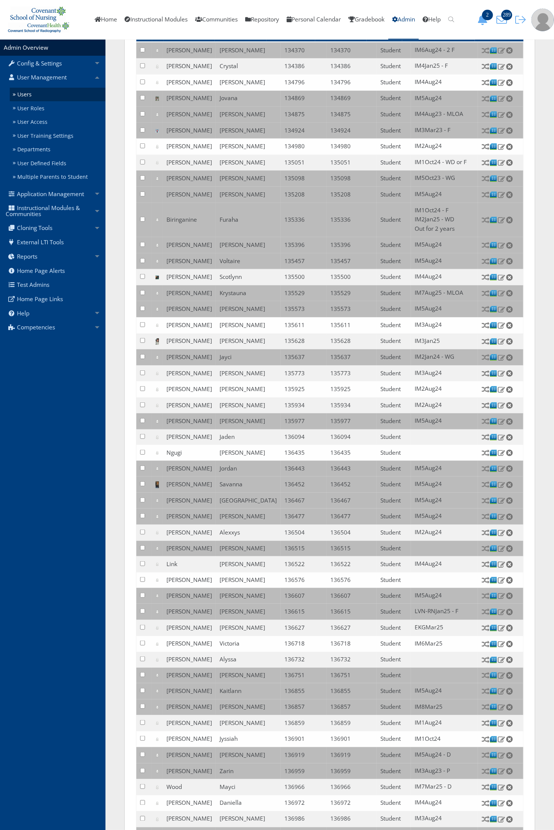
scroll to position [422, 0]
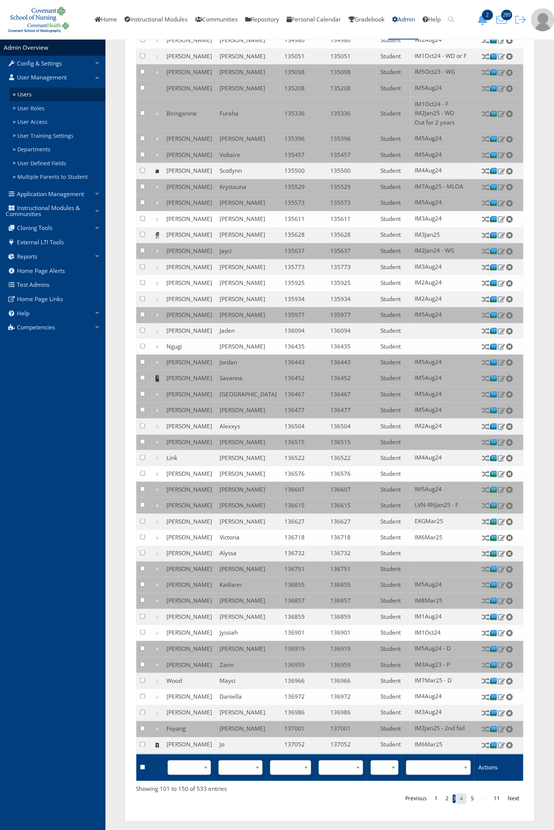
click at [461, 801] on link "4" at bounding box center [461, 799] width 11 height 11
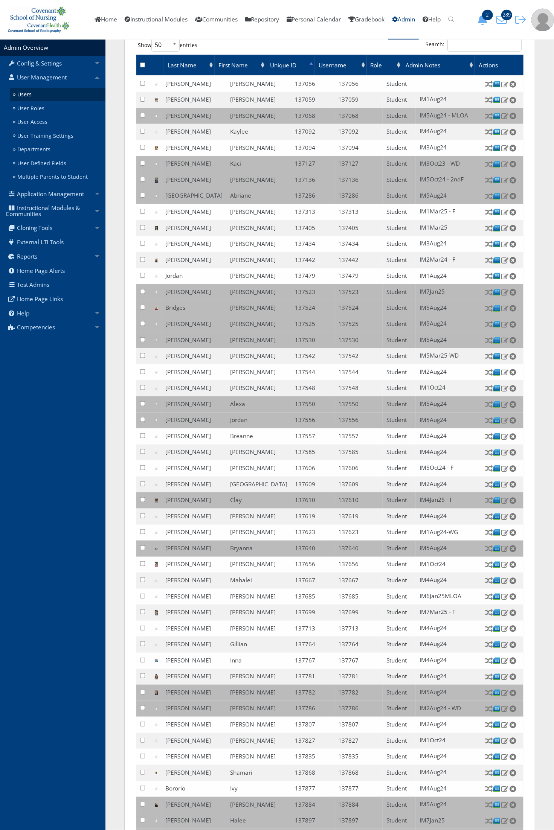
scroll to position [126, 0]
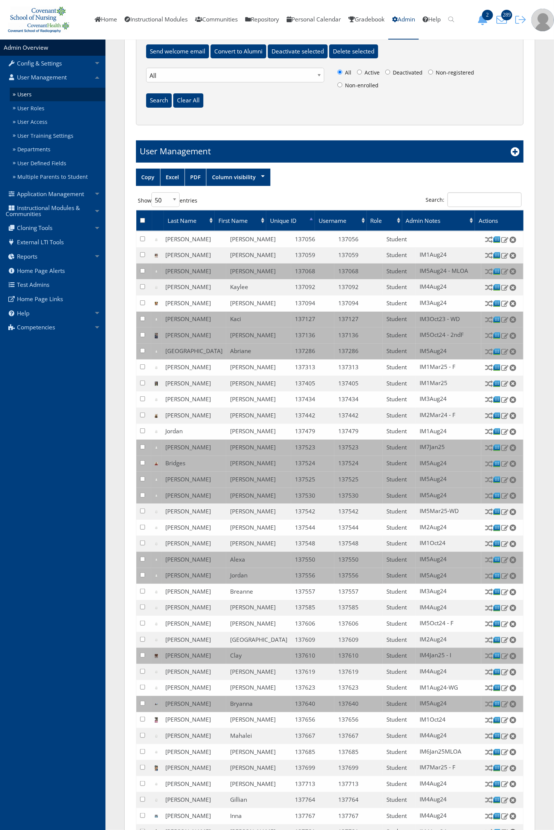
click at [362, 222] on th "Username" at bounding box center [341, 220] width 52 height 21
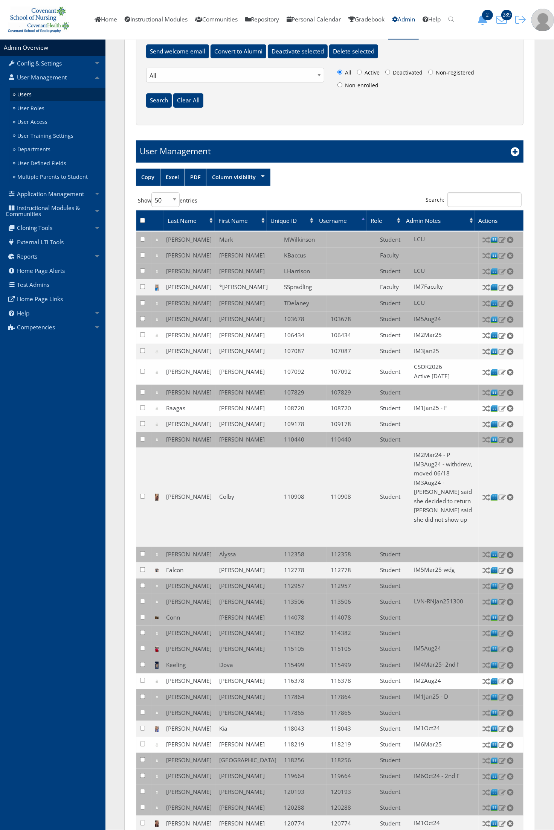
click at [362, 222] on th "Username" at bounding box center [341, 220] width 52 height 21
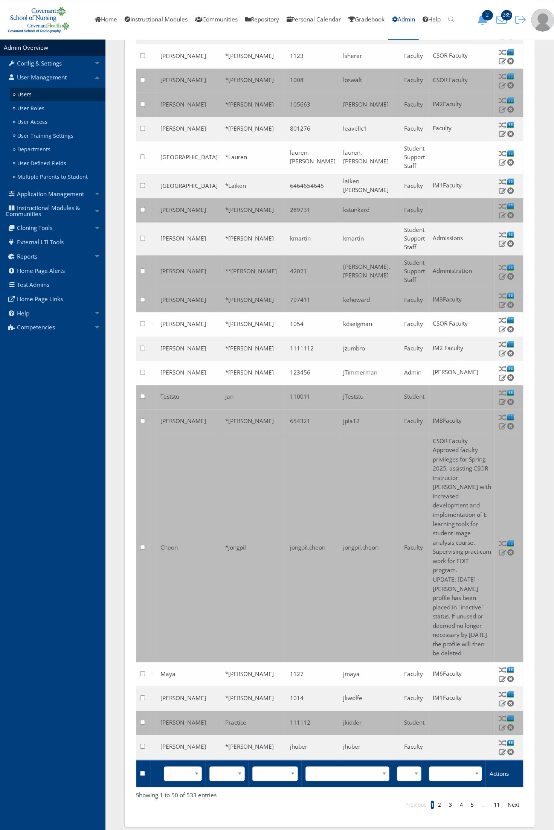
scroll to position [1129, 0]
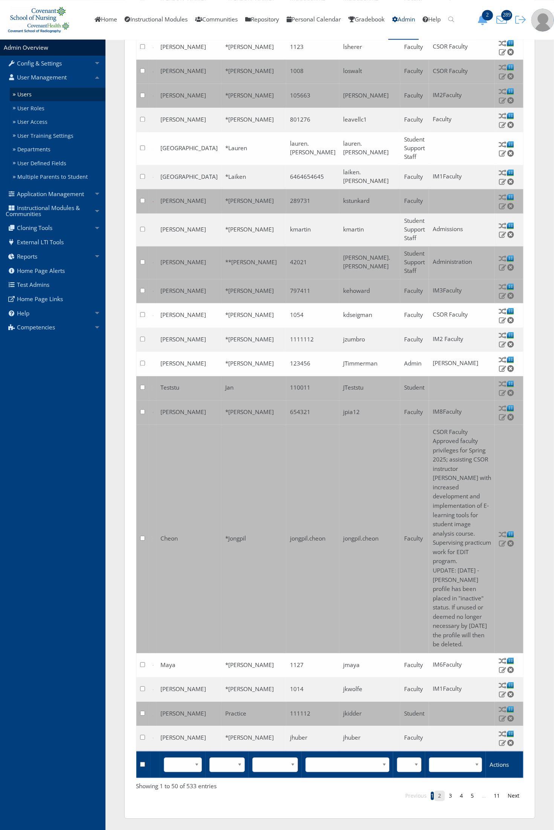
click at [443, 797] on link "2" at bounding box center [439, 796] width 11 height 11
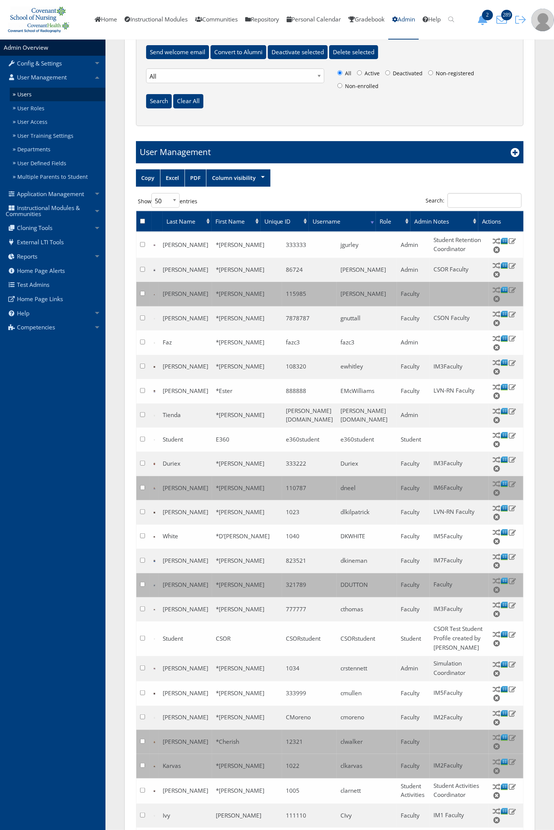
scroll to position [0, 0]
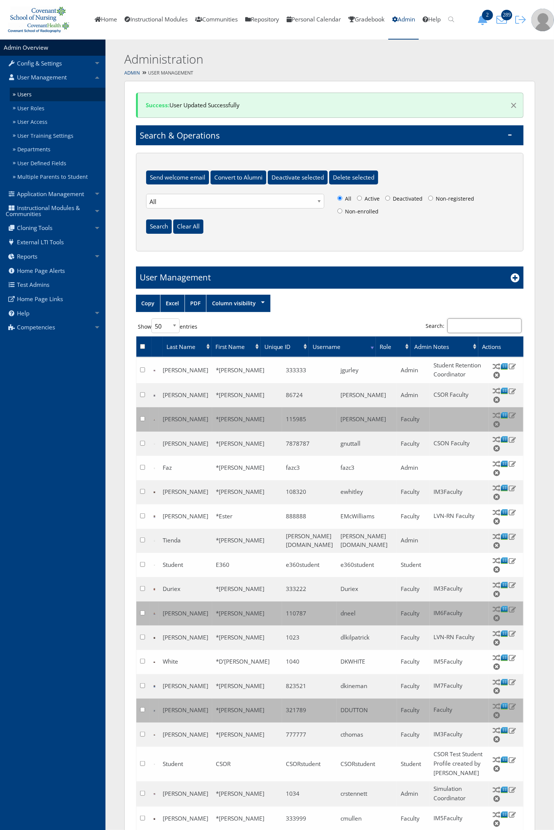
click at [489, 329] on input "Search:" at bounding box center [484, 325] width 74 height 15
type input "huber"
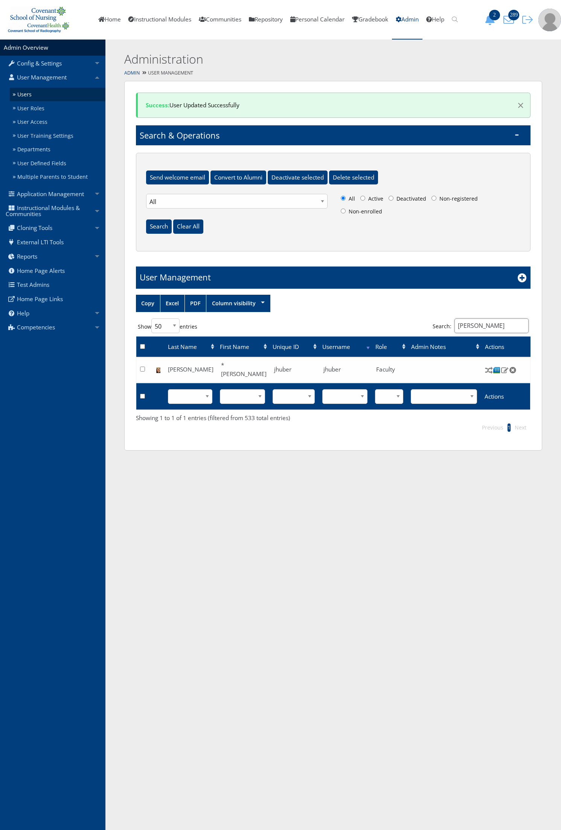
click at [485, 330] on input "huber" at bounding box center [491, 325] width 74 height 15
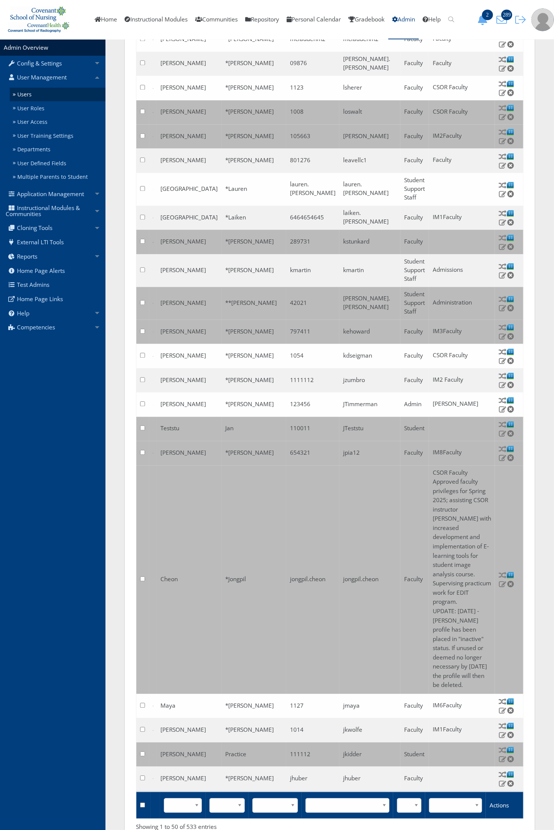
scroll to position [1129, 0]
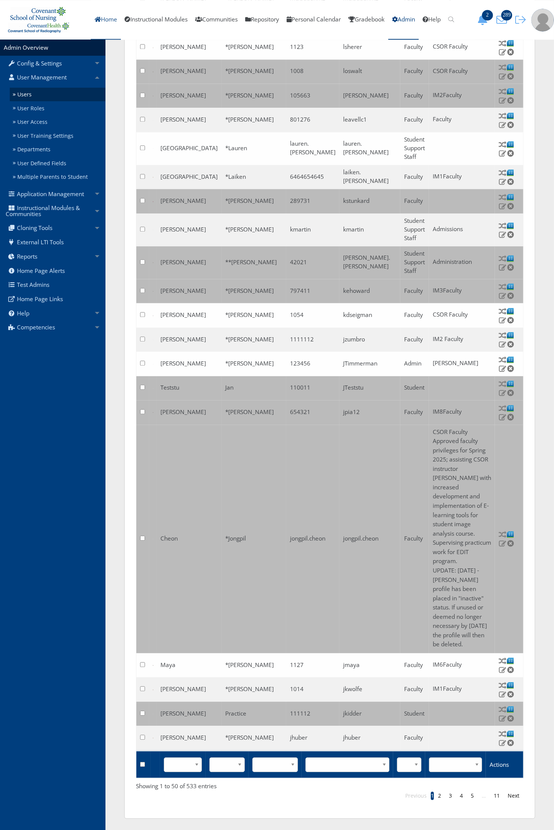
click at [95, 20] on link "Home" at bounding box center [106, 20] width 30 height 40
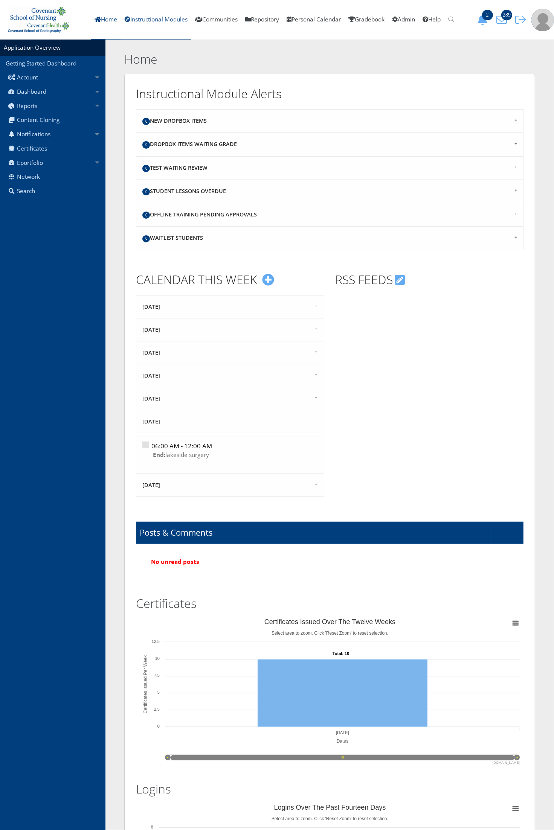
click at [155, 17] on link "Instructional Modules" at bounding box center [156, 20] width 70 height 40
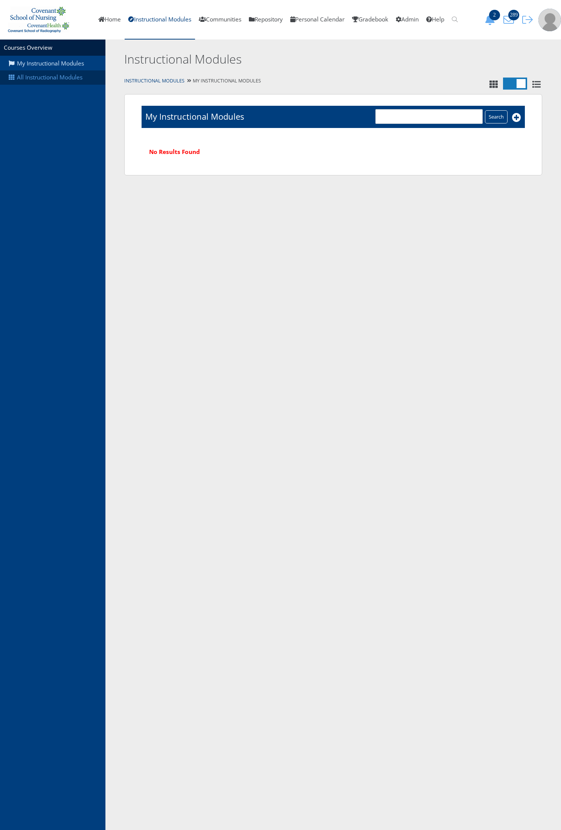
click at [40, 76] on link "All Instructional Modules" at bounding box center [52, 77] width 105 height 14
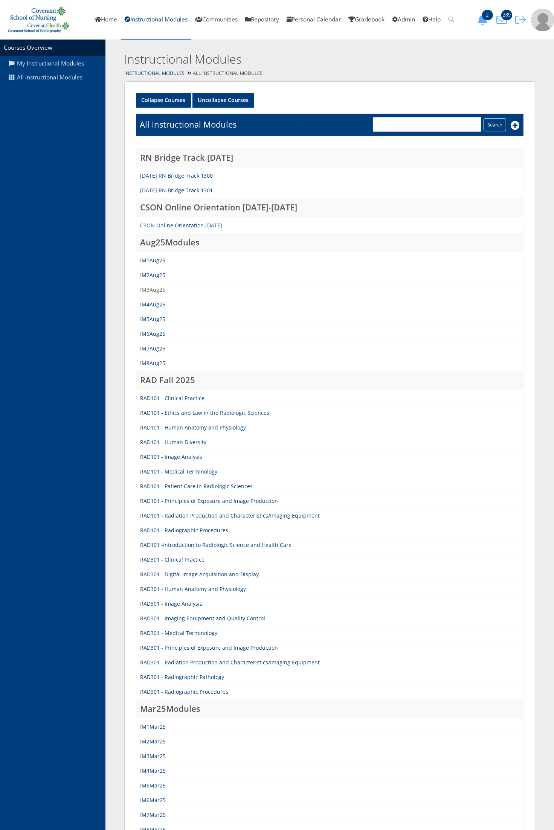
click at [156, 289] on link "IM3Aug25" at bounding box center [152, 289] width 25 height 7
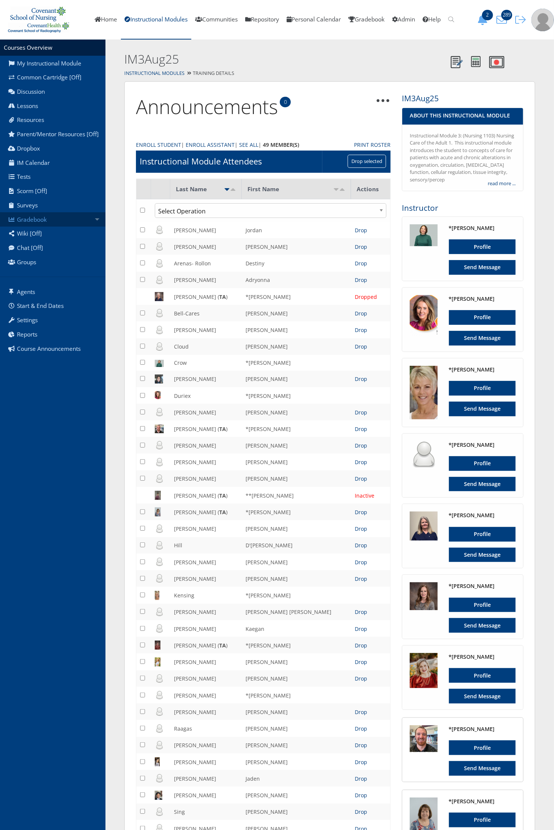
click at [45, 215] on link "Gradebook" at bounding box center [52, 219] width 105 height 14
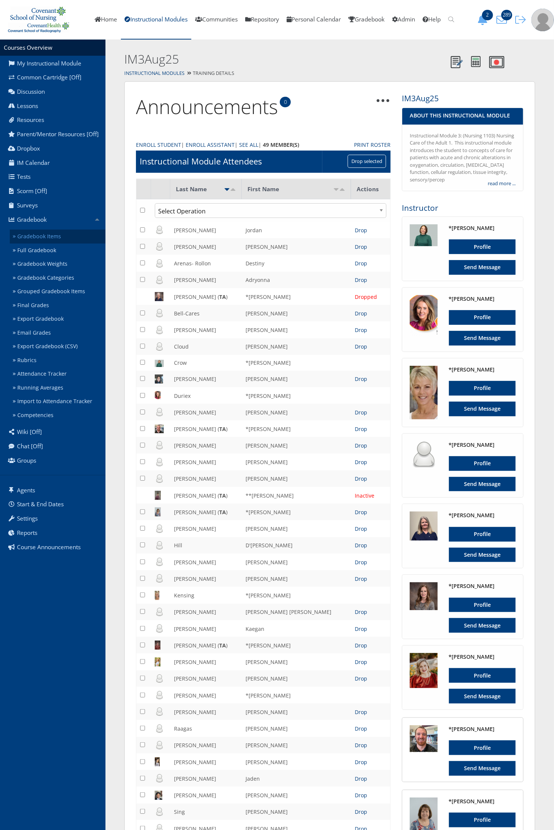
click at [46, 235] on link "Gradebook Items" at bounding box center [58, 237] width 96 height 14
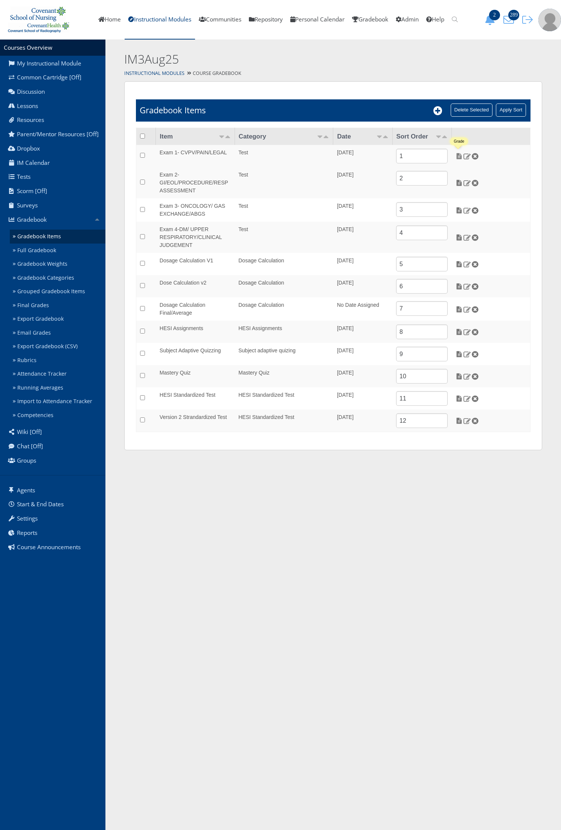
click at [456, 159] on img at bounding box center [459, 156] width 8 height 7
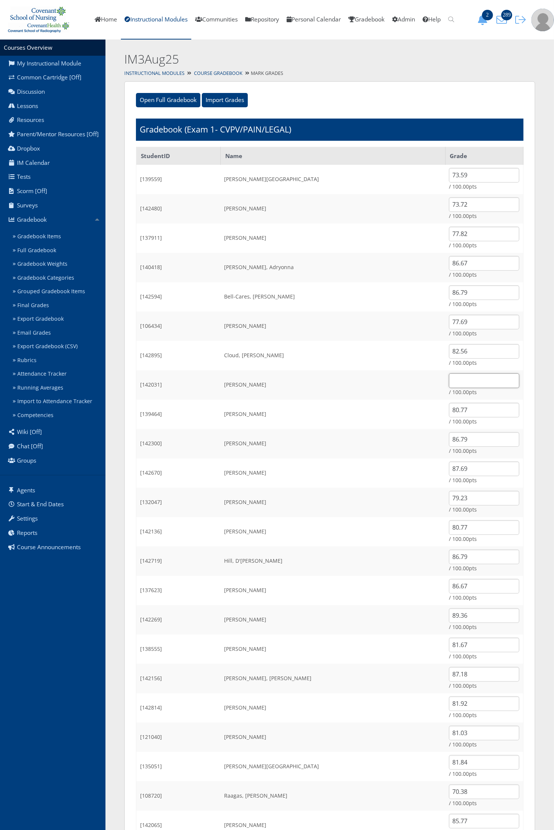
click at [449, 386] on input "text" at bounding box center [484, 380] width 70 height 15
click at [453, 381] on input "66.54" at bounding box center [484, 380] width 70 height 15
type input "66.54"
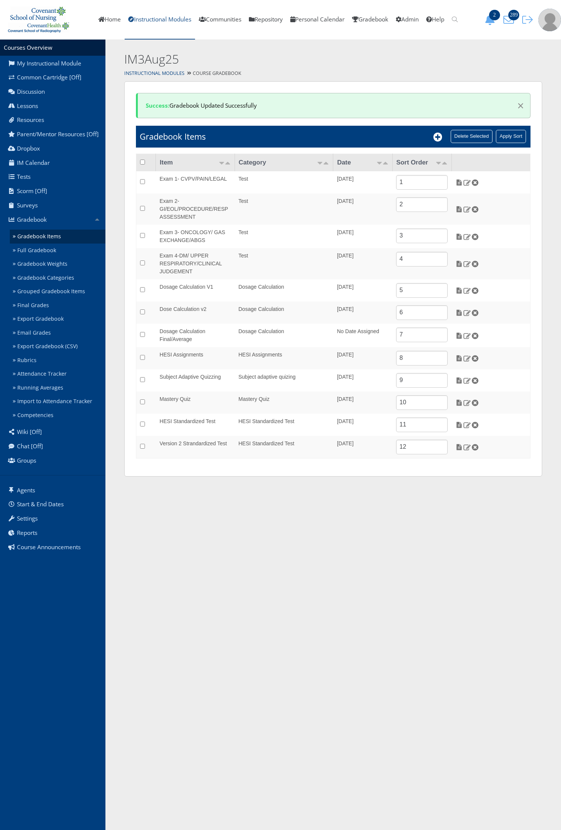
click at [145, 19] on link "Instructional Modules" at bounding box center [160, 20] width 70 height 40
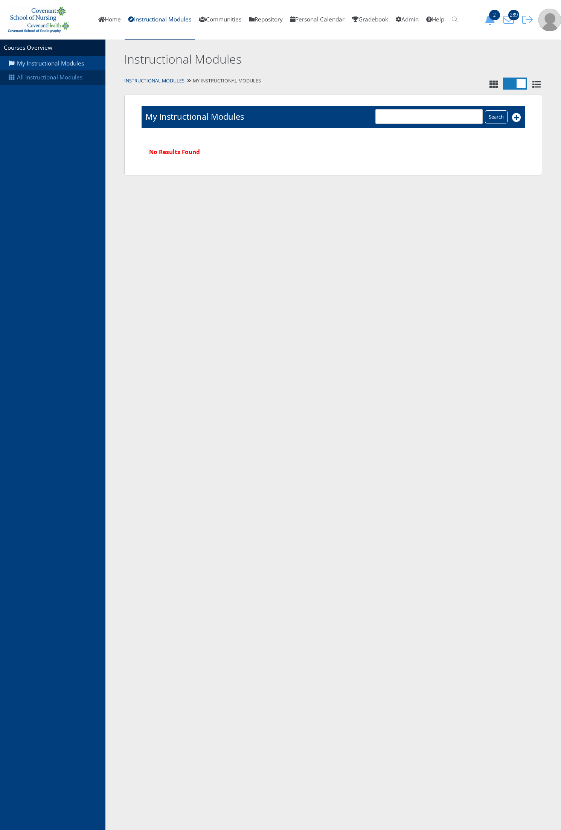
click at [38, 81] on link "All Instructional Modules" at bounding box center [52, 77] width 105 height 14
